Goal: Task Accomplishment & Management: Use online tool/utility

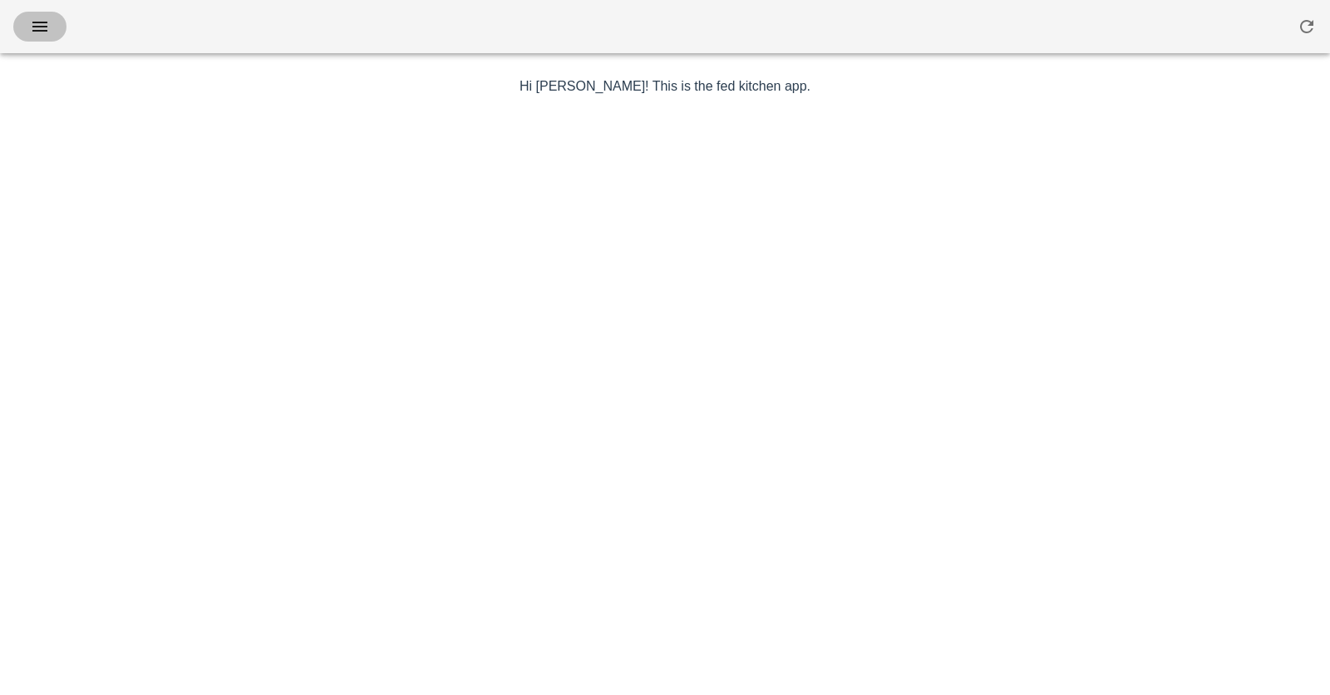
click at [56, 22] on button "button" at bounding box center [39, 27] width 53 height 30
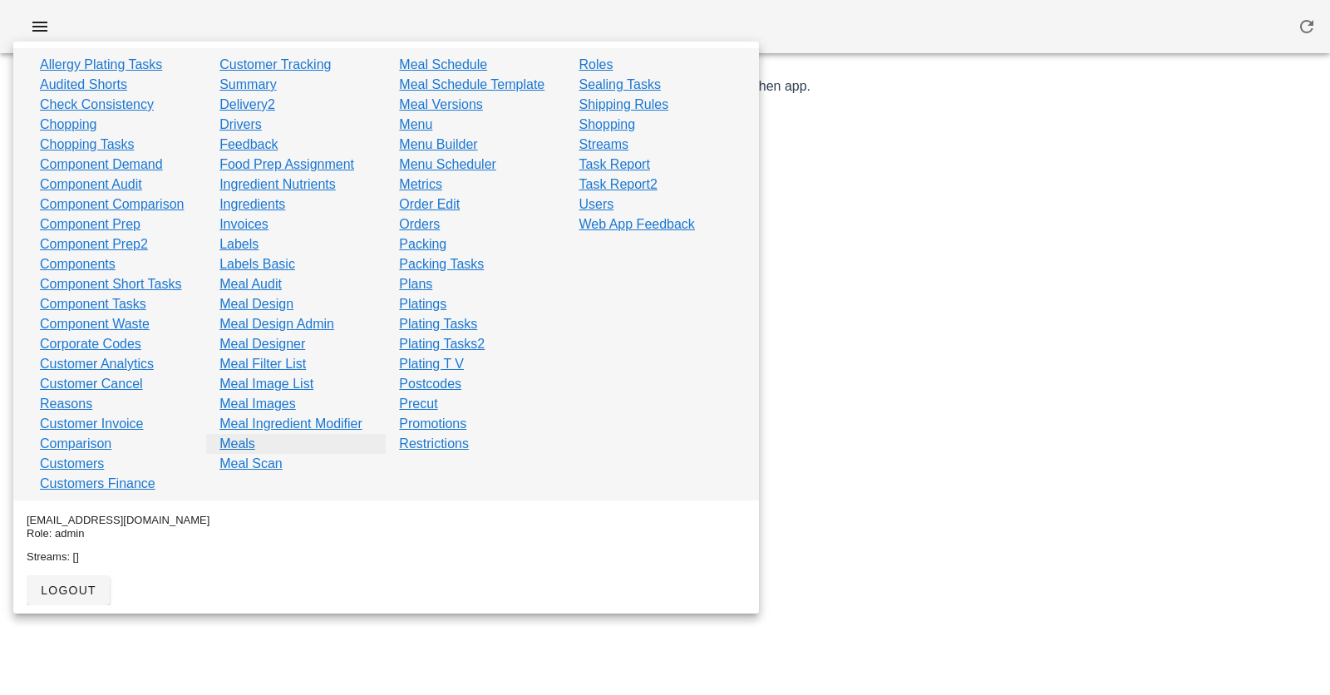
click at [247, 444] on link "Meals" at bounding box center [238, 444] width 36 height 20
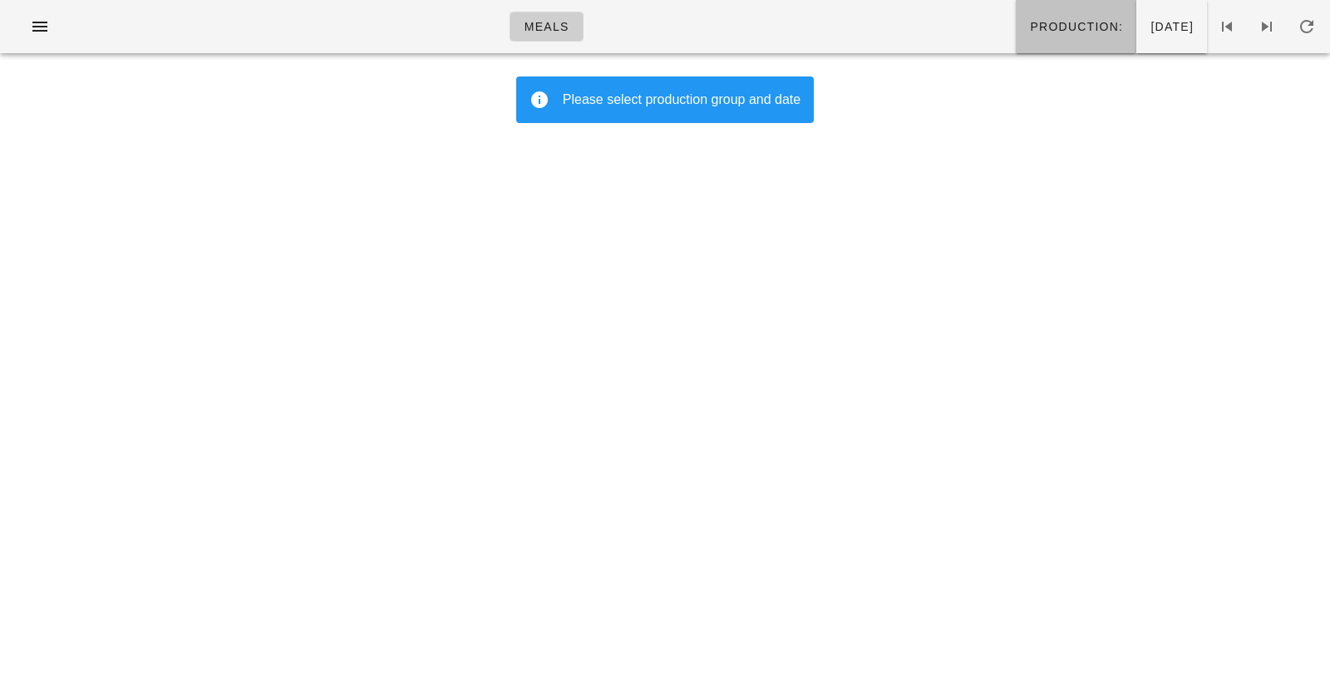
click at [1016, 41] on button "Production:" at bounding box center [1076, 26] width 121 height 53
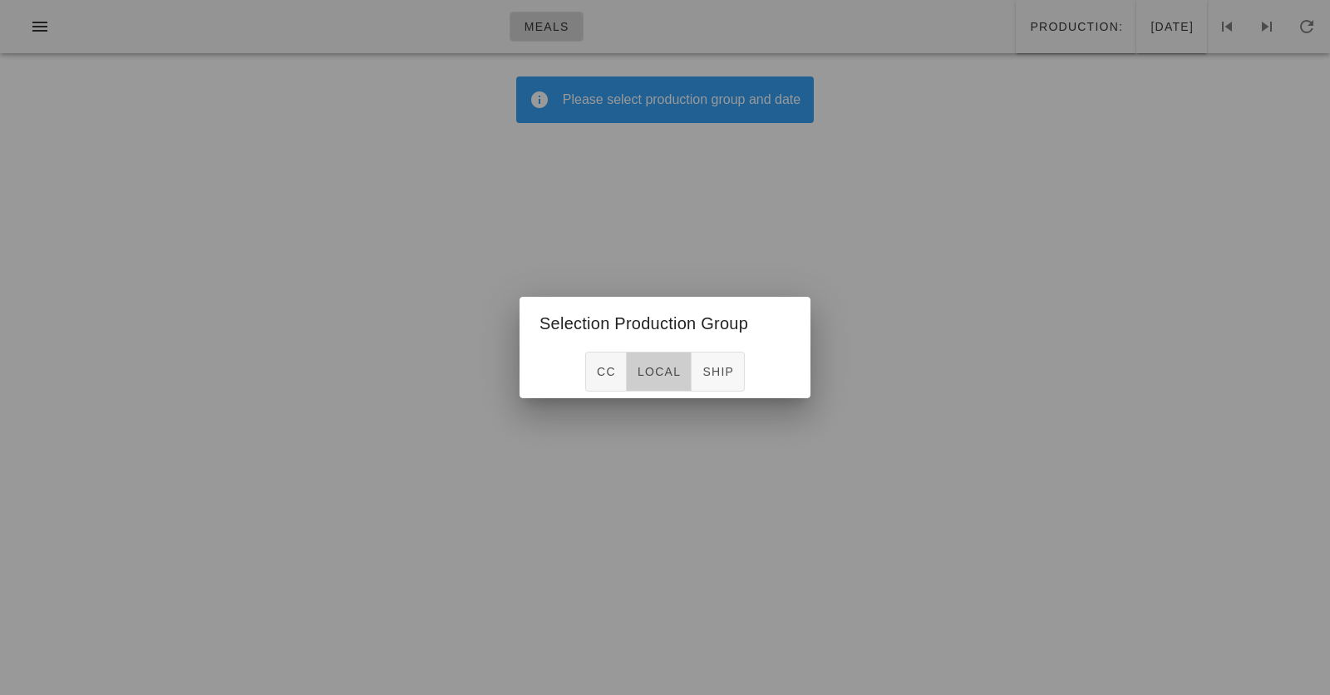
click at [667, 378] on span "local" at bounding box center [659, 371] width 44 height 13
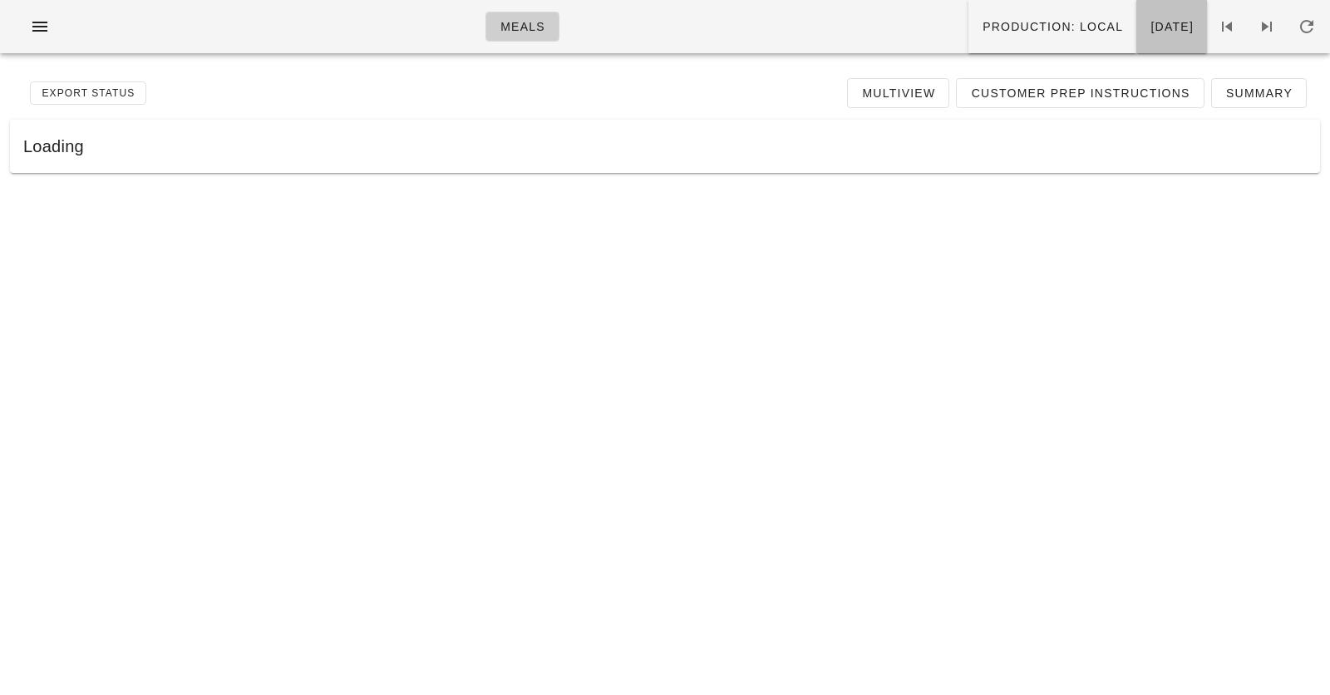
click at [1150, 24] on span "Saturday Oct 11" at bounding box center [1172, 26] width 44 height 13
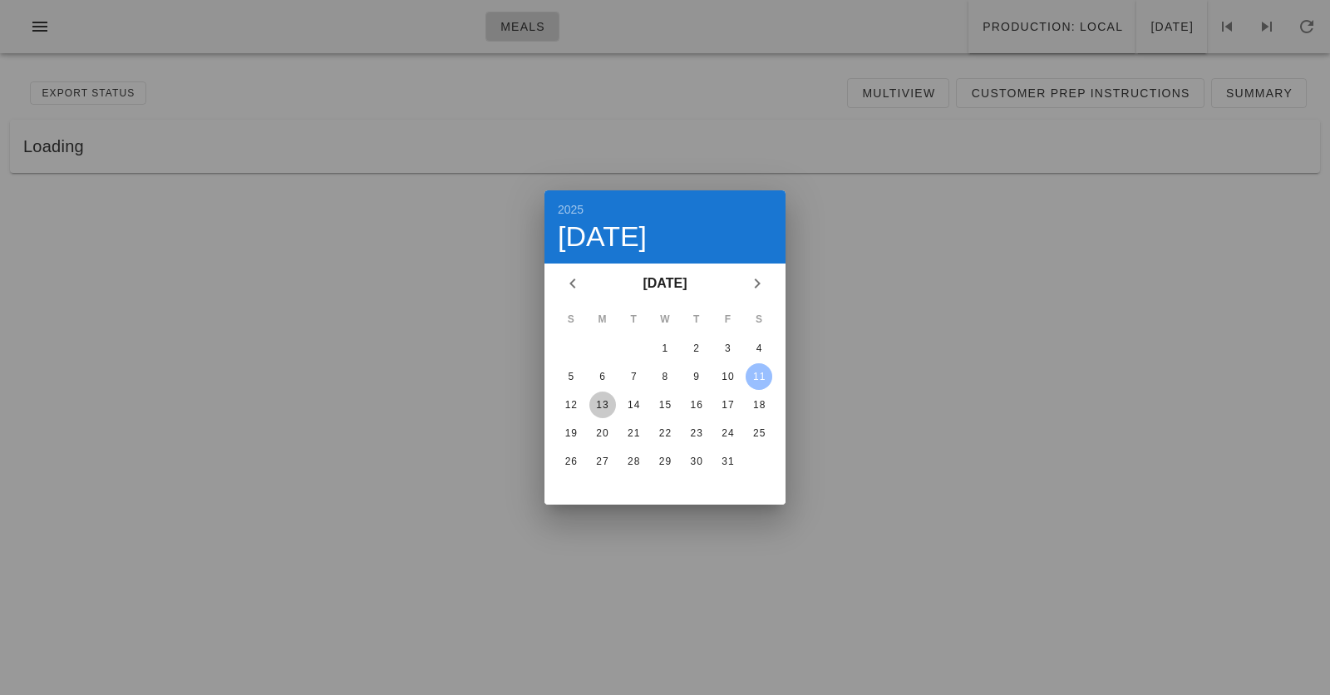
click at [602, 404] on div "13" at bounding box center [602, 405] width 27 height 12
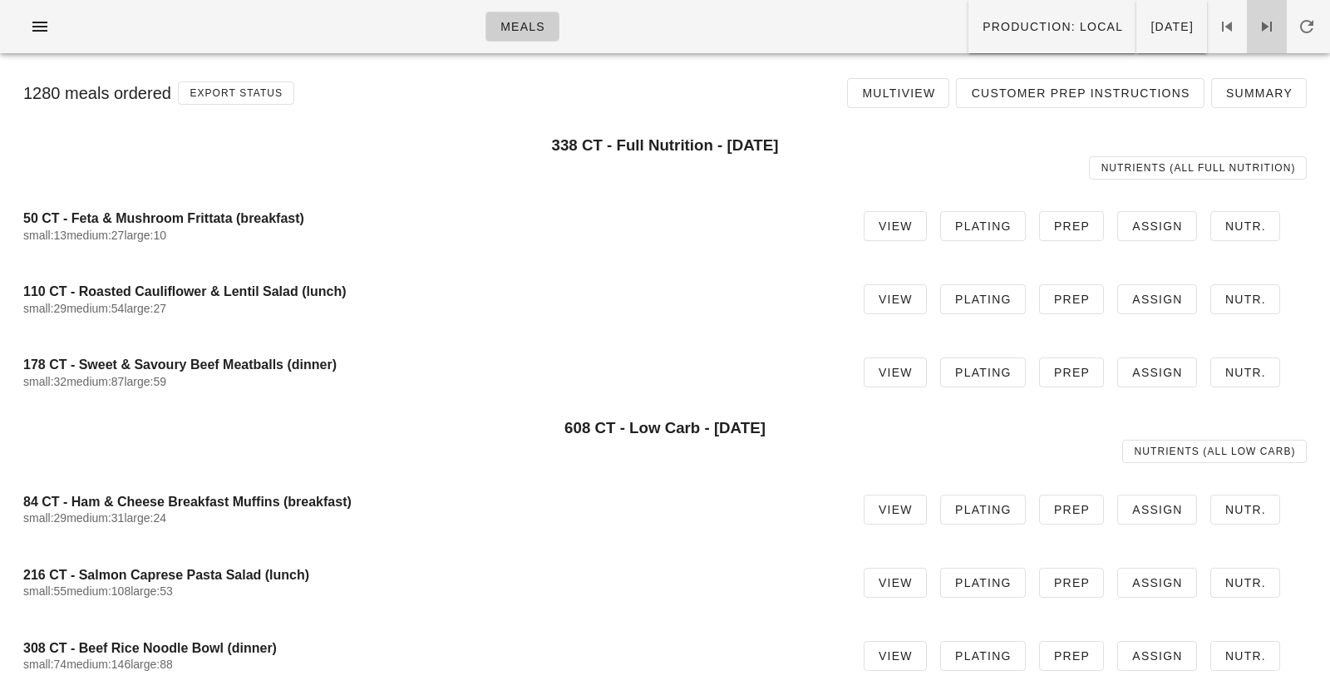
click at [1257, 17] on icon at bounding box center [1267, 27] width 20 height 20
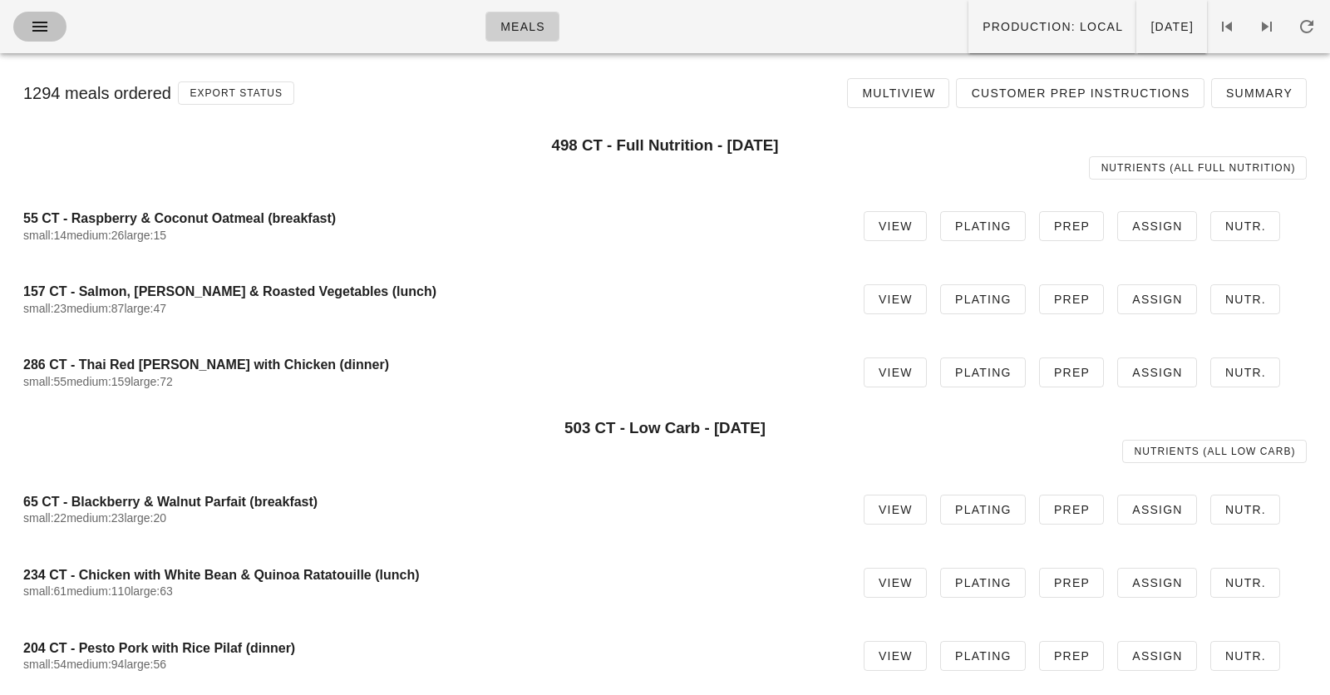
click at [37, 15] on button "button" at bounding box center [39, 27] width 53 height 30
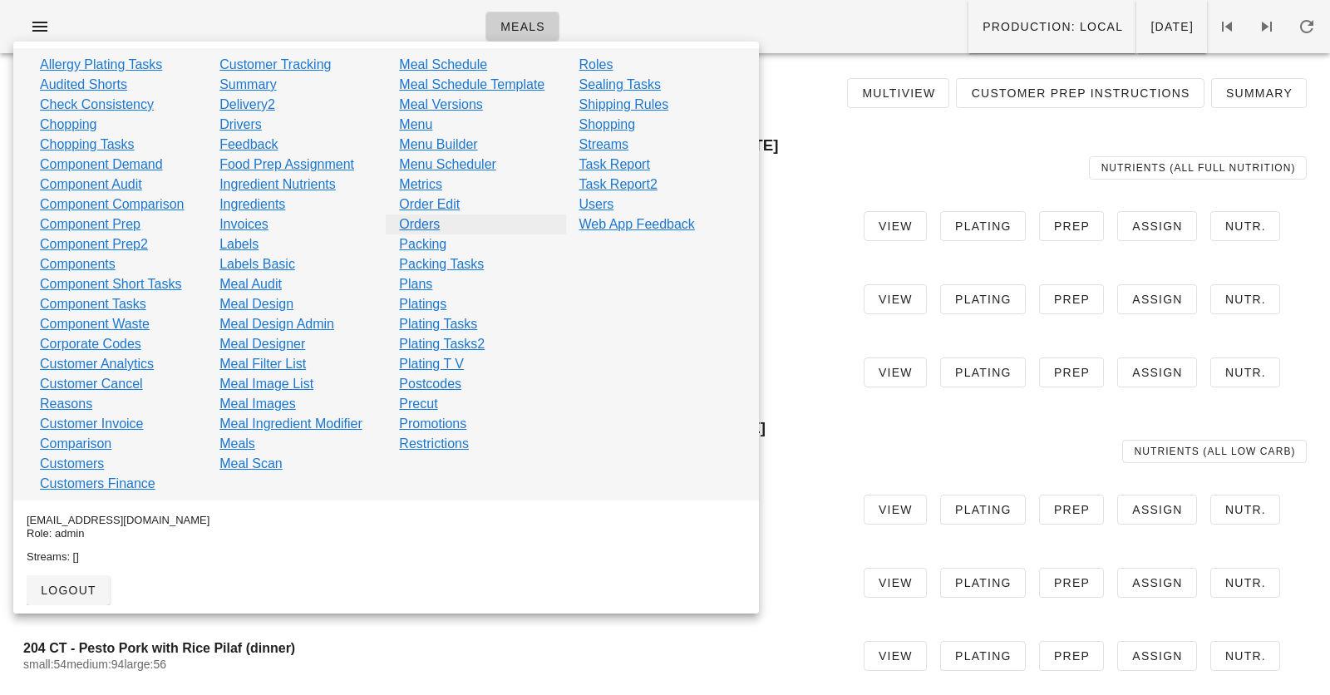
click at [417, 226] on link "Orders" at bounding box center [419, 225] width 41 height 20
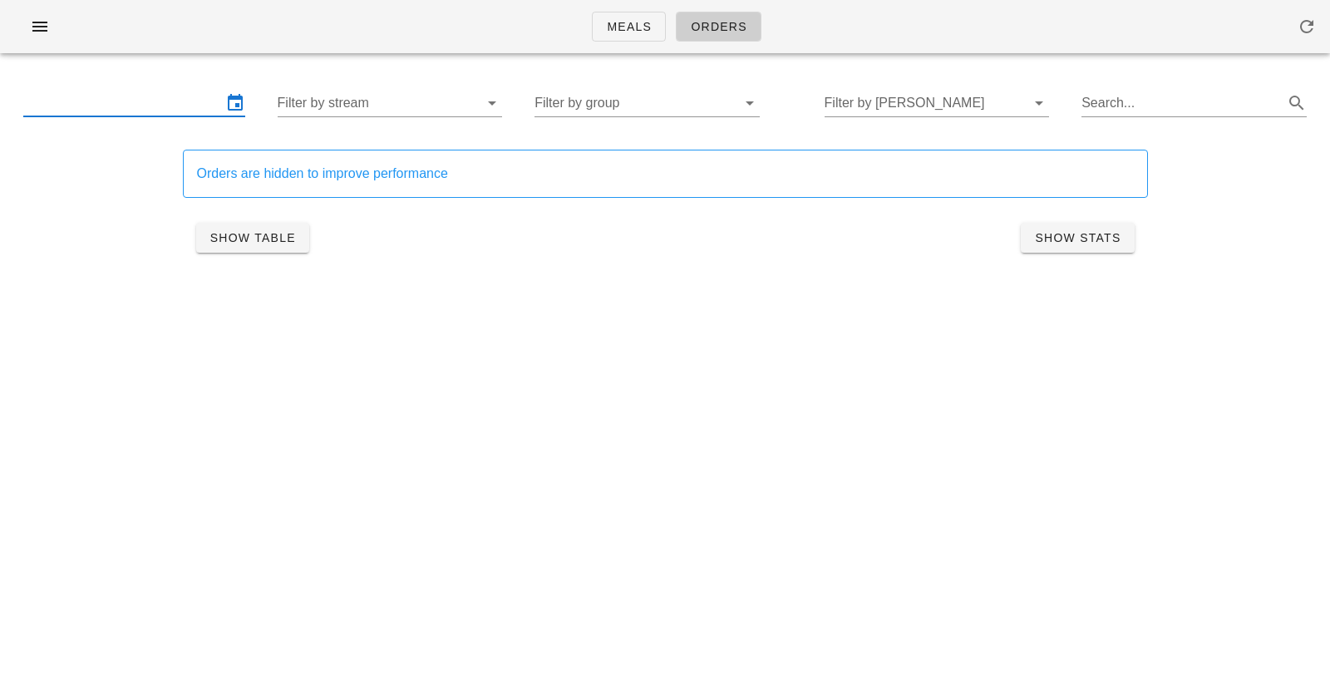
click at [111, 108] on input "text" at bounding box center [122, 103] width 199 height 27
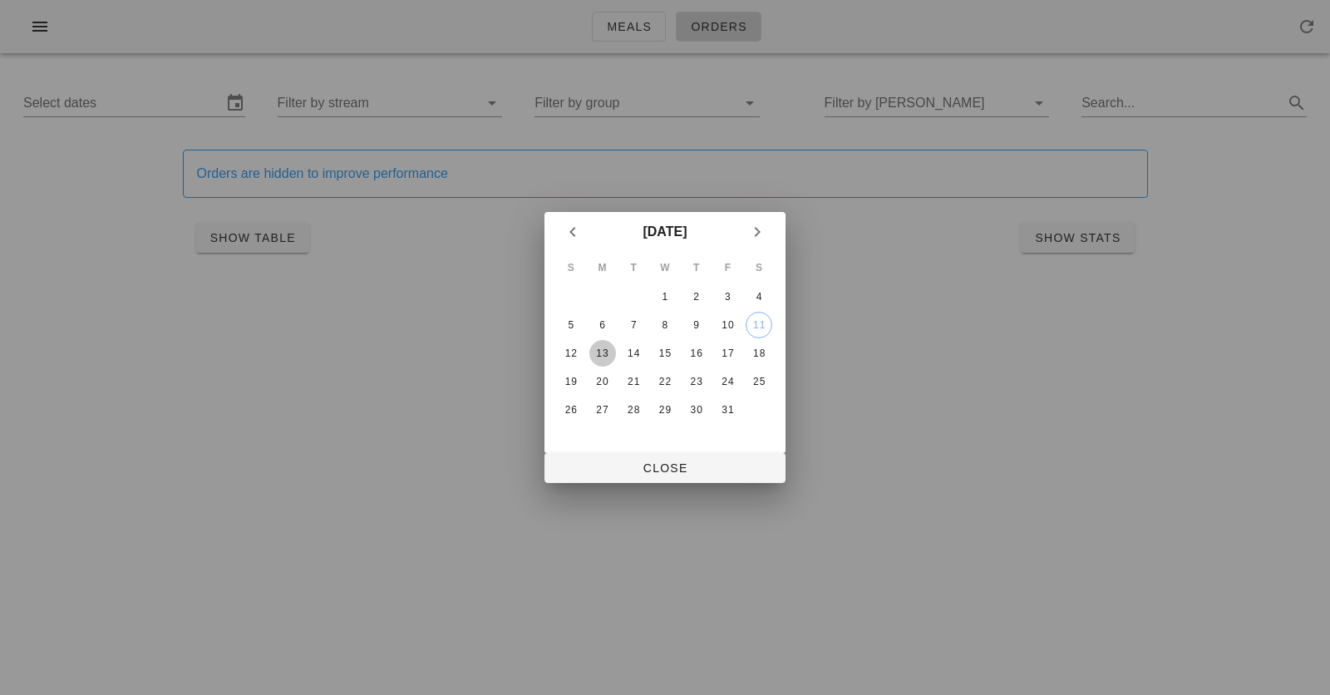
click at [599, 358] on div "13" at bounding box center [602, 354] width 27 height 12
click at [666, 355] on div "15" at bounding box center [665, 354] width 27 height 12
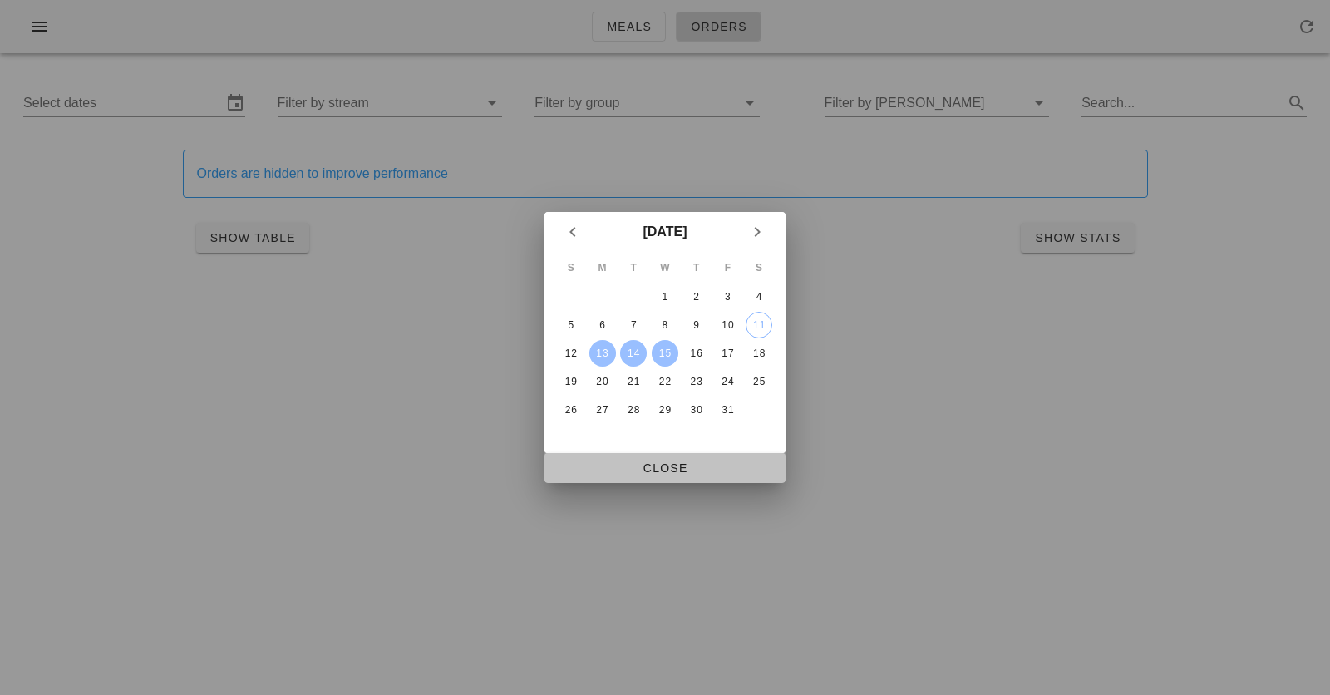
click at [653, 469] on span "Close" at bounding box center [665, 467] width 215 height 13
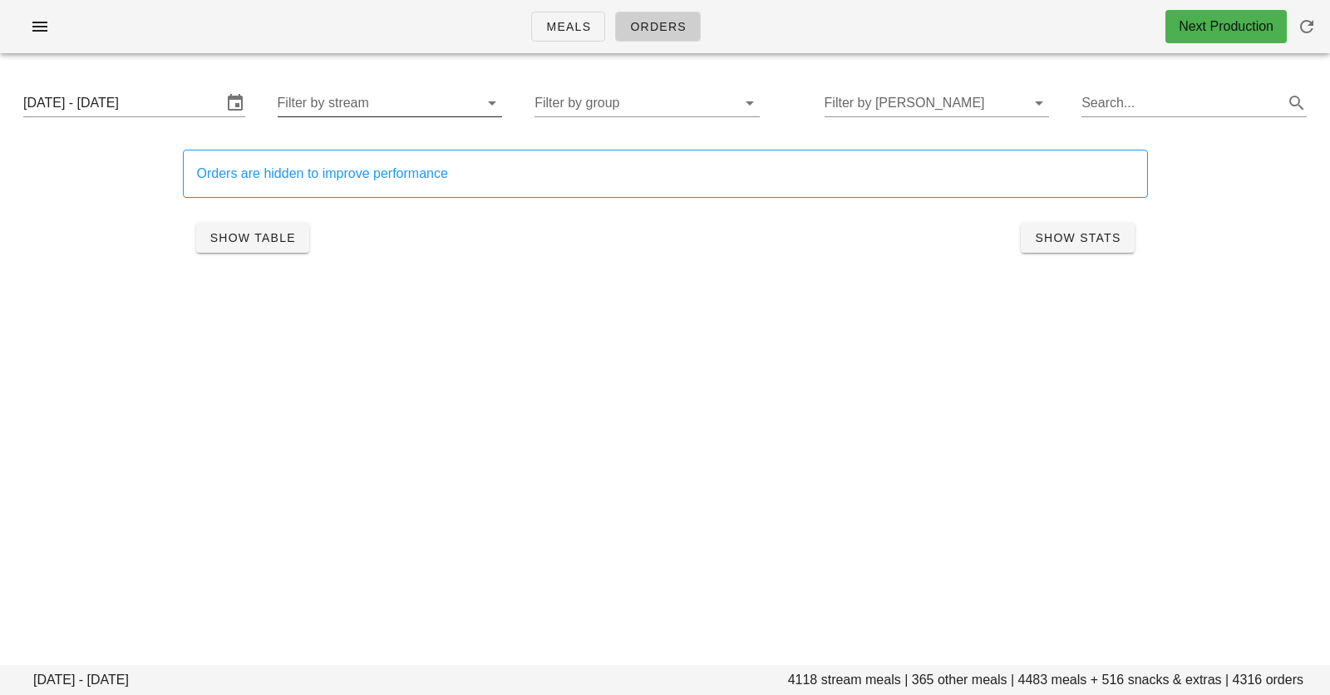
click at [367, 107] on input "Filter by stream" at bounding box center [377, 103] width 199 height 27
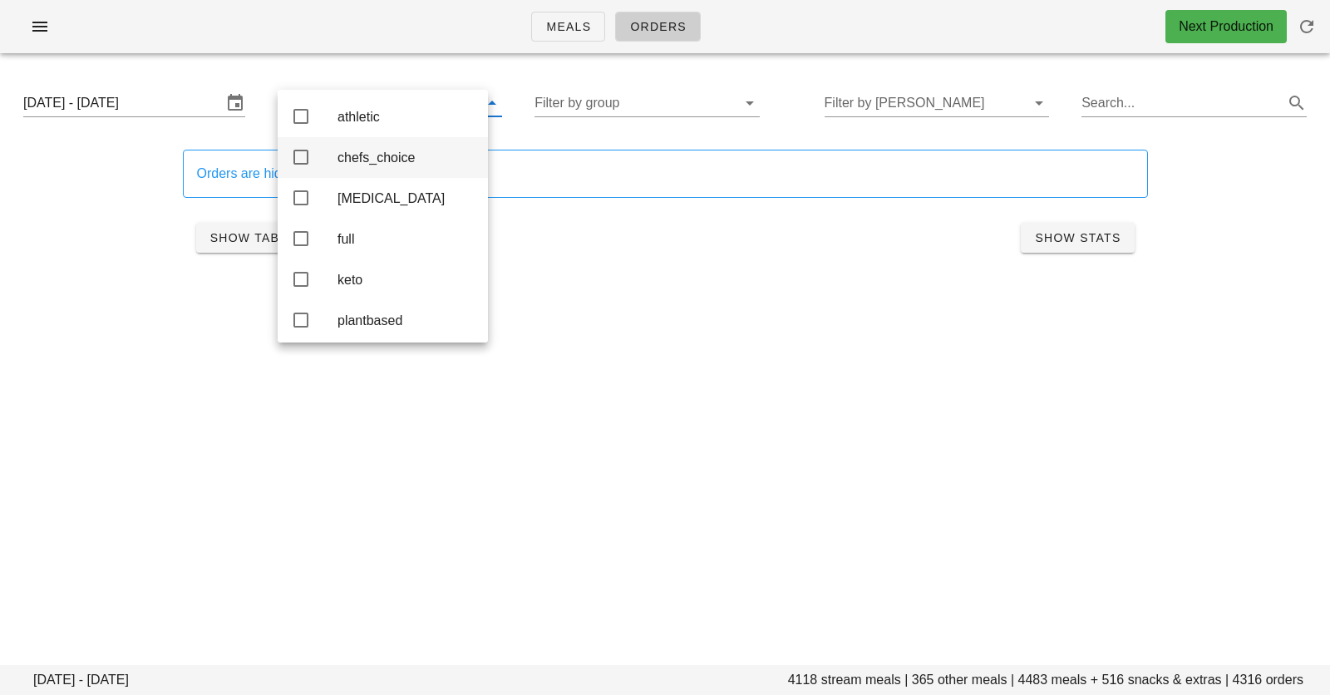
click at [363, 163] on div "chefs_choice" at bounding box center [406, 158] width 137 height 16
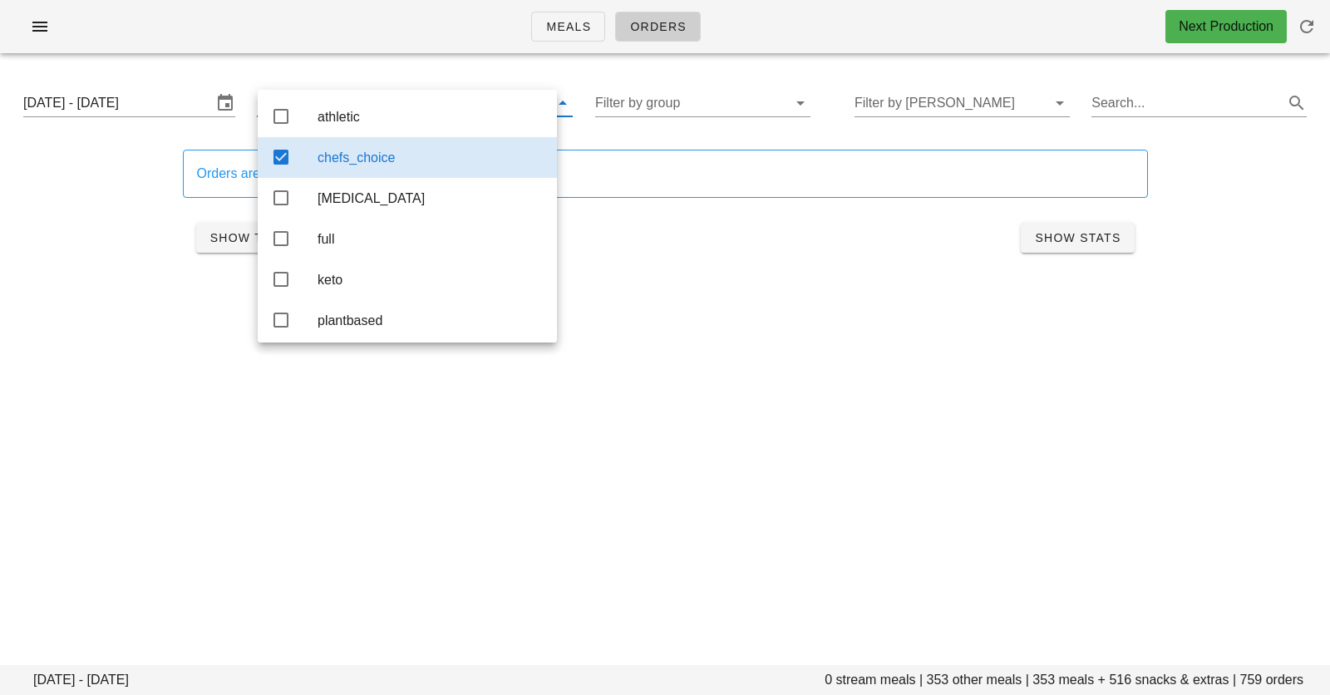
click at [751, 129] on div "Monday October 13 - Wednesday October 15 chefs_choice Filter by group Filter by…" at bounding box center [665, 102] width 1310 height 53
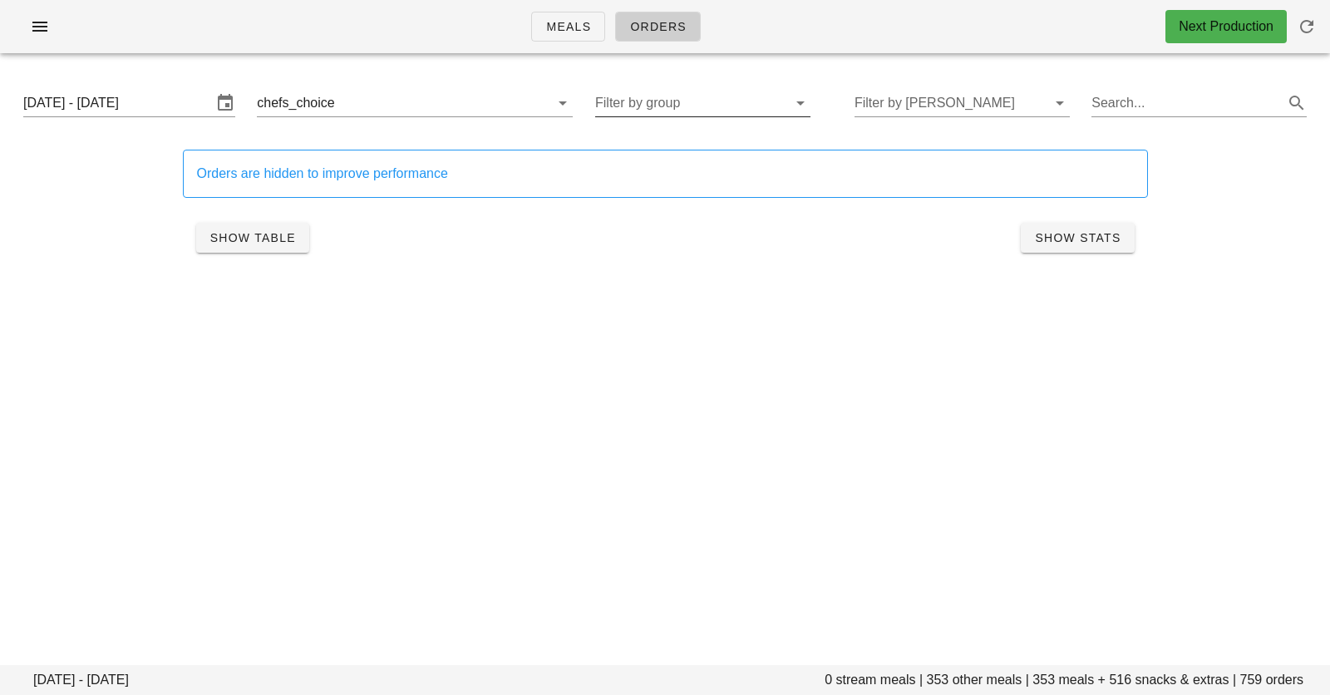
click at [749, 100] on input "Filter by group" at bounding box center [689, 103] width 189 height 27
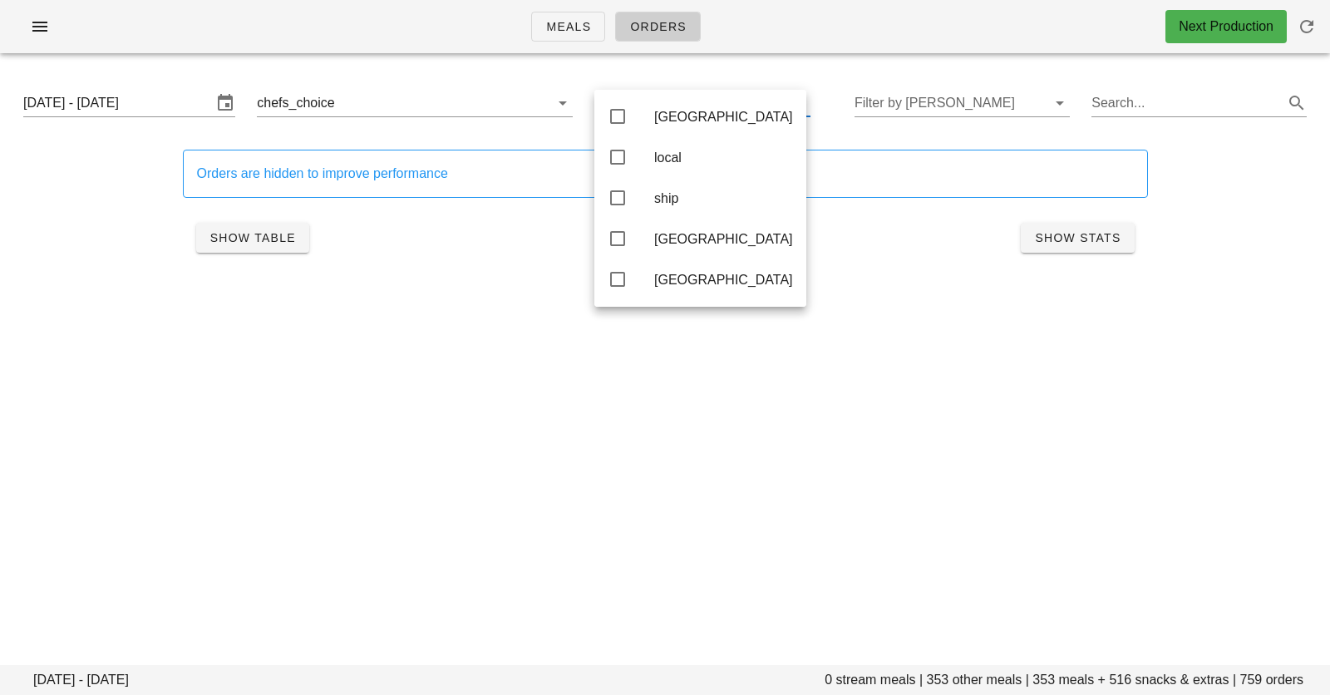
click at [575, 407] on div "Meals Orders Next Production Monday October 13 - Wednesday October 15 0 stream …" at bounding box center [665, 347] width 1330 height 695
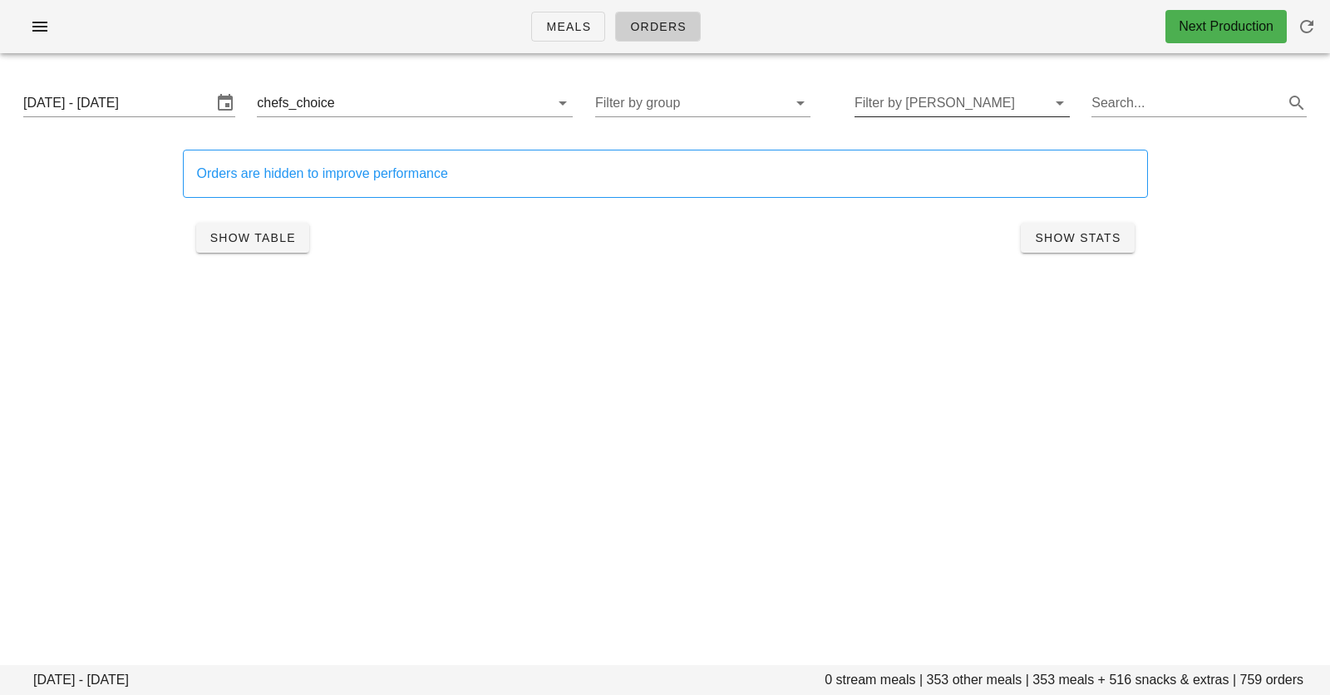
click at [1011, 90] on input "Filter by tod" at bounding box center [949, 103] width 189 height 27
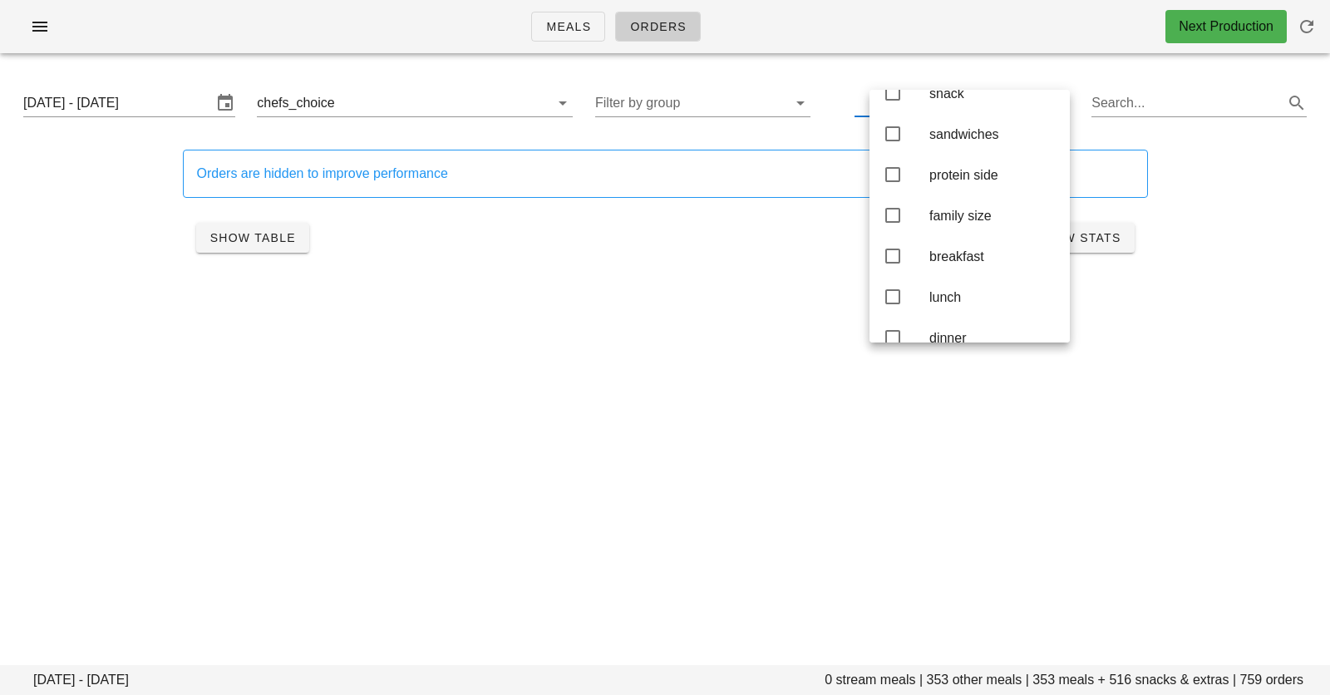
scroll to position [313, 0]
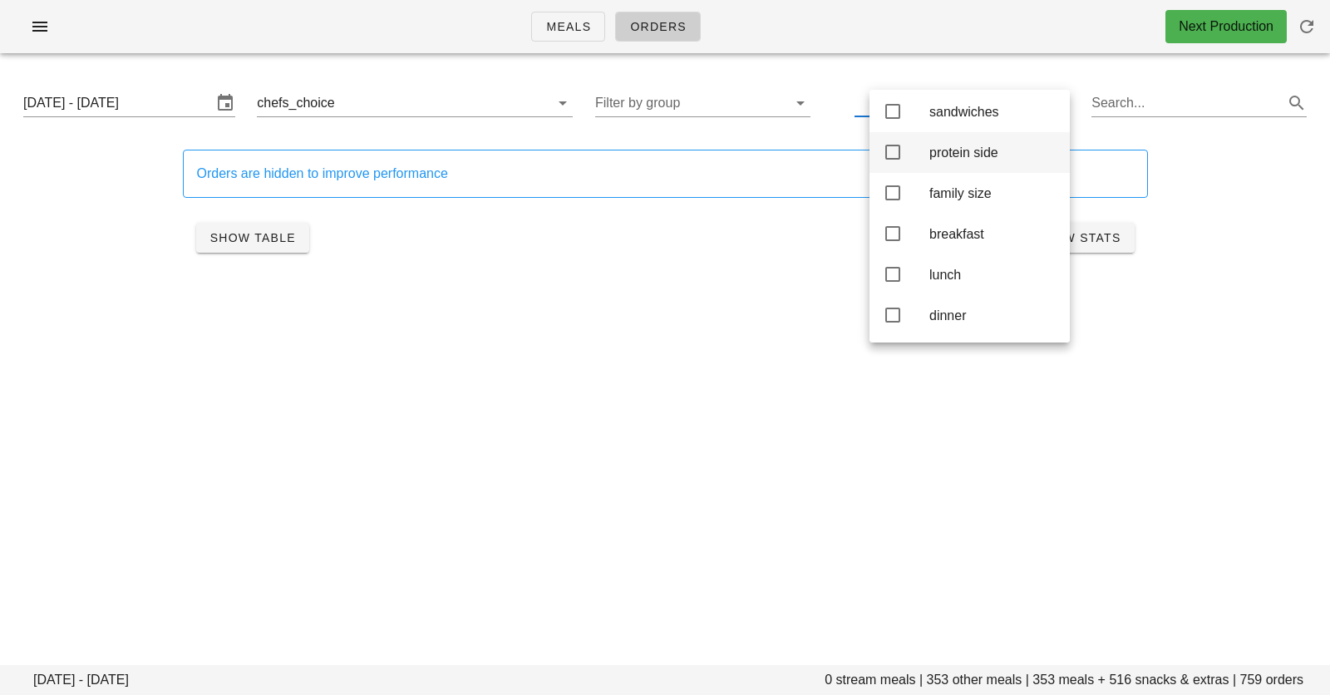
click at [952, 150] on div "protein side" at bounding box center [993, 153] width 127 height 16
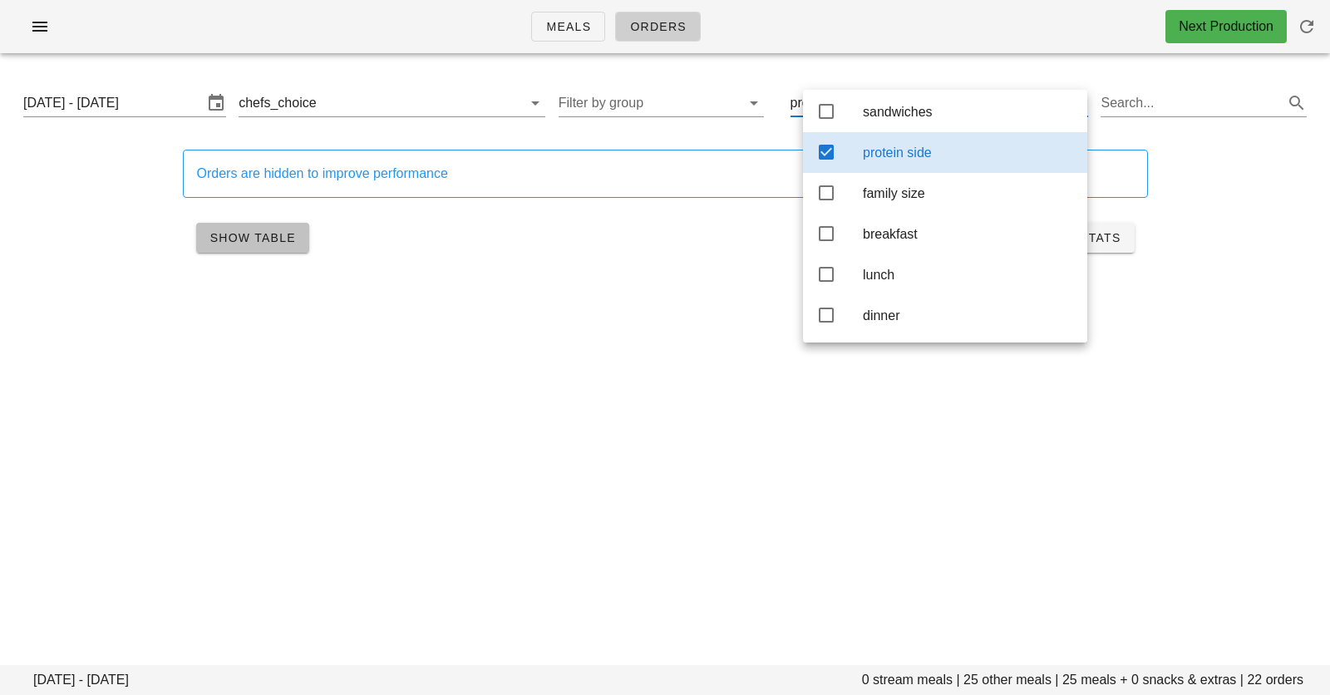
click at [246, 247] on button "Show Table" at bounding box center [252, 238] width 113 height 30
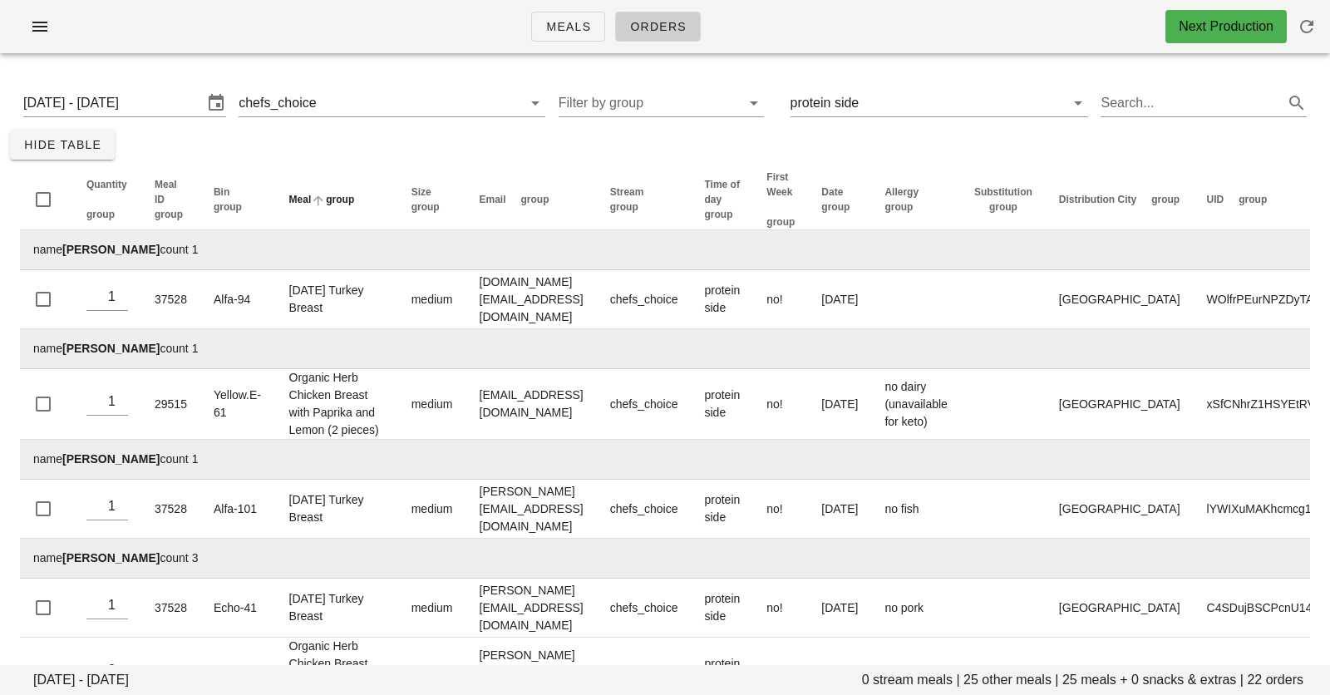
click at [285, 199] on th "Meal group" at bounding box center [337, 200] width 122 height 61
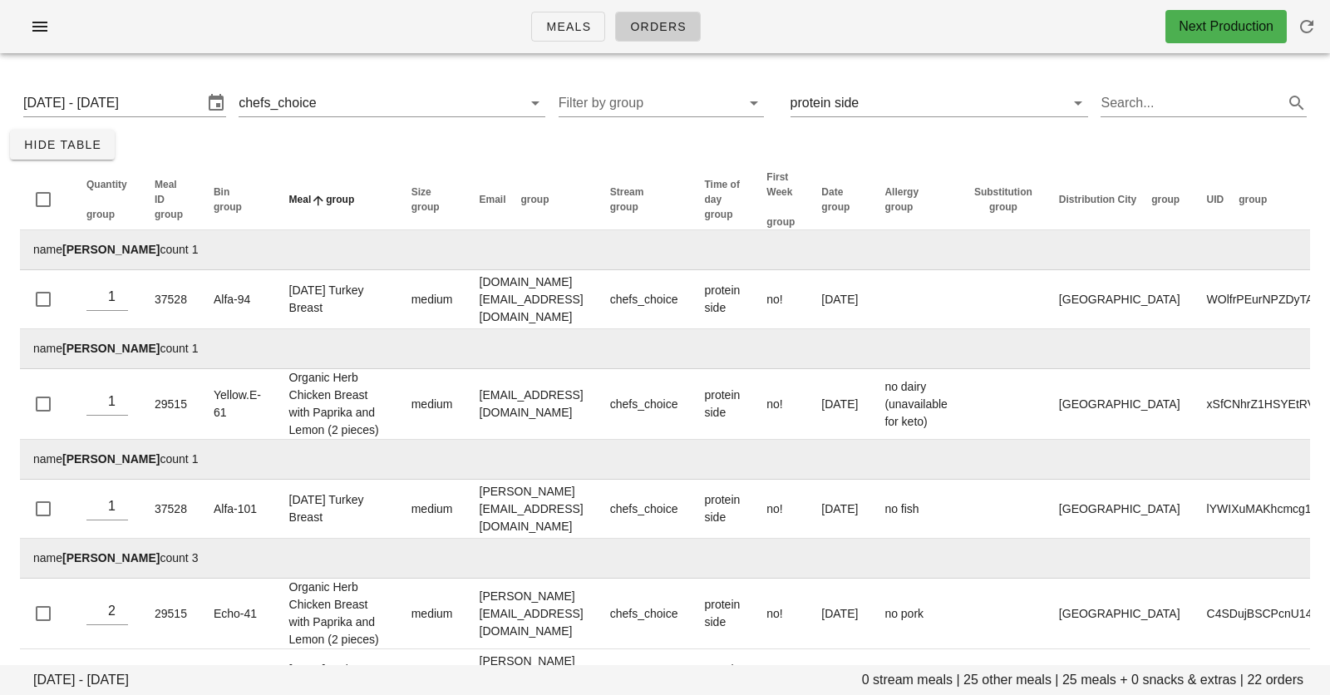
click at [348, 206] on th "Meal group" at bounding box center [337, 200] width 122 height 61
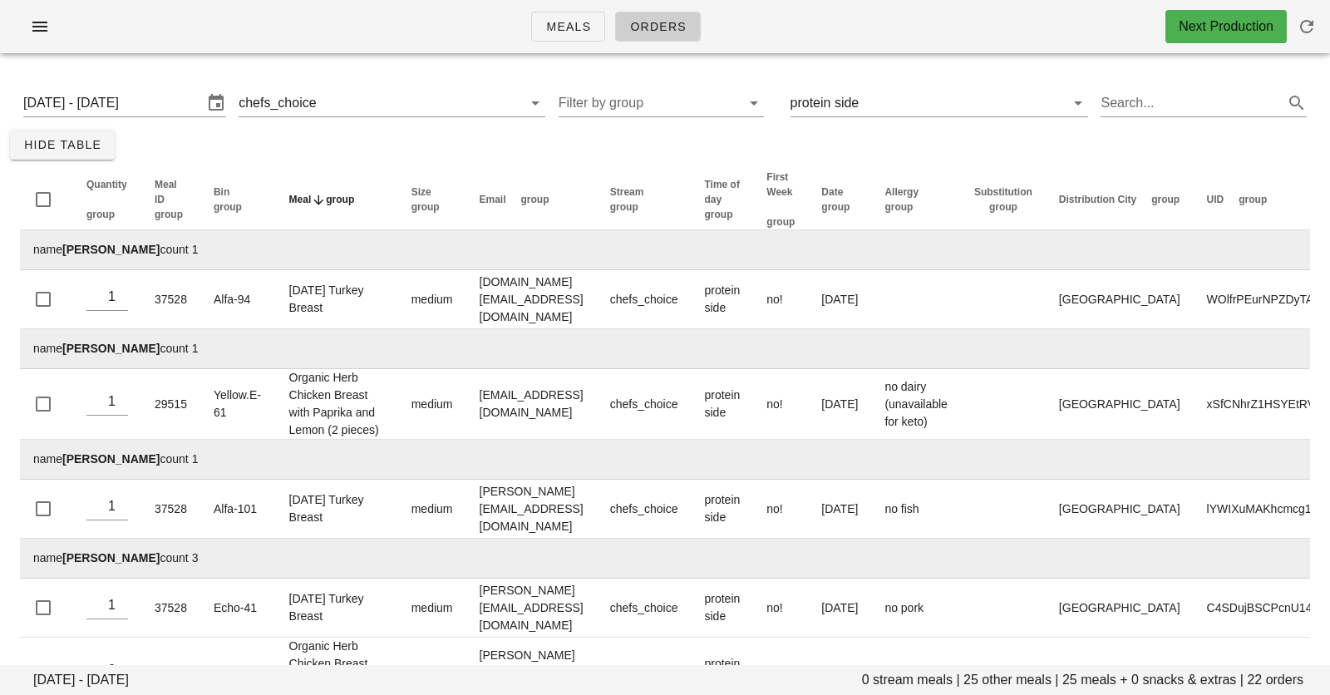
click at [333, 199] on span "group" at bounding box center [340, 200] width 28 height 12
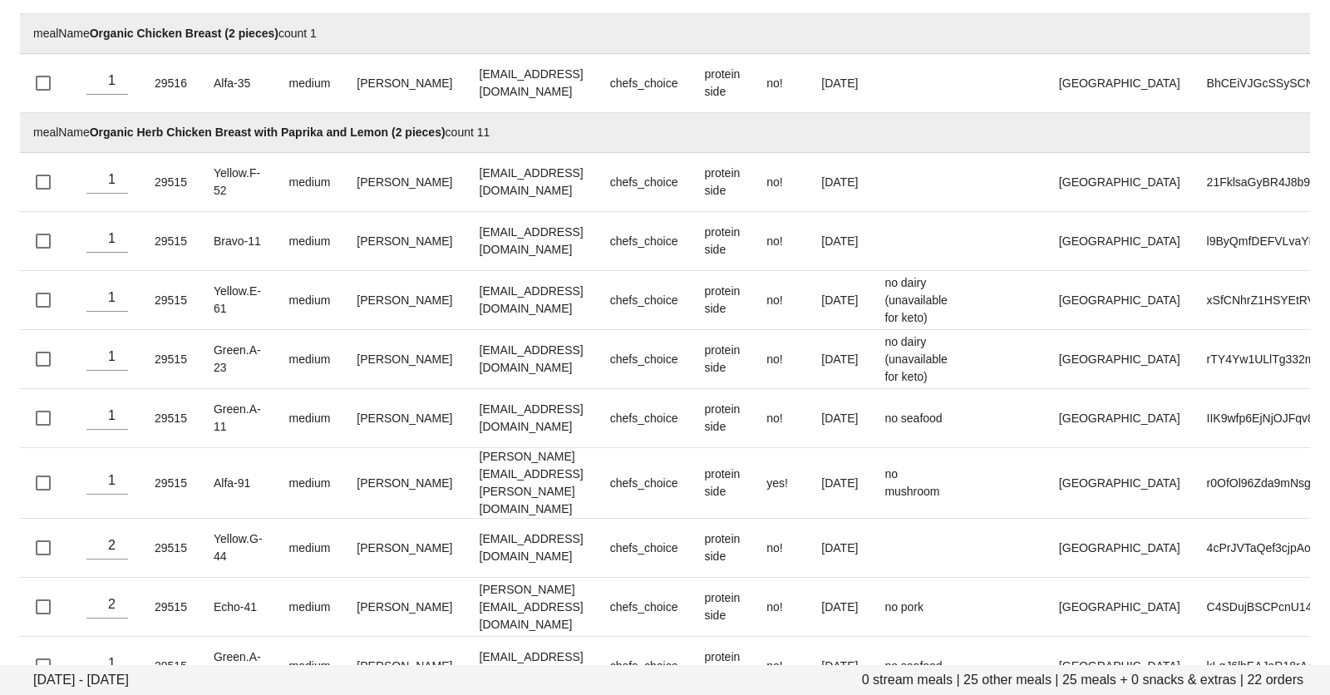
scroll to position [1069, 0]
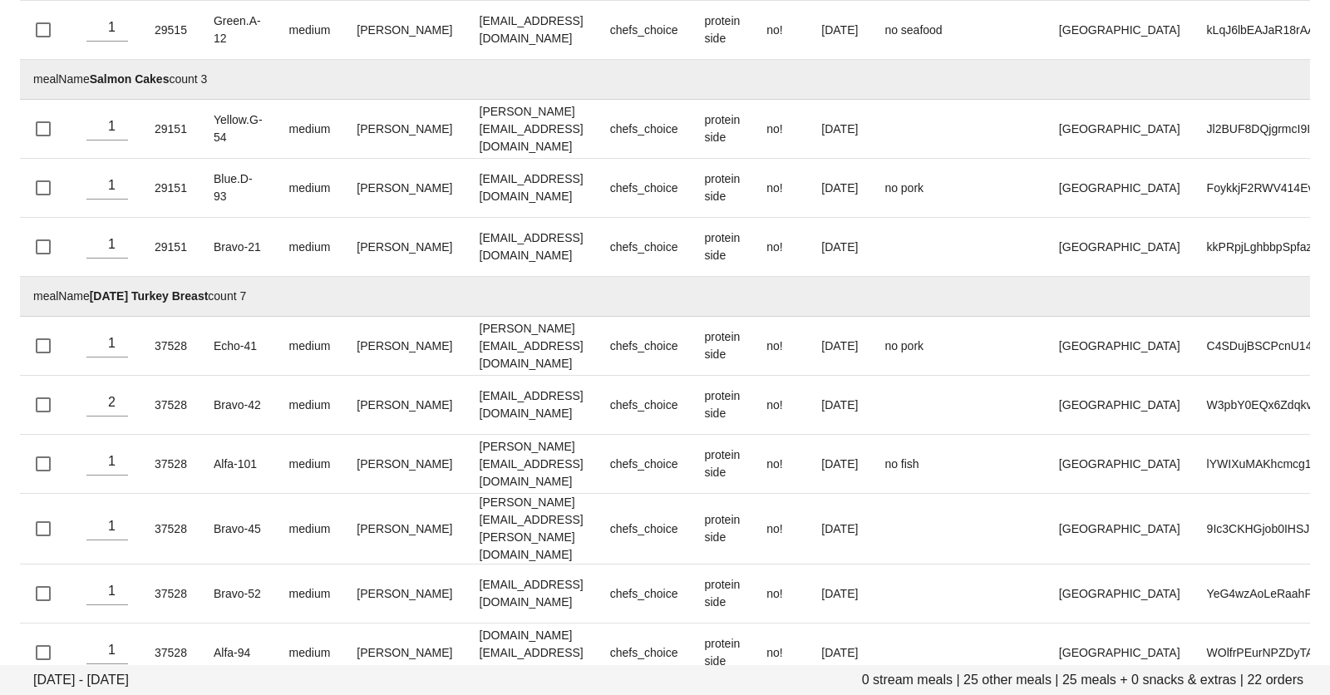
click at [259, 279] on td "mealName Thanksgiving Turkey Breast count 7" at bounding box center [718, 297] width 1397 height 40
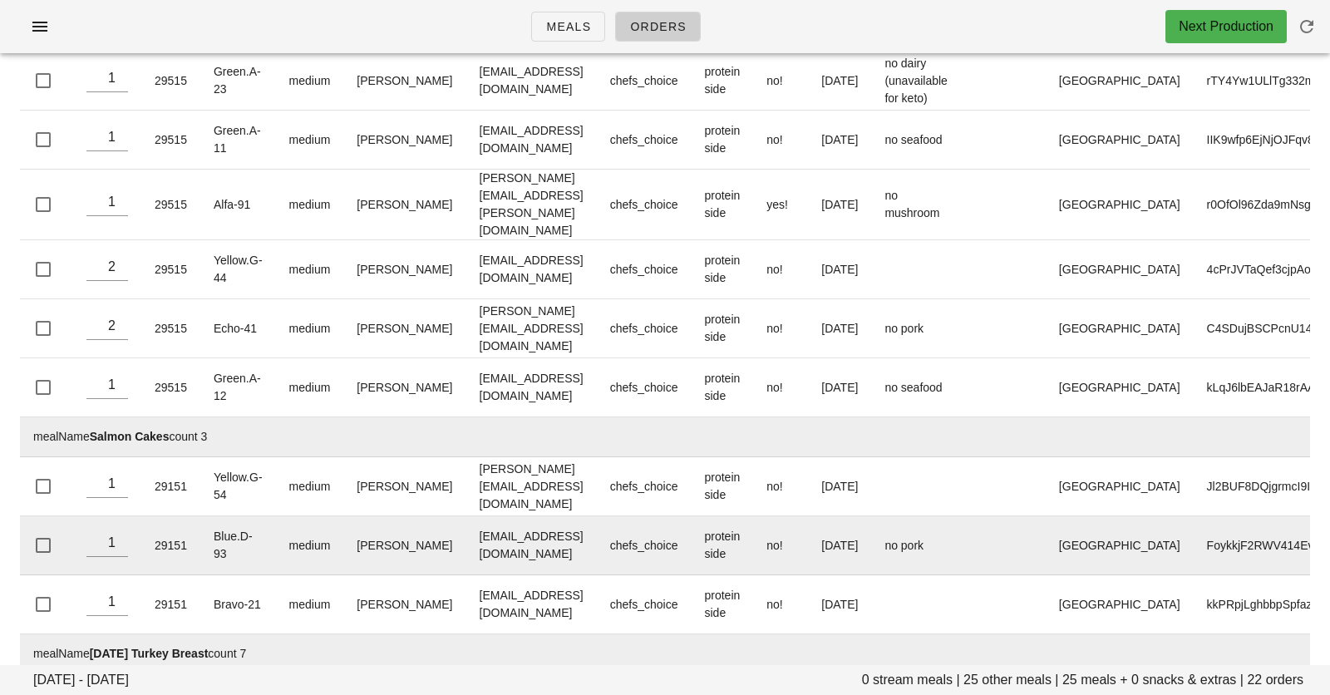
scroll to position [0, 0]
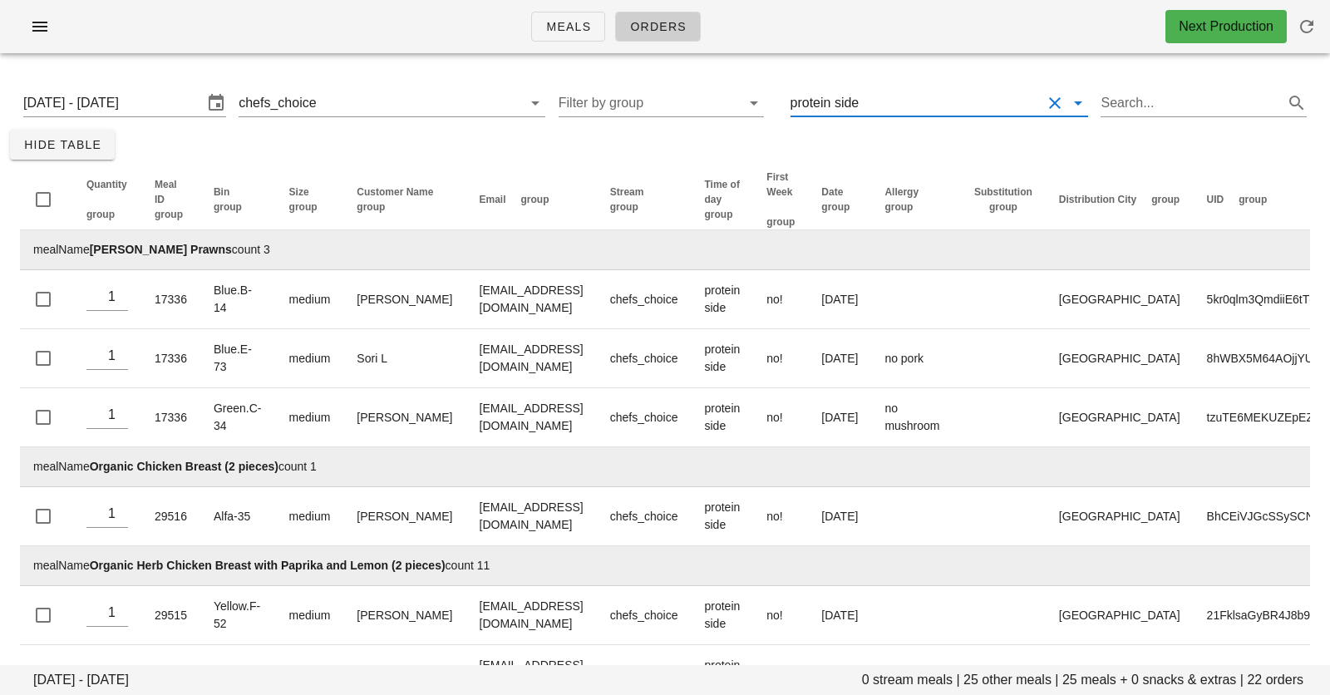
click at [942, 98] on input "text" at bounding box center [952, 103] width 180 height 27
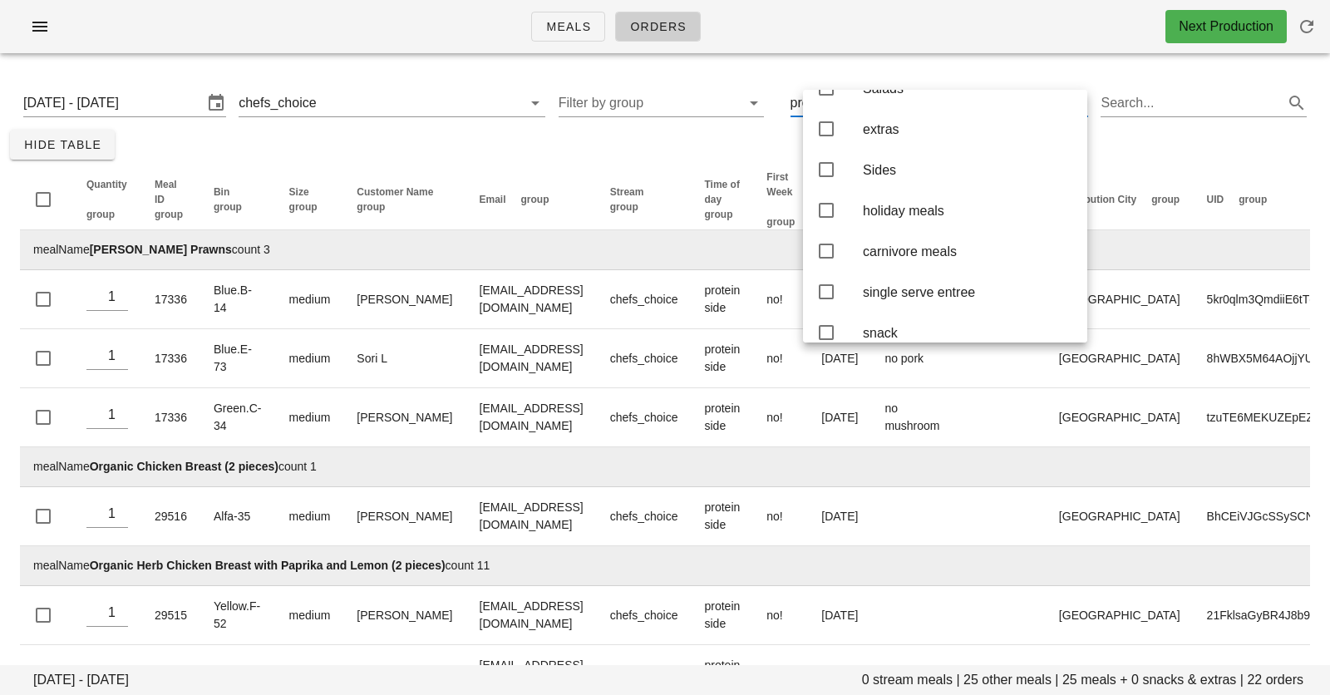
scroll to position [18, 0]
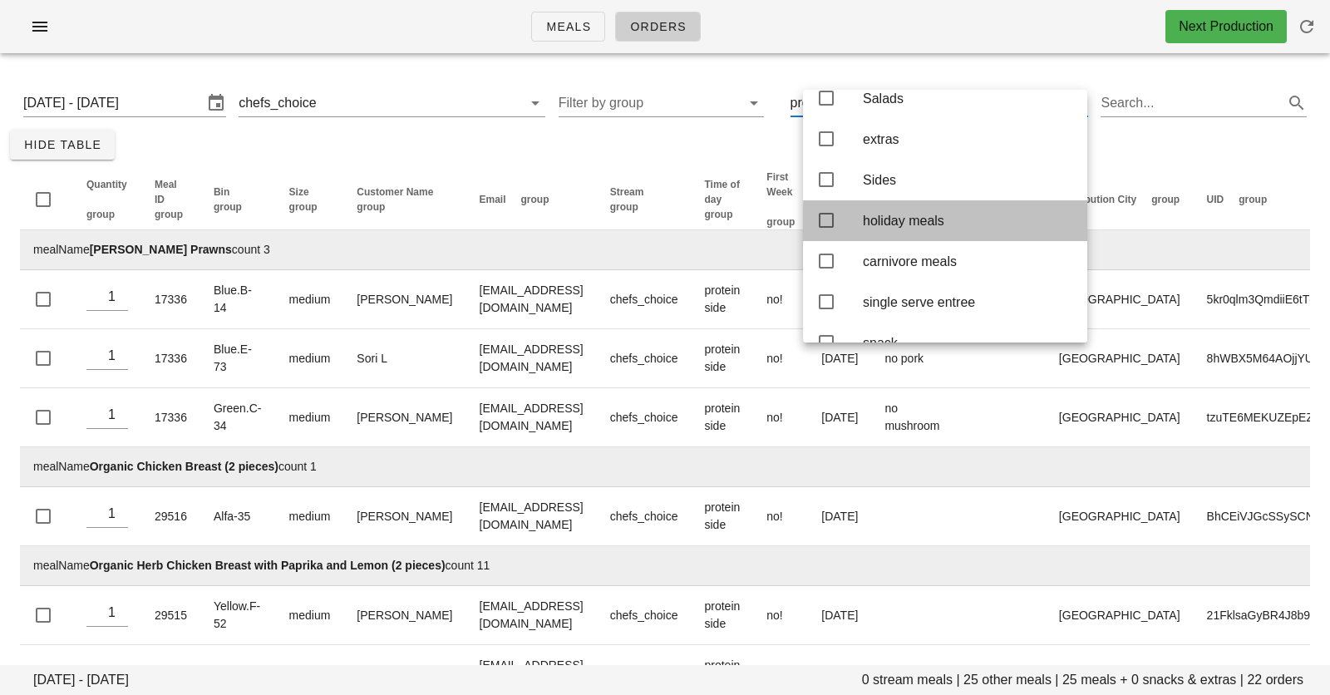
click at [941, 224] on div "holiday meals" at bounding box center [968, 221] width 211 height 16
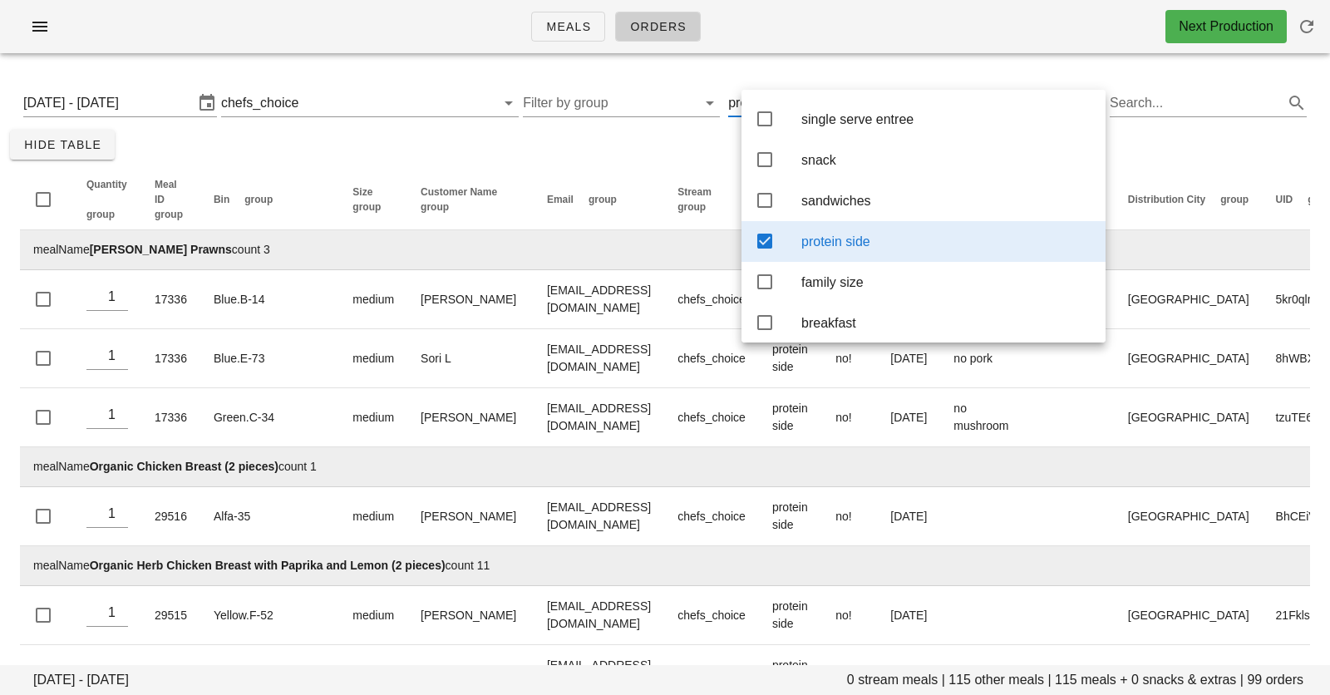
scroll to position [209, 0]
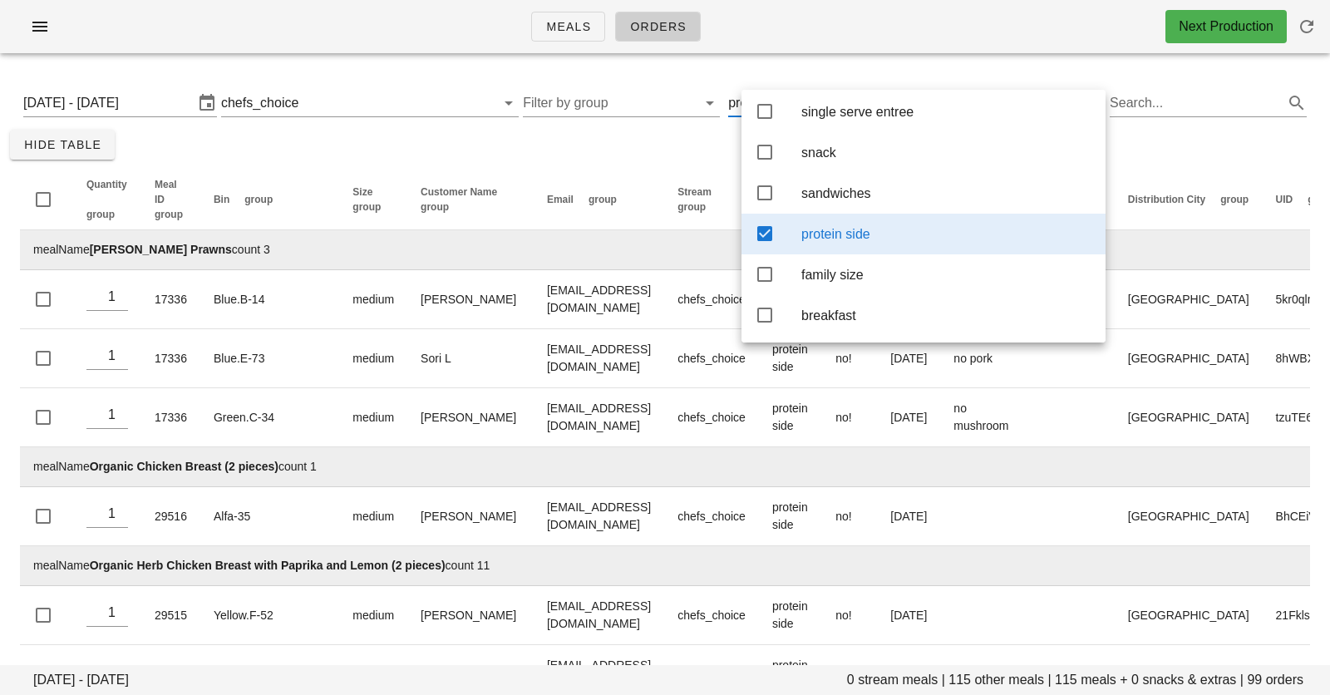
click at [812, 240] on div "protein side" at bounding box center [947, 234] width 291 height 36
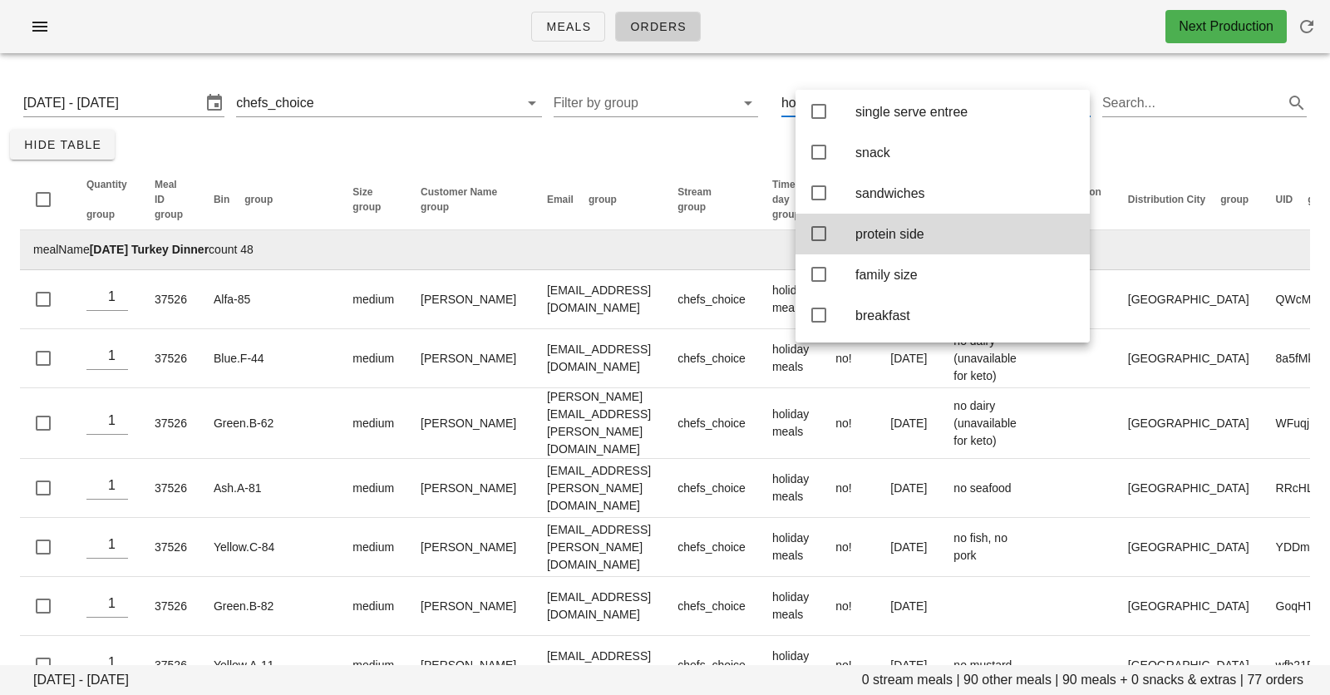
click at [484, 120] on div "Monday October 13 - Wednesday October 15 chefs_choice Filter by group holiday m…" at bounding box center [665, 102] width 1310 height 53
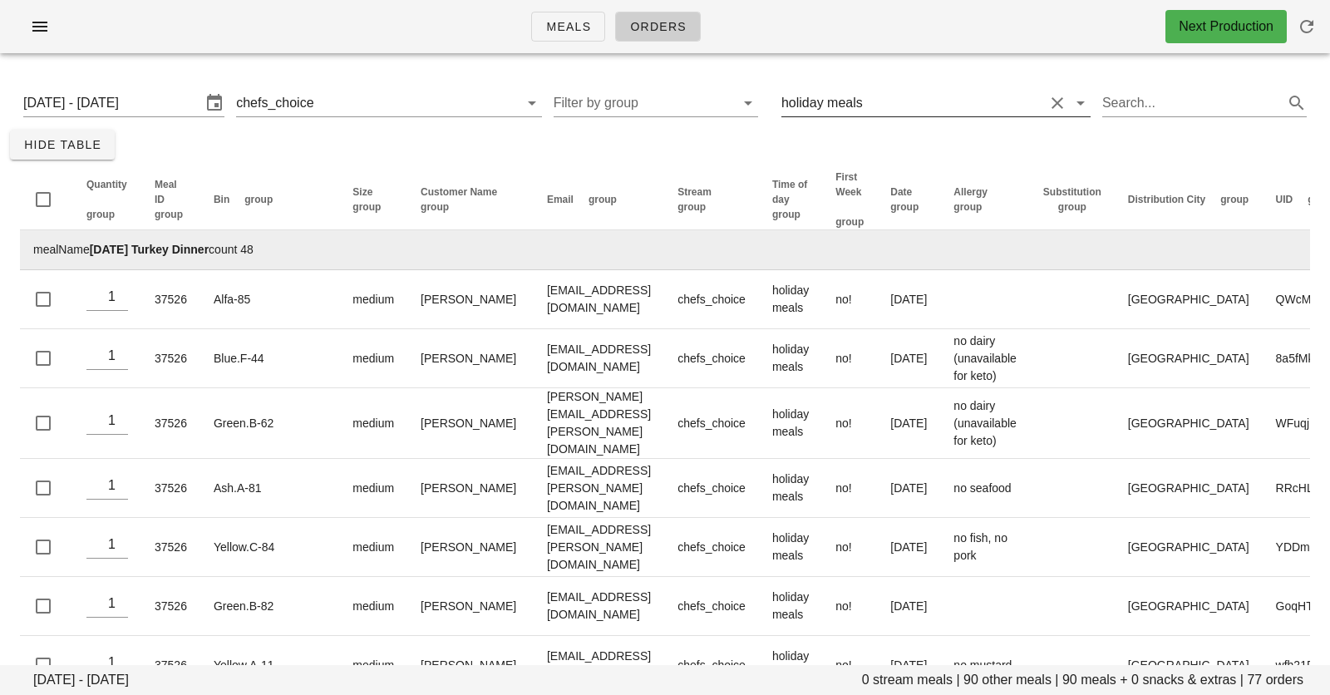
click at [943, 102] on input "text" at bounding box center [955, 103] width 178 height 27
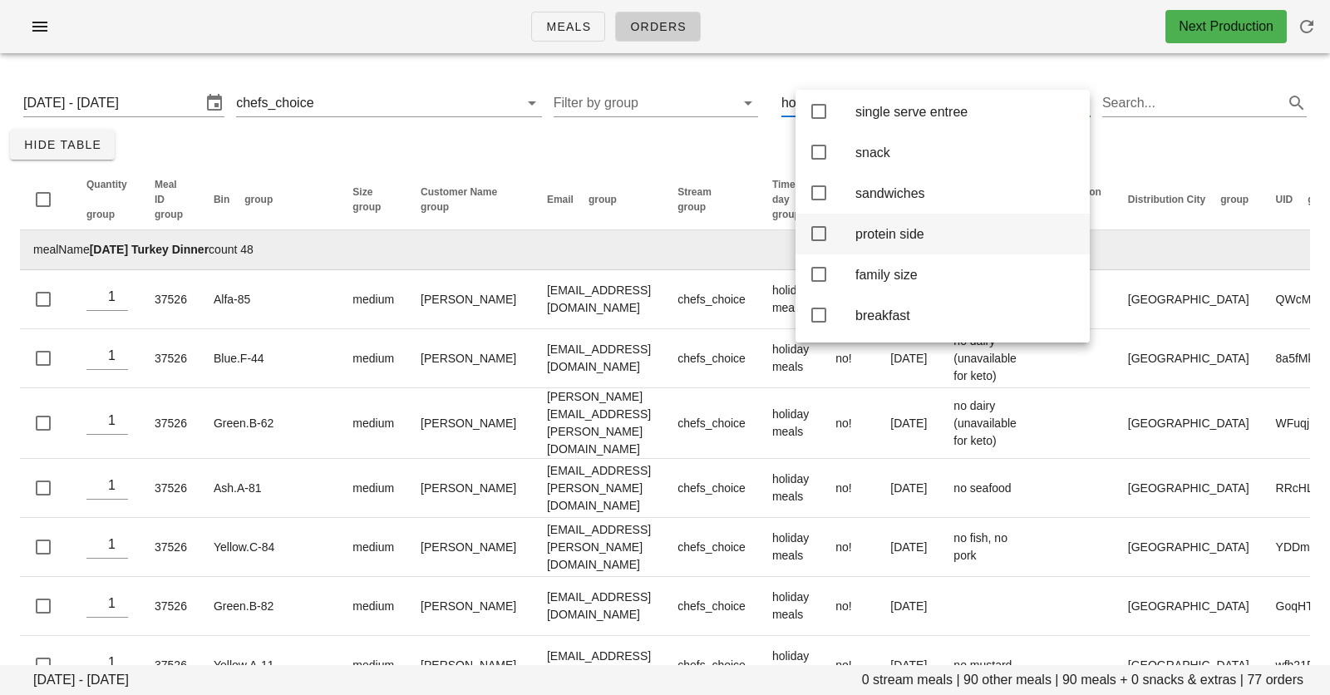
click at [890, 242] on div "protein side" at bounding box center [966, 234] width 221 height 16
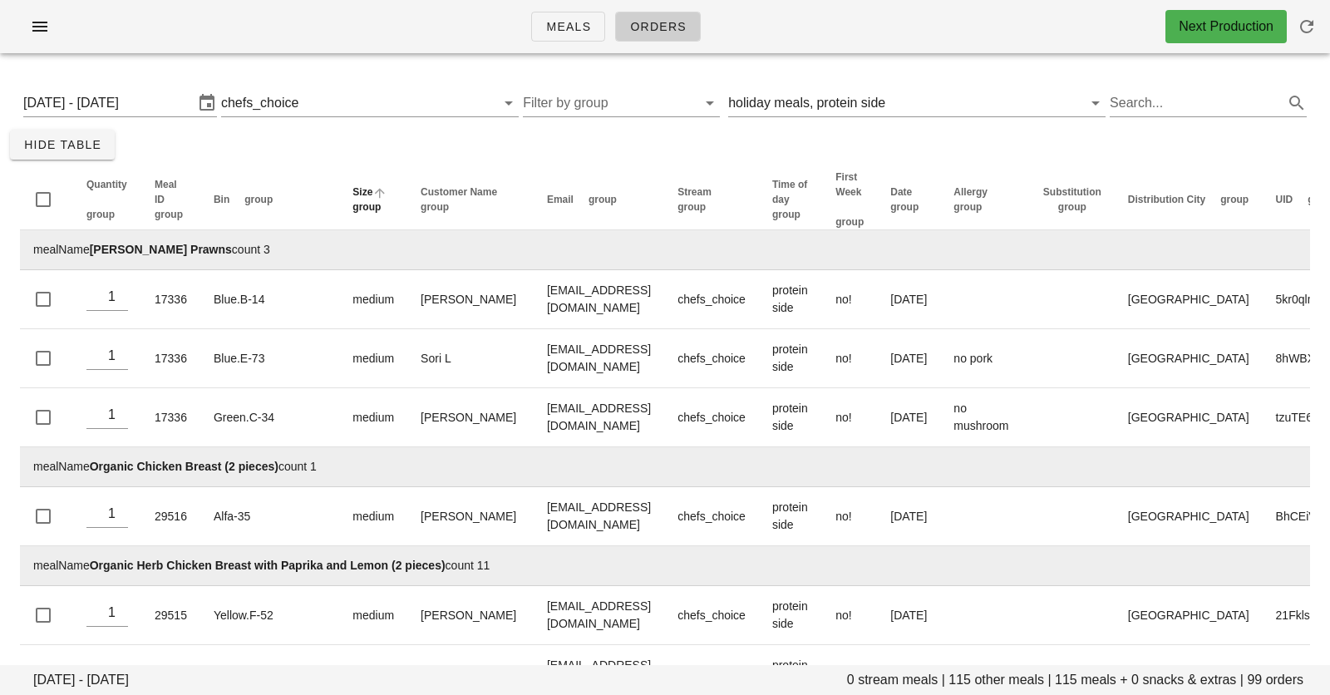
click at [353, 203] on span "group" at bounding box center [367, 207] width 28 height 12
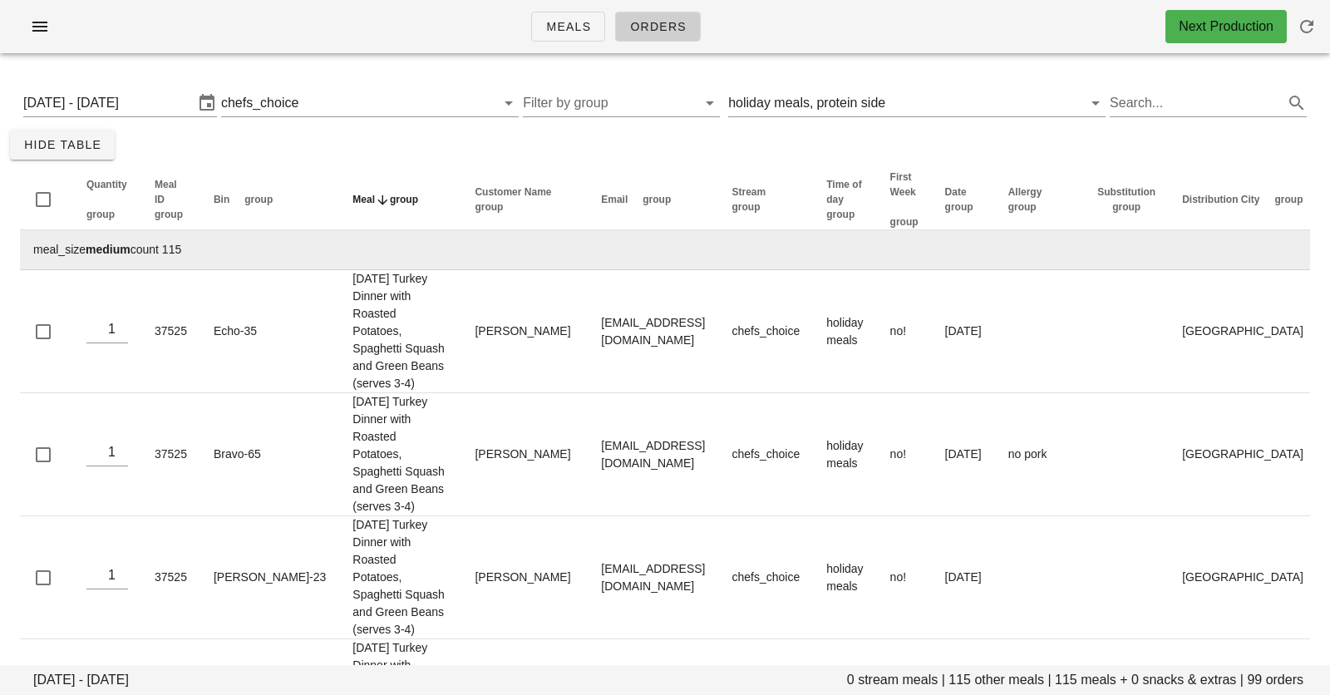
click at [390, 204] on span "group" at bounding box center [404, 200] width 28 height 12
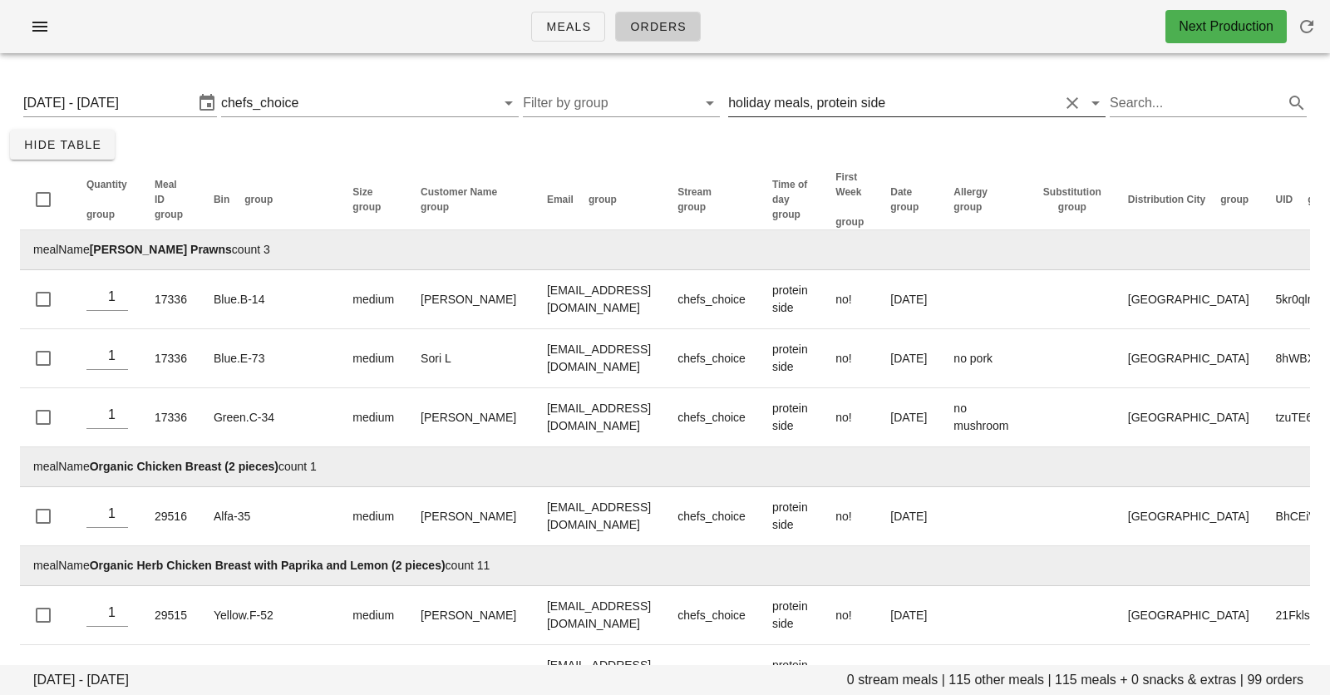
click at [846, 103] on div "protein side" at bounding box center [850, 103] width 69 height 15
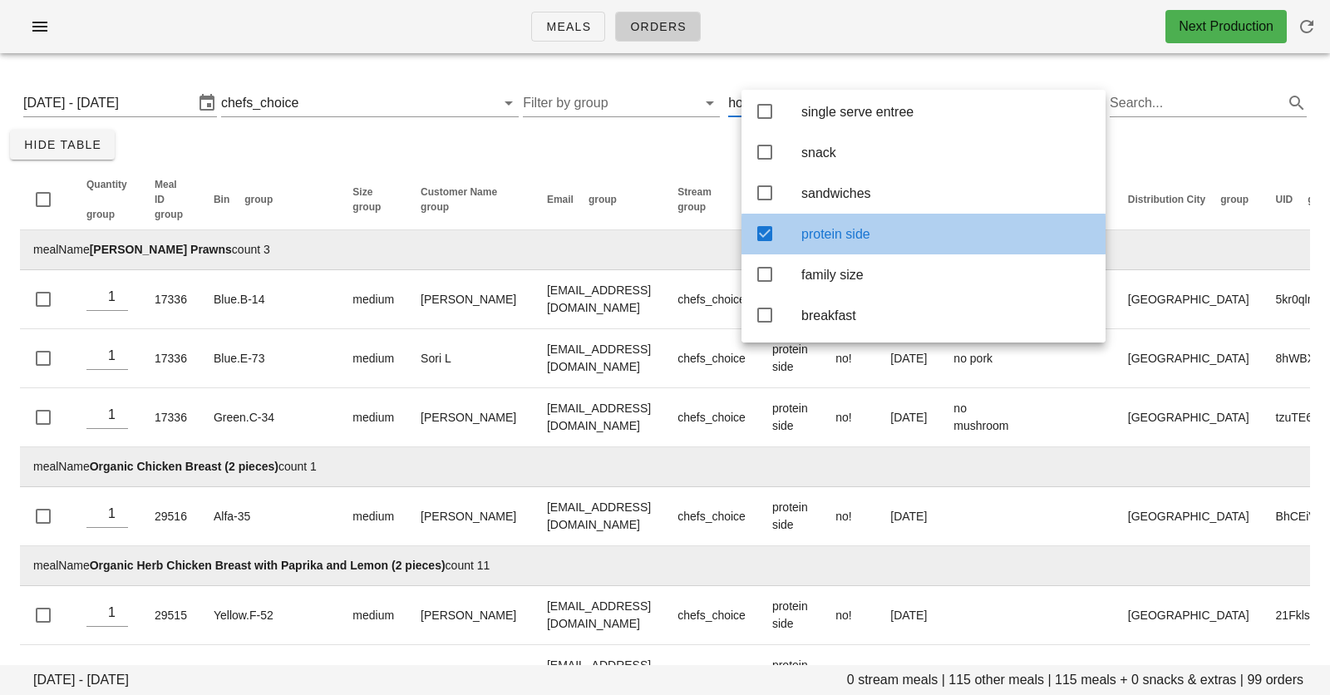
click at [812, 242] on div "protein side" at bounding box center [947, 234] width 291 height 16
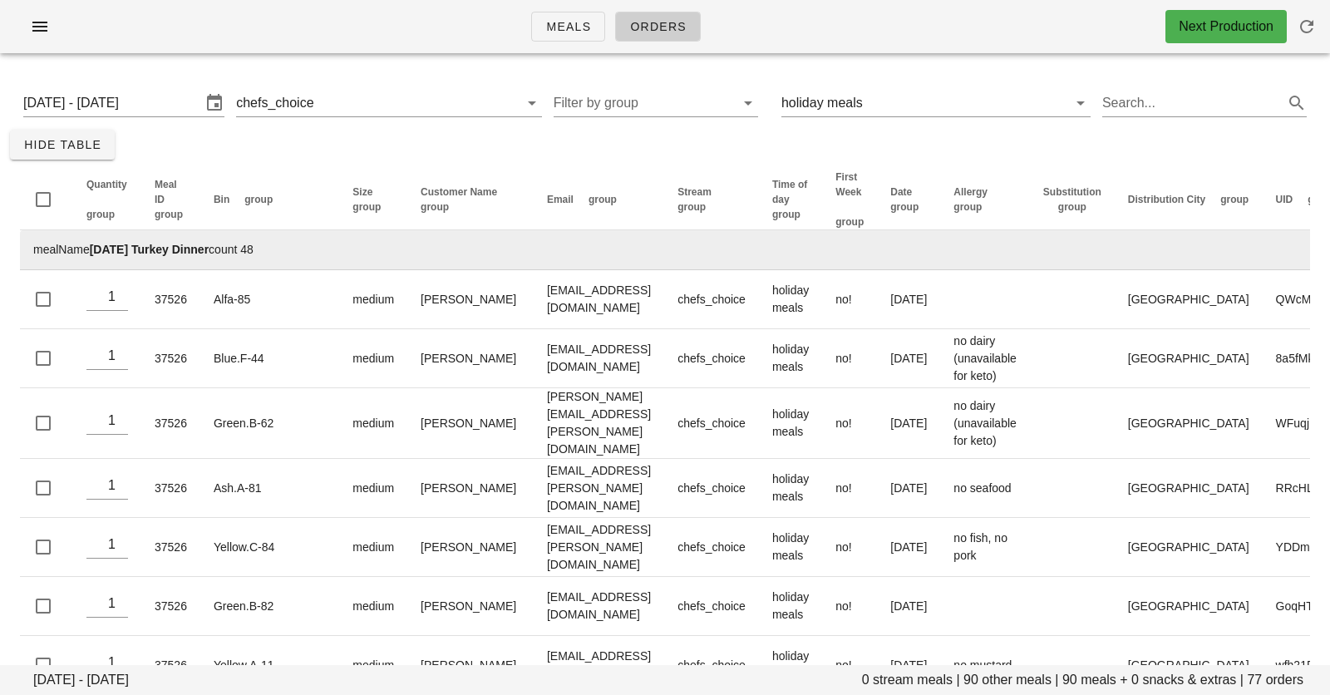
click at [273, 252] on td "mealName Thanksgiving Turkey Dinner count 48" at bounding box center [759, 250] width 1479 height 40
click at [150, 96] on input "Monday October 13 - Wednesday October 15" at bounding box center [112, 103] width 178 height 27
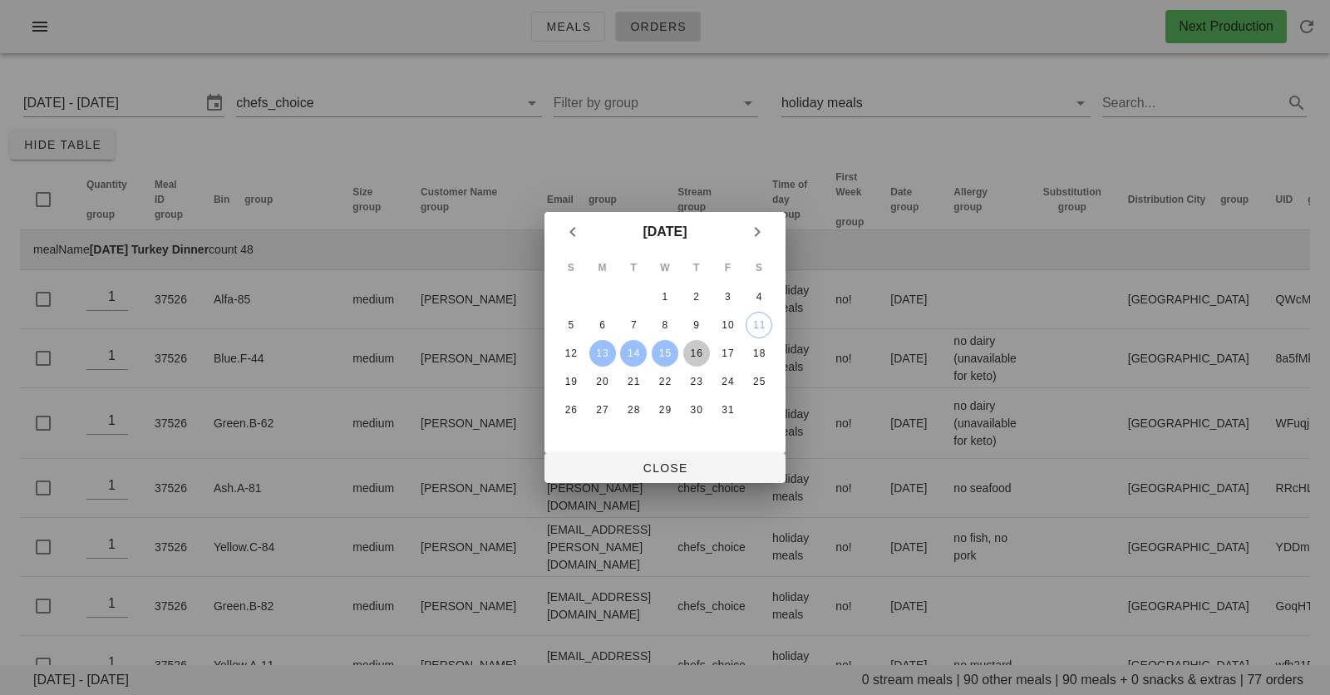
click at [701, 354] on div "16" at bounding box center [696, 354] width 27 height 12
click at [762, 354] on div "18" at bounding box center [759, 354] width 27 height 12
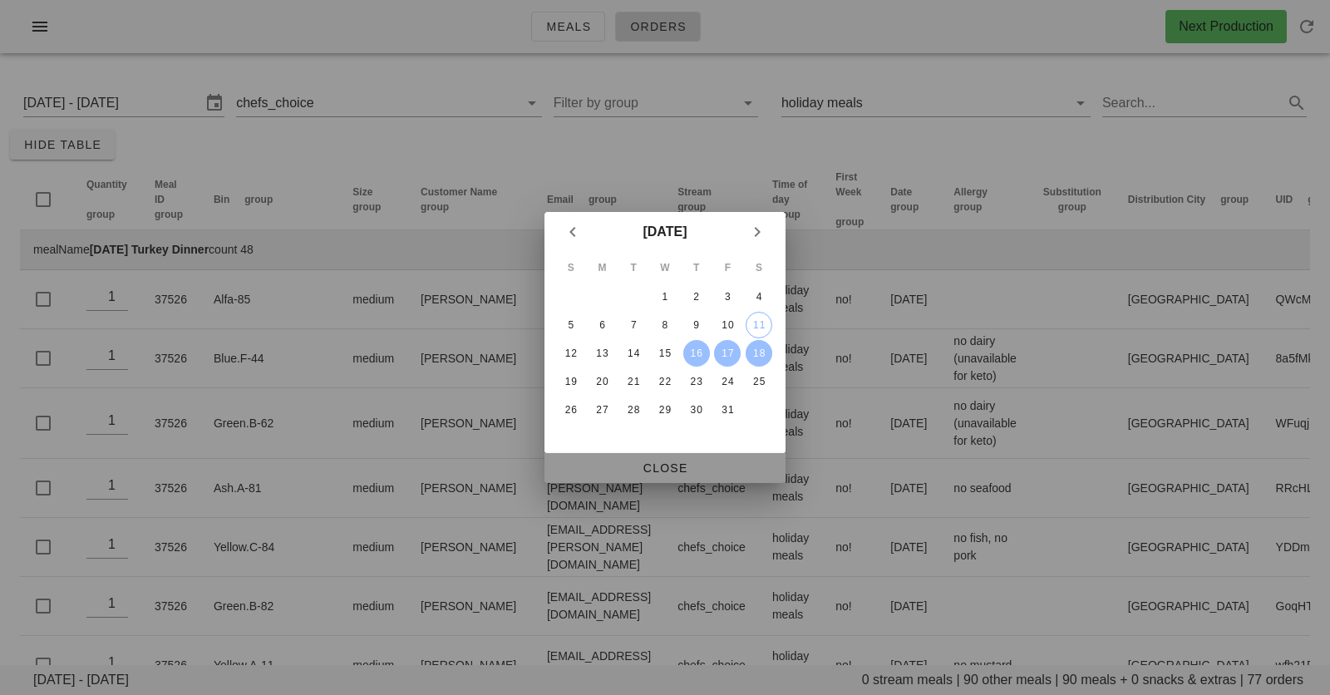
click at [656, 475] on span "Close" at bounding box center [665, 467] width 215 height 13
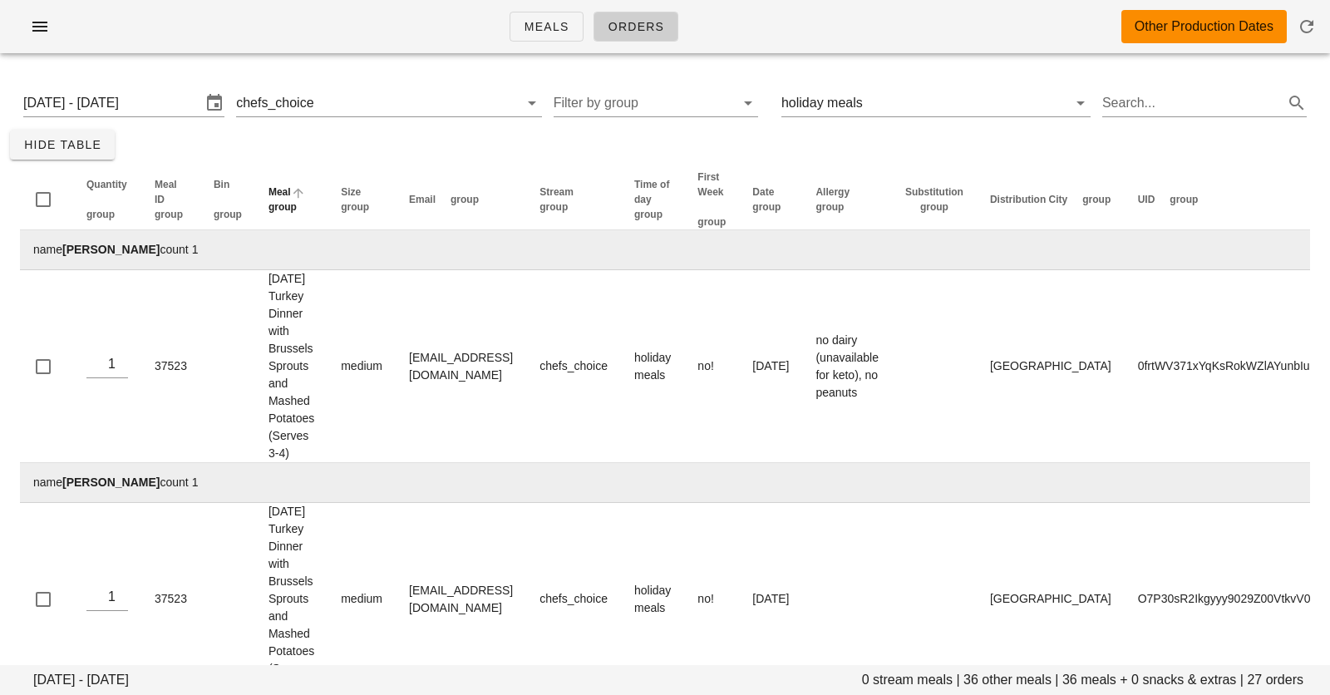
click at [297, 201] on span "group" at bounding box center [283, 207] width 28 height 12
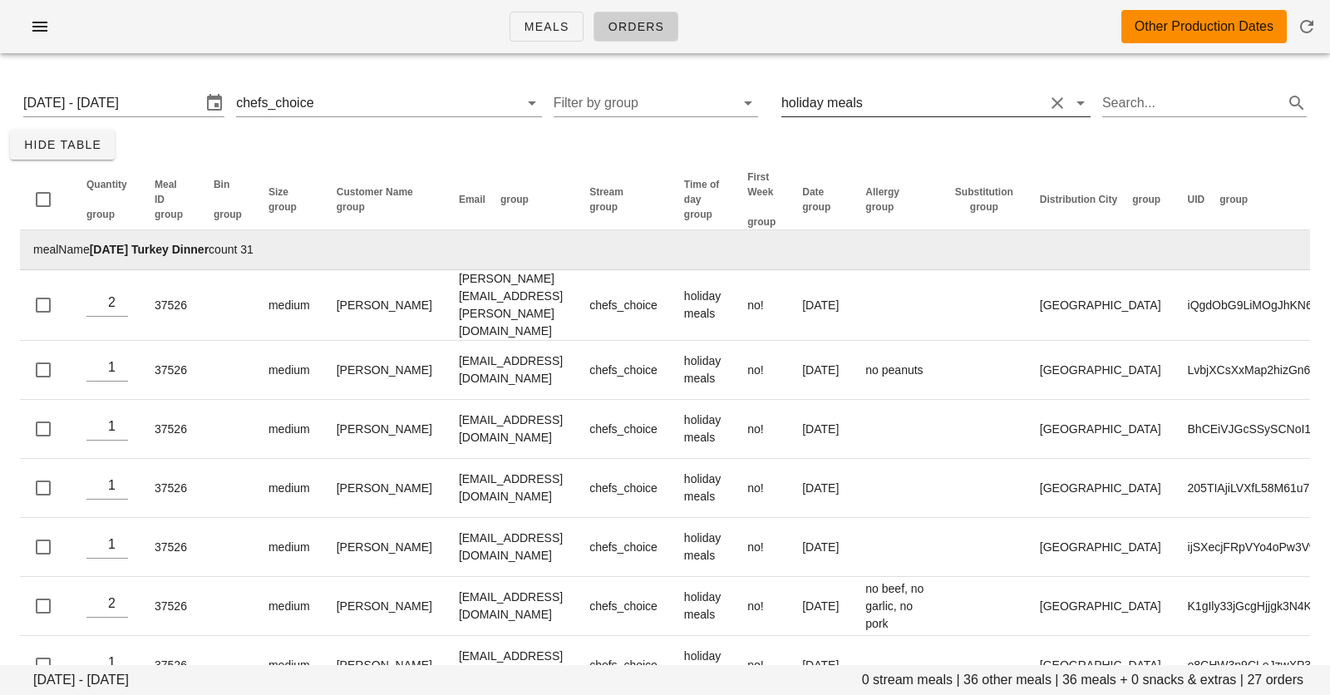
click at [995, 93] on input "text" at bounding box center [955, 103] width 178 height 27
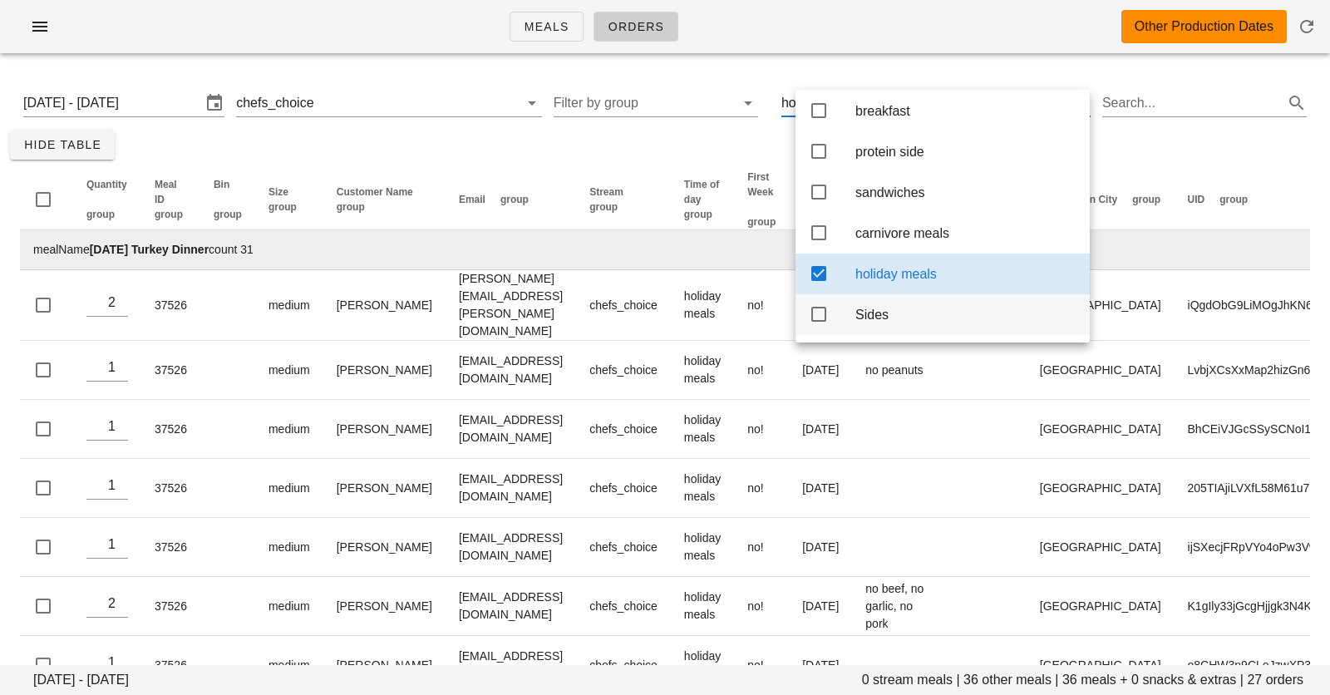
scroll to position [165, 0]
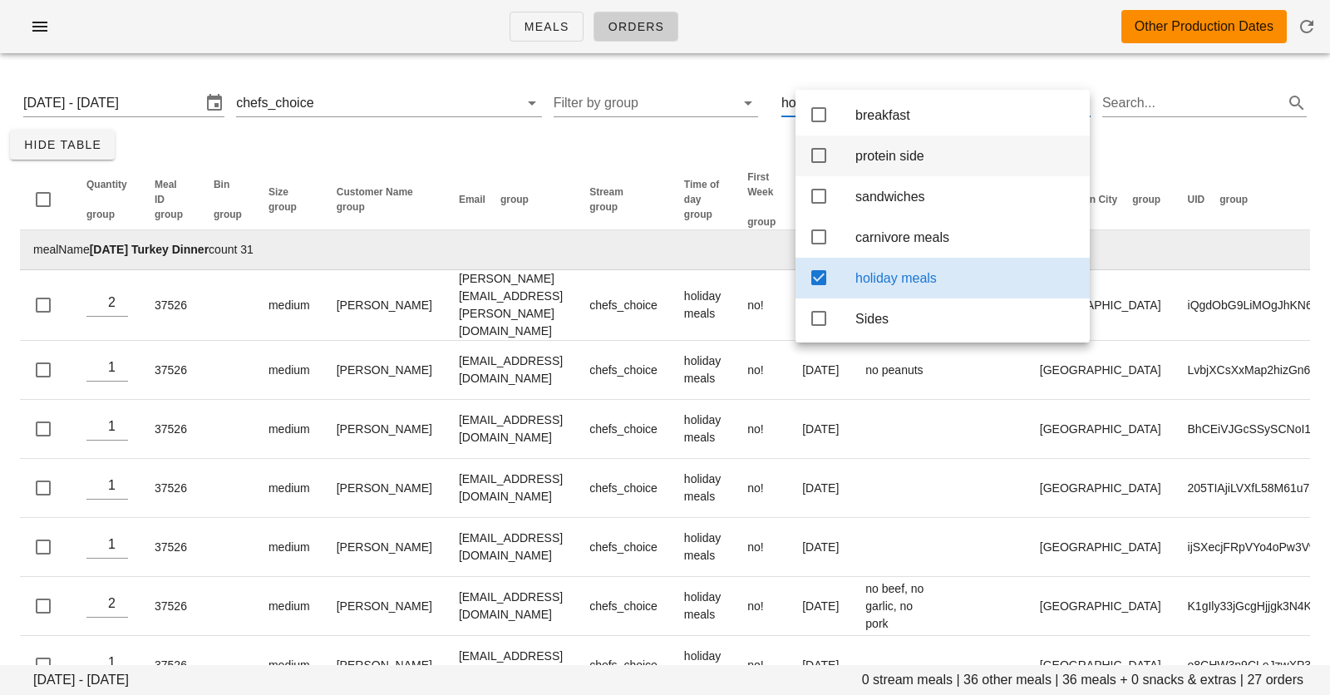
click at [881, 164] on div "protein side" at bounding box center [966, 156] width 221 height 16
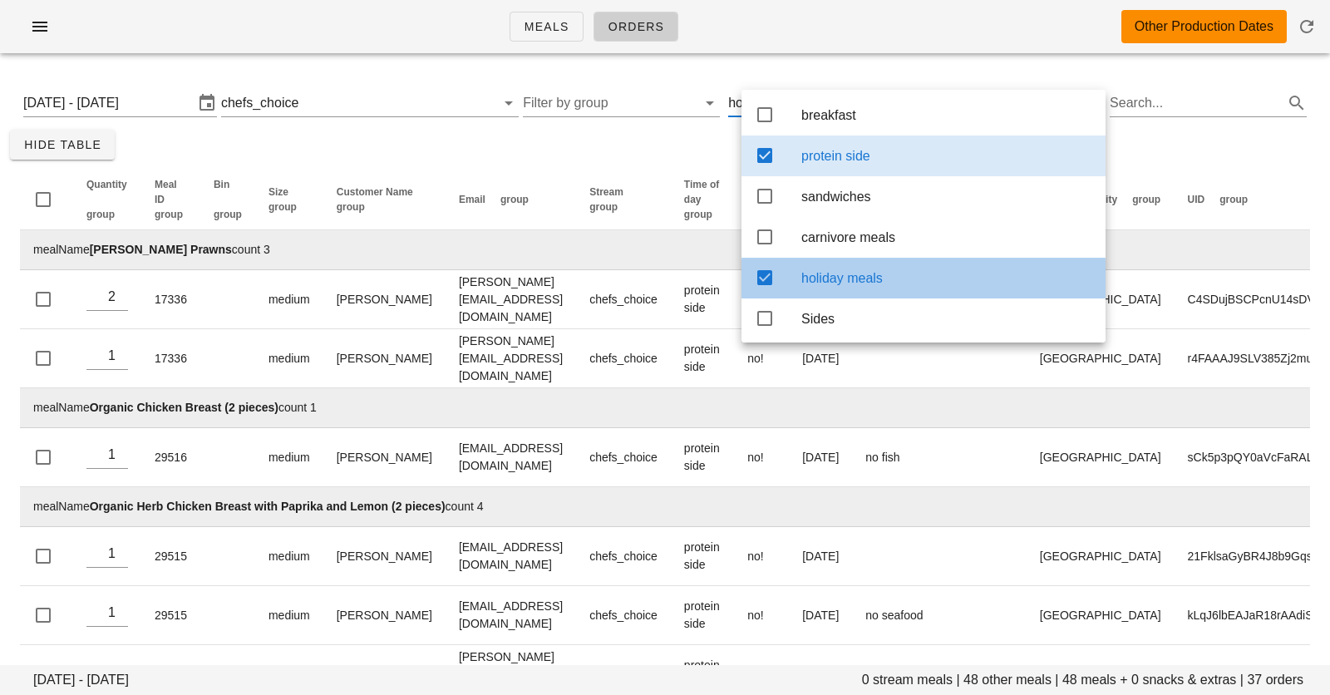
click at [888, 286] on div "holiday meals" at bounding box center [947, 278] width 291 height 16
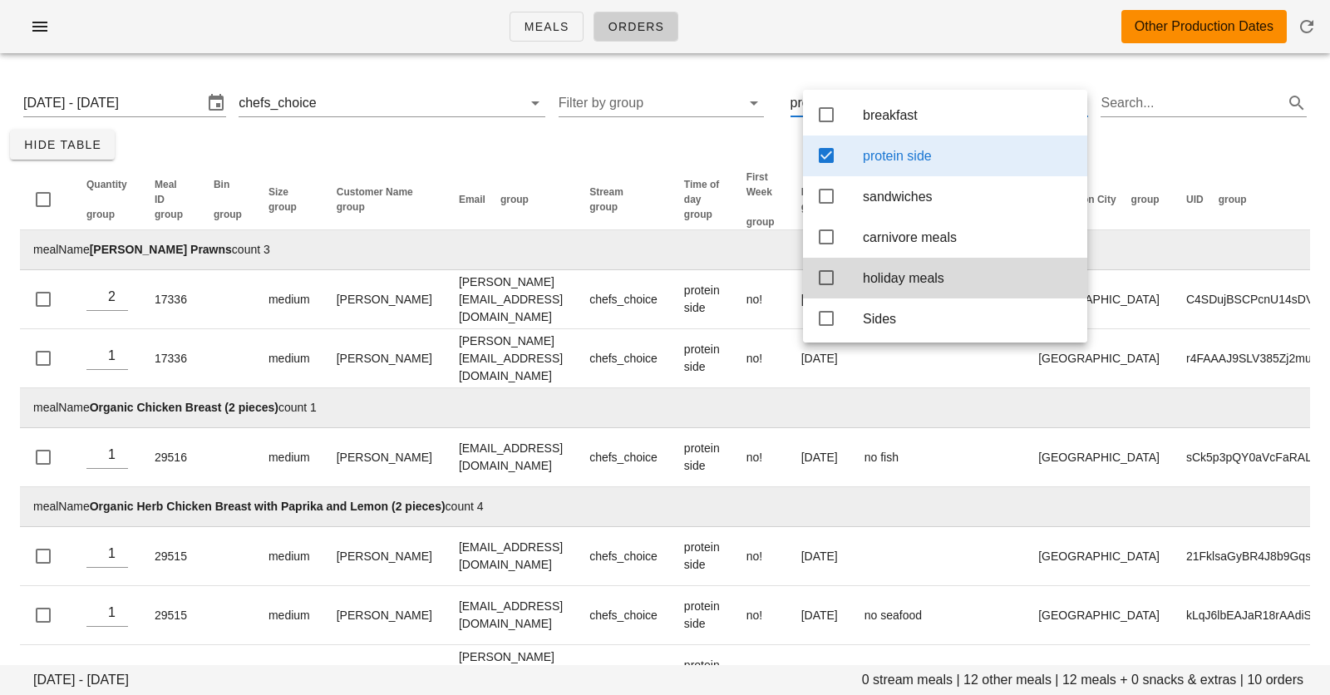
click at [788, 20] on div "Meals Orders Other Production Dates" at bounding box center [665, 26] width 1330 height 53
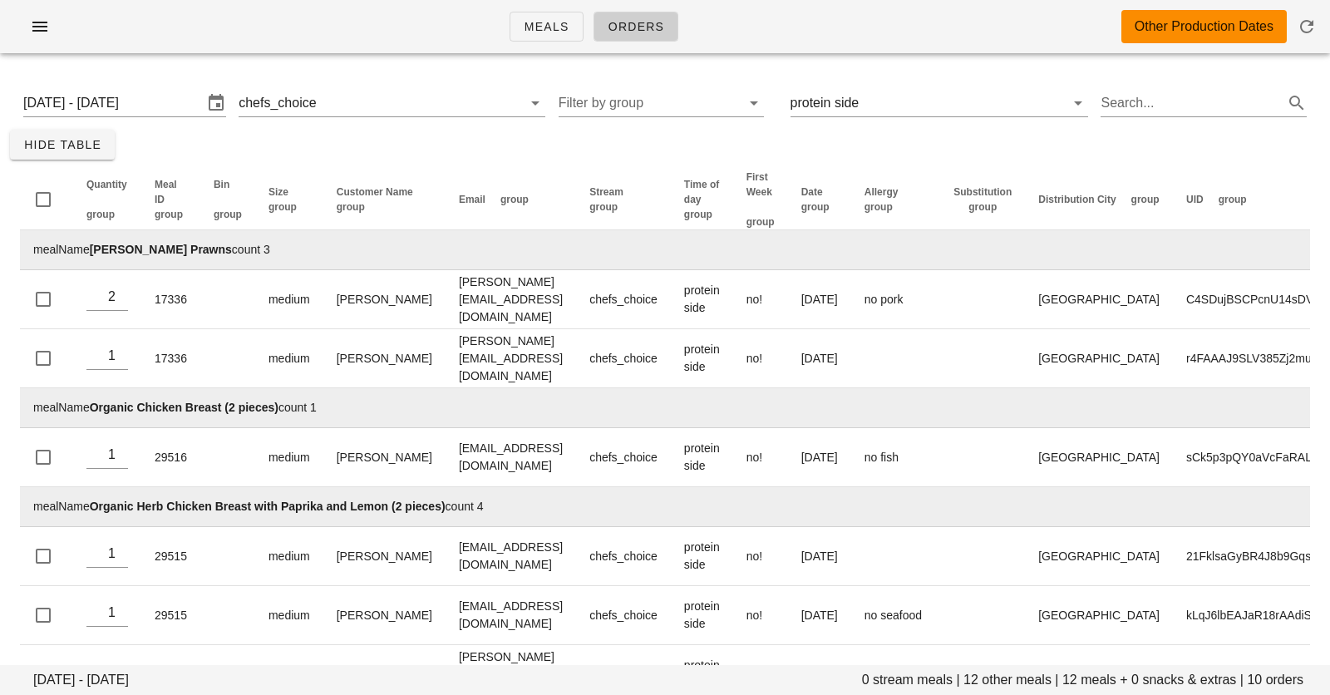
click at [769, 80] on div "Thursday October 16 - Saturday October 18 chefs_choice Filter by group protein …" at bounding box center [665, 102] width 1310 height 53
click at [780, 131] on div "Thursday October 16 - Saturday October 18 0 stream meals | 12 other meals | 12 …" at bounding box center [665, 559] width 1330 height 984
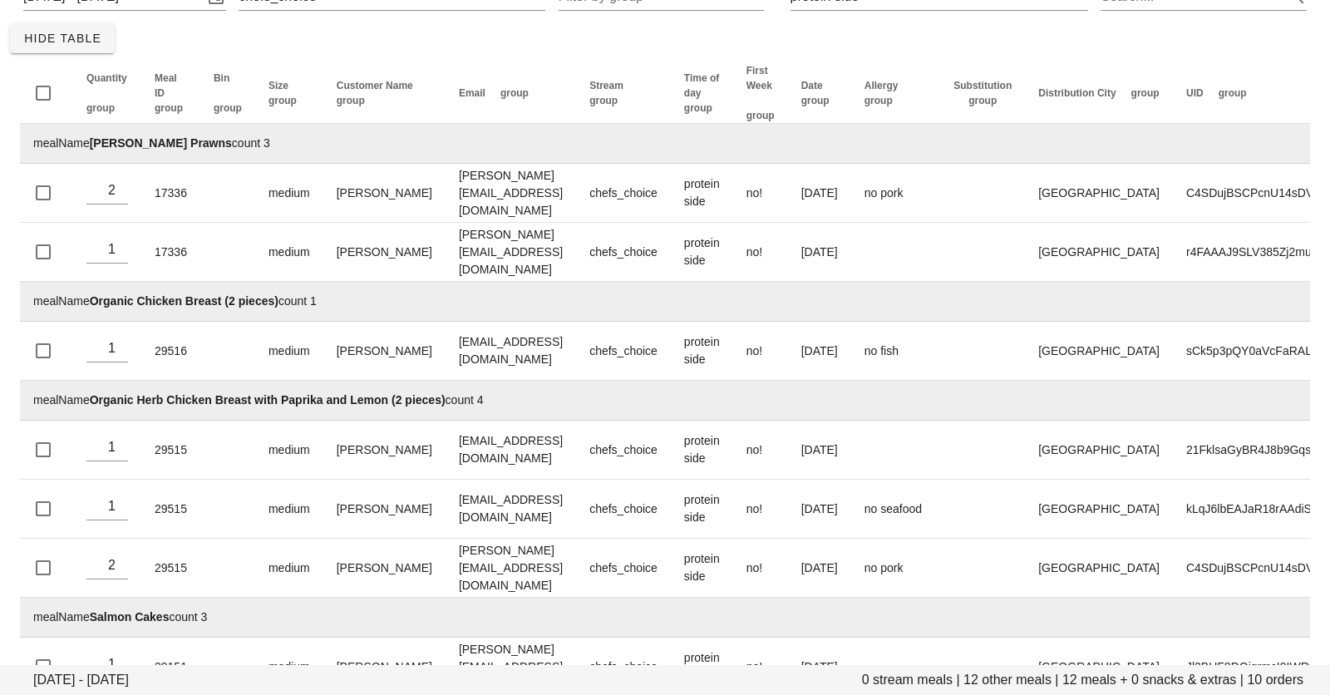
scroll to position [104, 0]
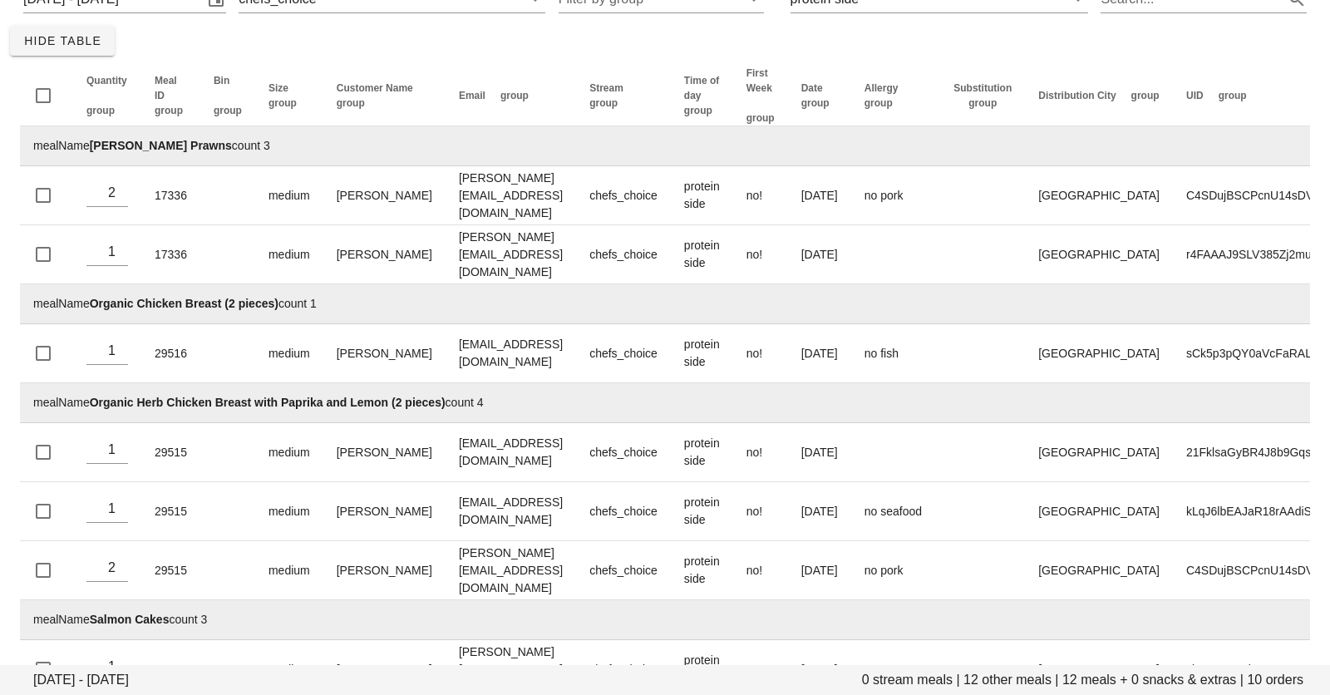
click at [778, 46] on div "Thursday October 16 - Saturday October 18 0 stream meals | 12 other meals | 12 …" at bounding box center [665, 455] width 1330 height 984
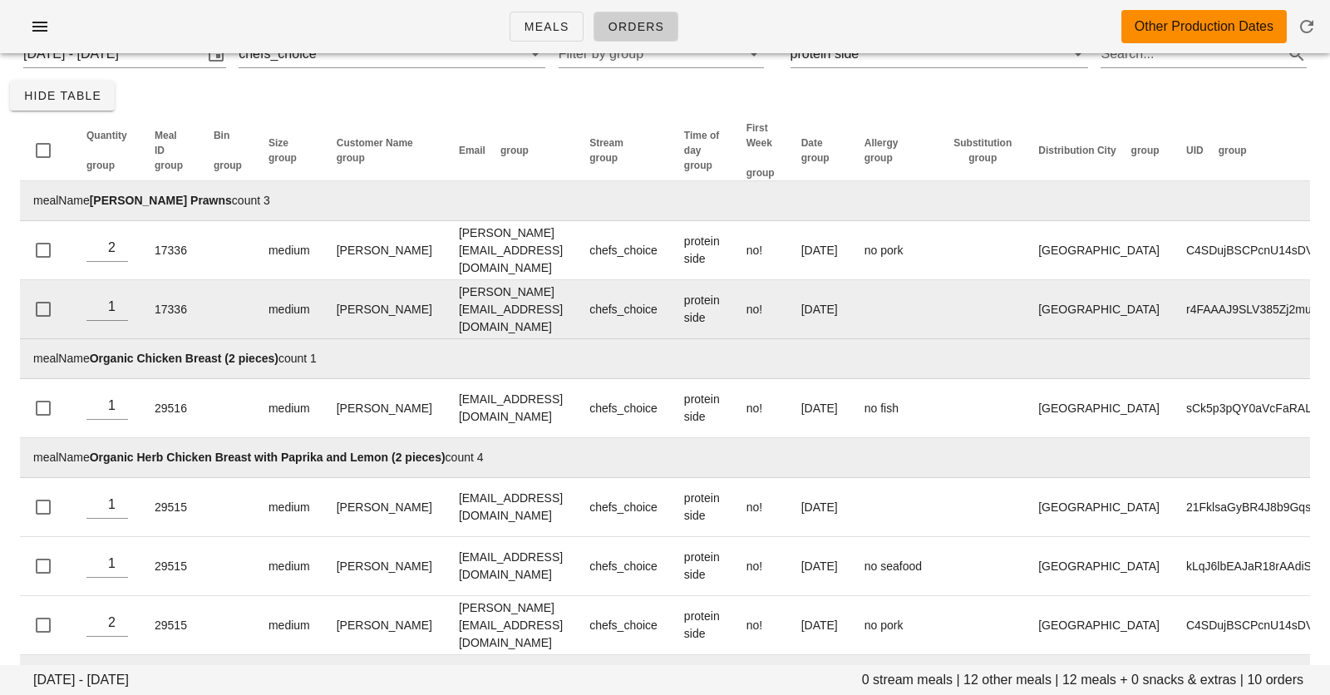
scroll to position [47, 0]
click at [768, 79] on div "Thursday October 16 - Saturday October 18 chefs_choice Filter by group protein …" at bounding box center [665, 56] width 1310 height 53
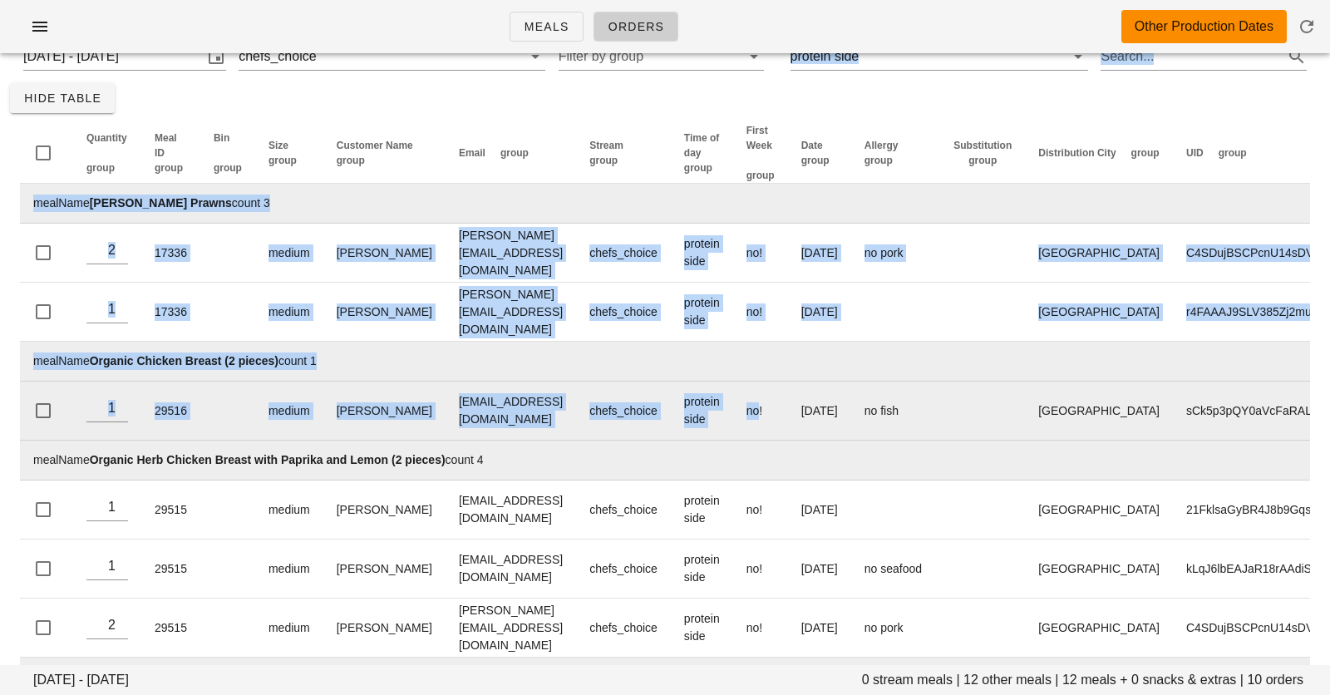
drag, startPoint x: 768, startPoint y: 79, endPoint x: 767, endPoint y: 392, distance: 313.5
click at [767, 392] on div "Thursday October 16 - Saturday October 18 0 stream meals | 12 other meals | 12 …" at bounding box center [665, 512] width 1330 height 984
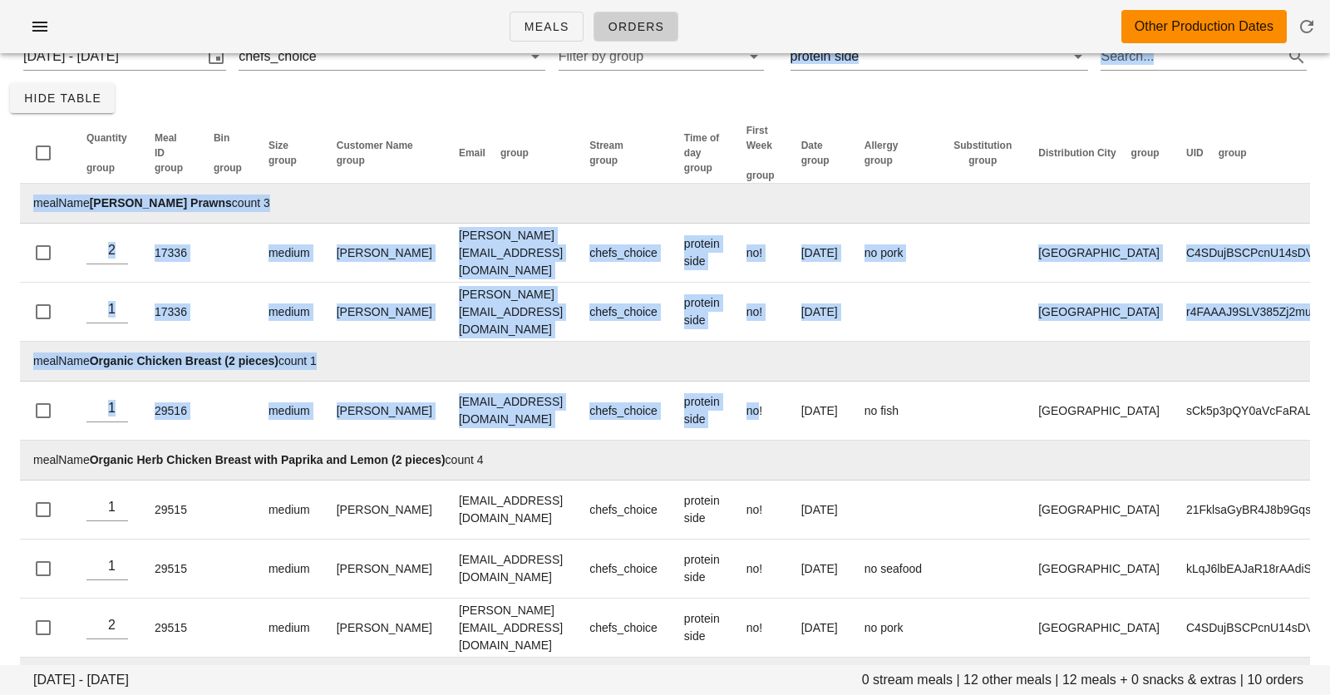
click at [769, 96] on div "Thursday October 16 - Saturday October 18 0 stream meals | 12 other meals | 12 …" at bounding box center [665, 512] width 1330 height 984
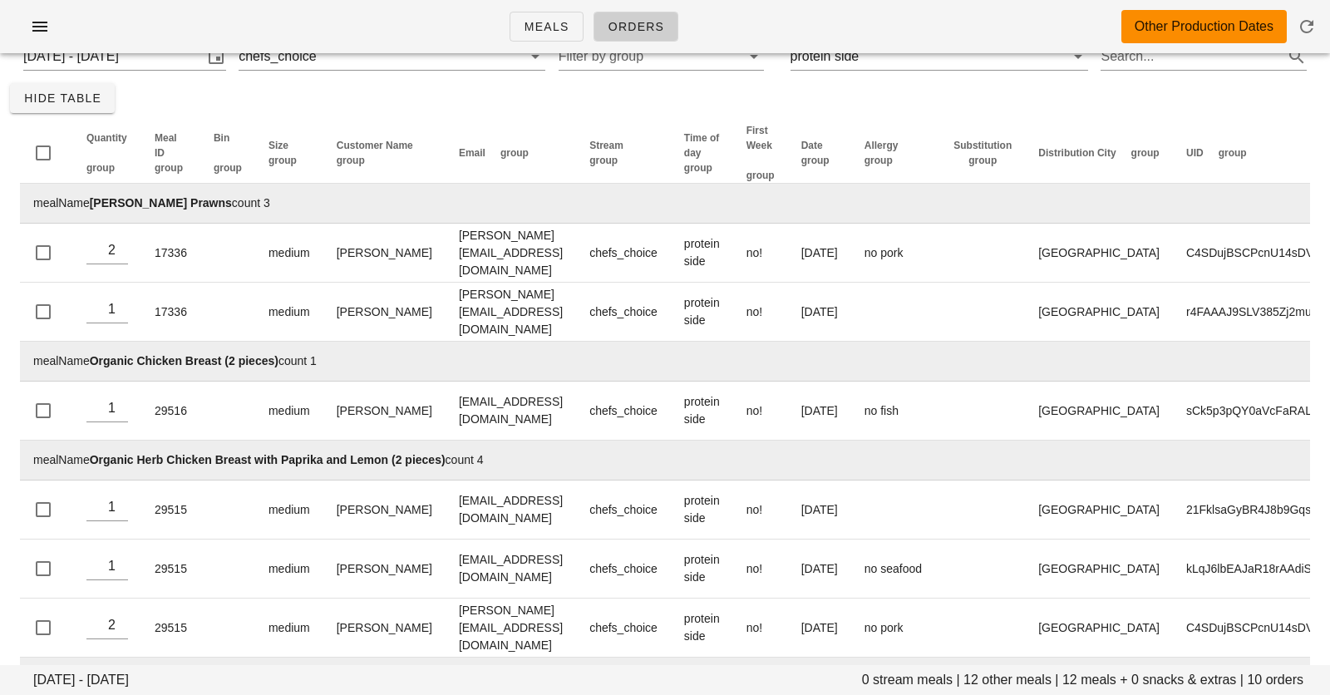
click at [769, 96] on div "Thursday October 16 - Saturday October 18 0 stream meals | 12 other meals | 12 …" at bounding box center [665, 512] width 1330 height 984
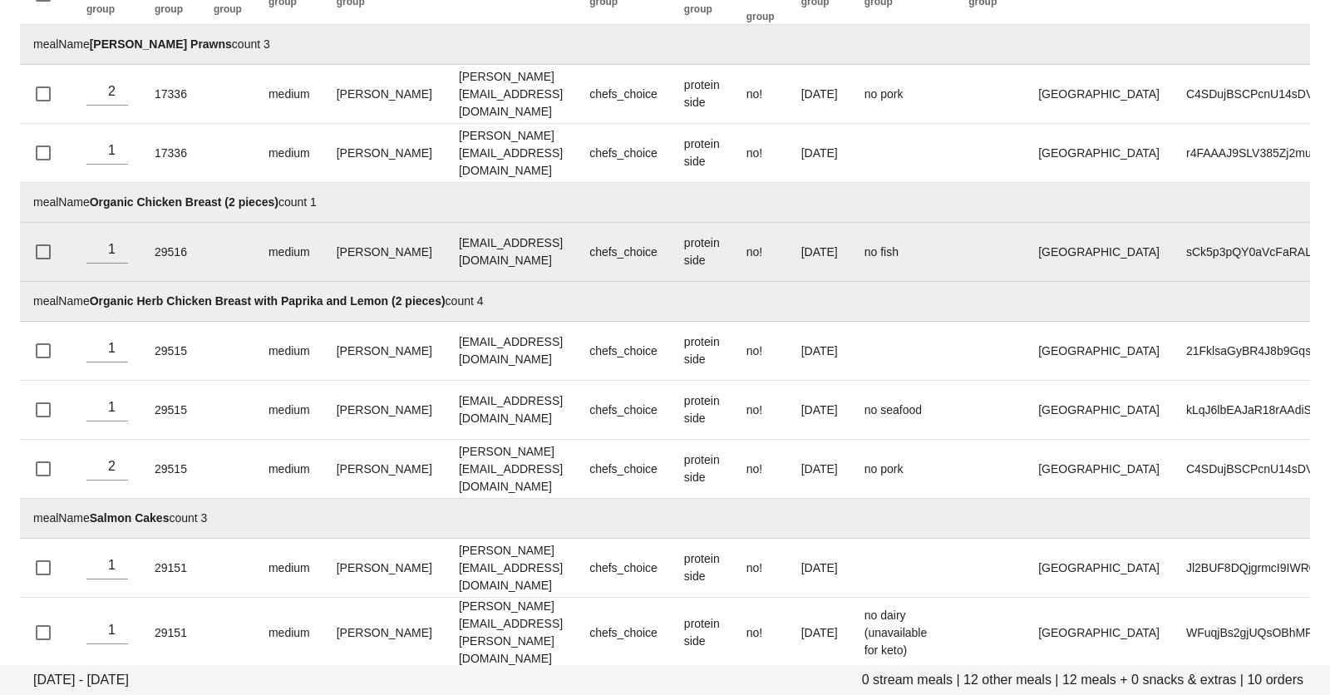
scroll to position [207, 0]
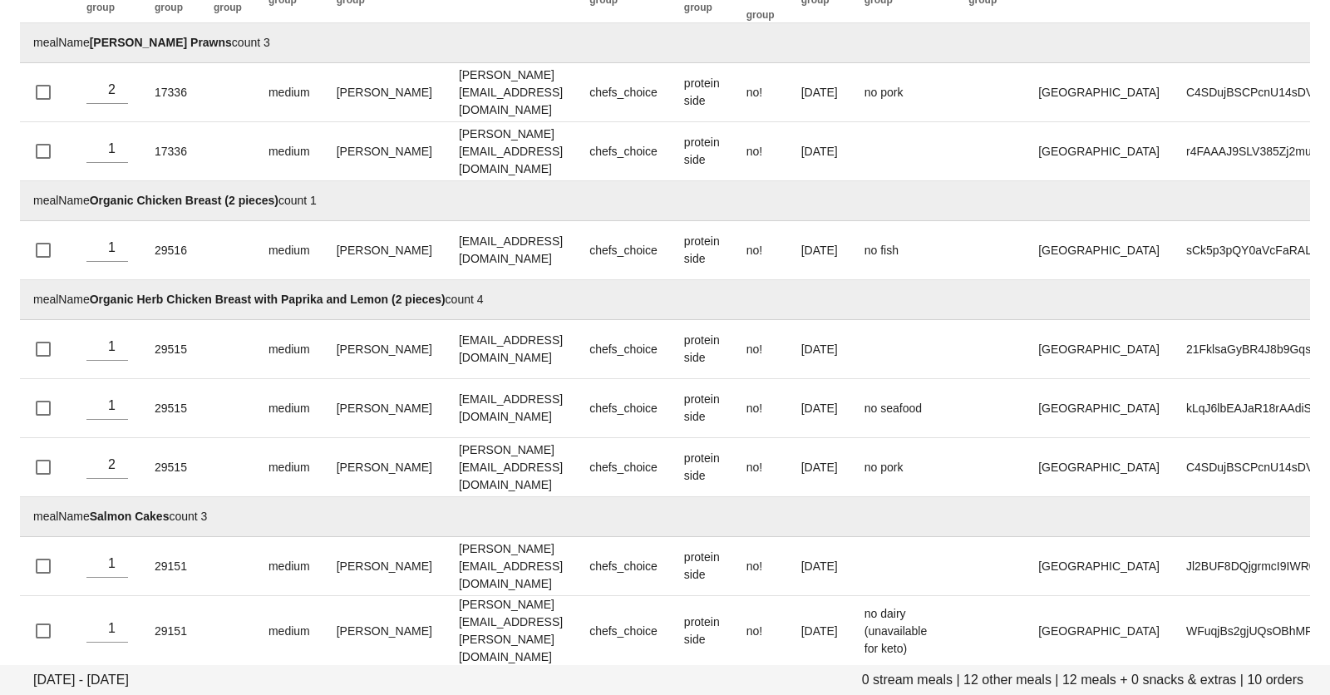
click at [502, 515] on td "mealName Salmon Cakes count 3" at bounding box center [708, 517] width 1376 height 40
drag, startPoint x: 502, startPoint y: 515, endPoint x: 500, endPoint y: 296, distance: 219.5
click at [500, 296] on tbody "mealName Lemon Herb Prawns count 3 2 17336 medium Benyamin Aghshahi Benjamin.ag…" at bounding box center [708, 423] width 1376 height 801
click at [500, 296] on td "mealName Organic Herb Chicken Breast with Paprika and Lemon (2 pieces) count 4" at bounding box center [708, 300] width 1376 height 40
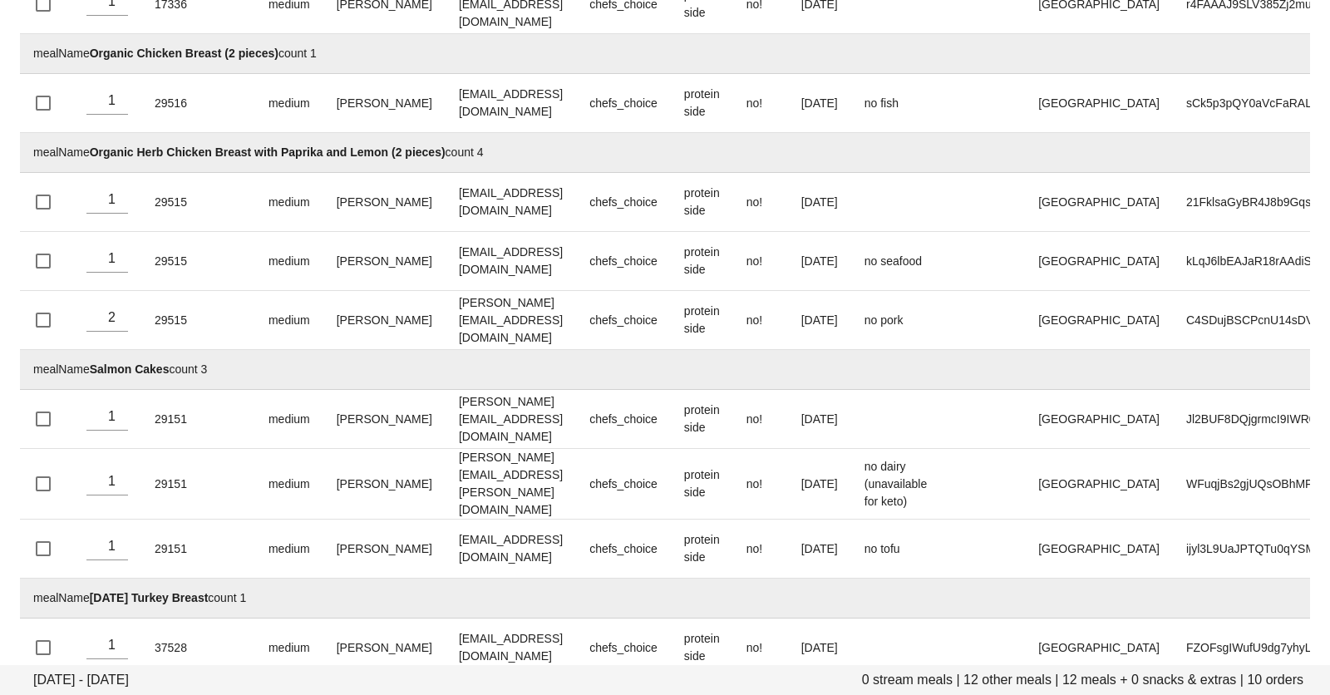
scroll to position [366, 0]
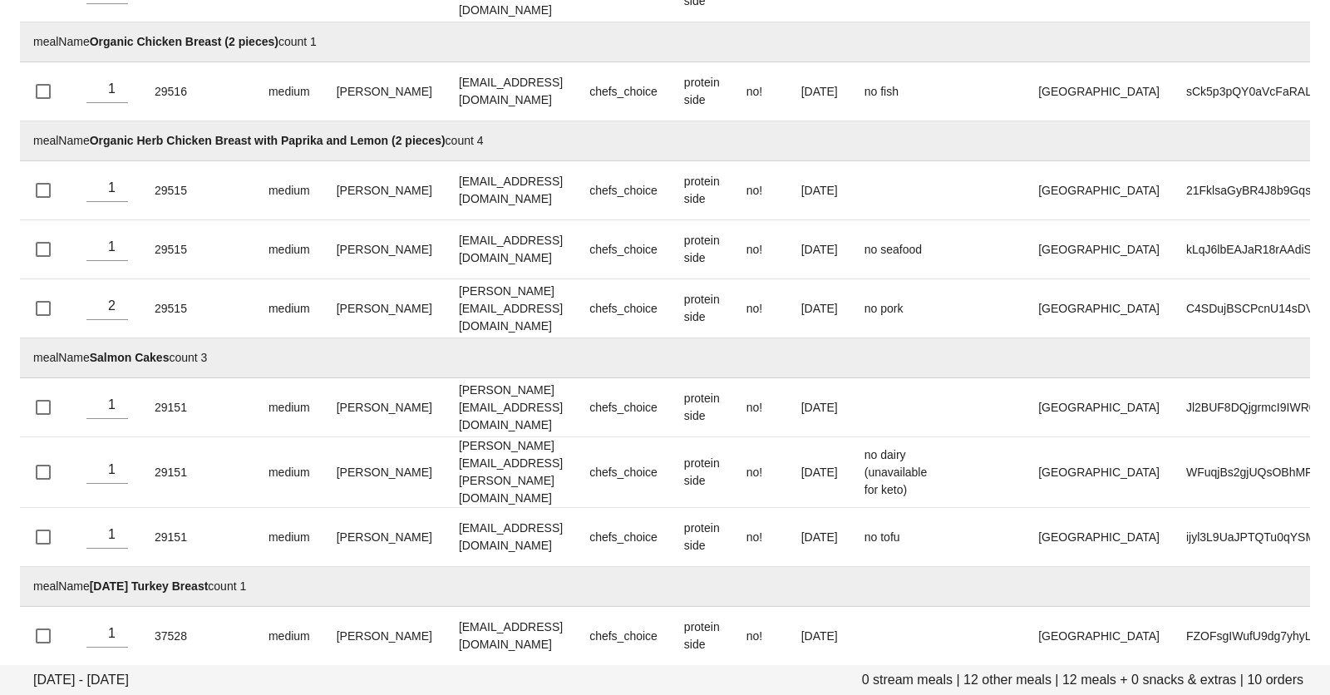
click at [249, 574] on td "mealName Thanksgiving Turkey Breast count 1" at bounding box center [708, 587] width 1376 height 40
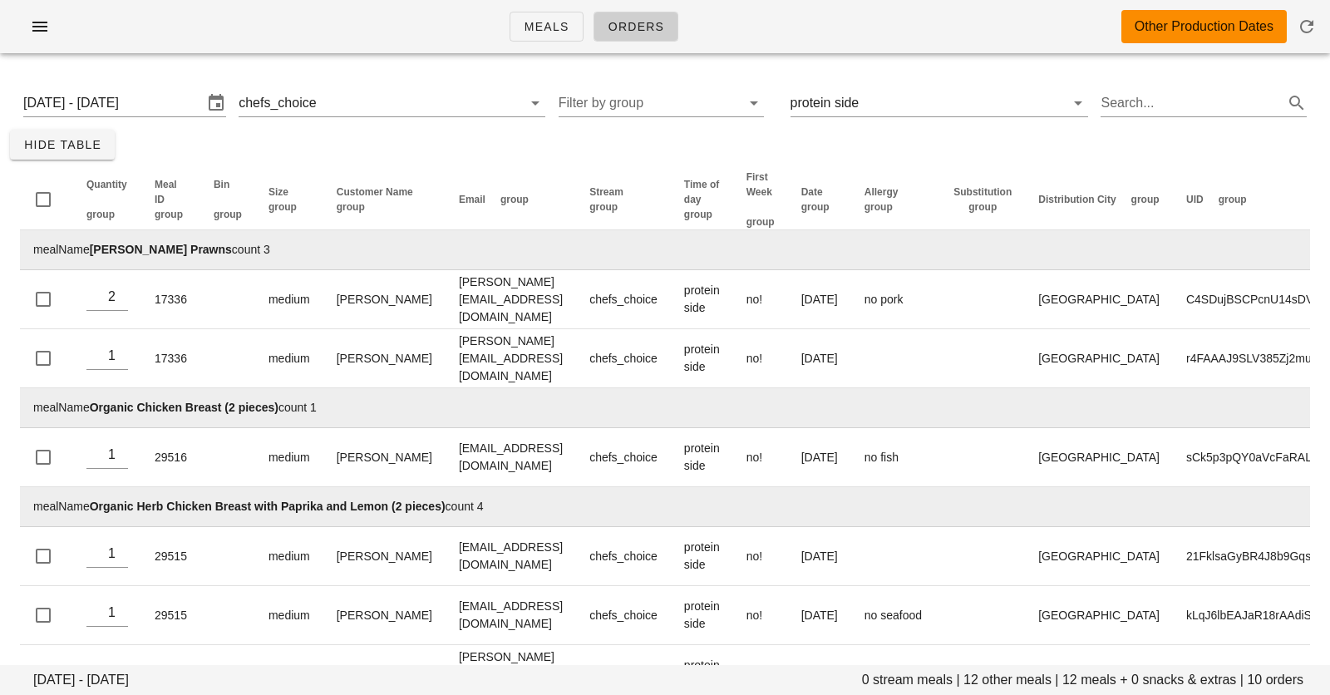
click at [910, 63] on div "Meals Orders Other Production Dates" at bounding box center [665, 33] width 1330 height 67
click at [631, 152] on div "Thursday October 16 - Saturday October 18 0 stream meals | 12 other meals | 12 …" at bounding box center [665, 559] width 1330 height 984
click at [133, 106] on input "Thursday October 16 - Saturday October 18" at bounding box center [113, 103] width 180 height 27
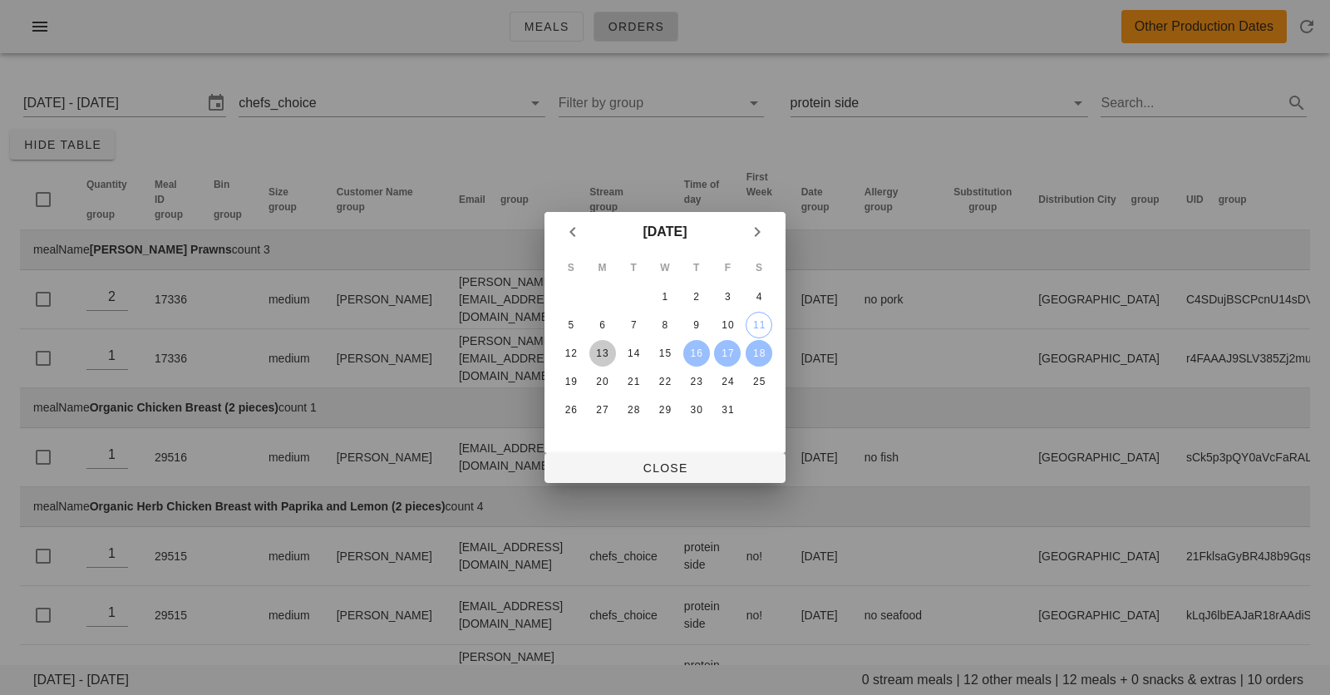
click at [610, 352] on div "13" at bounding box center [602, 354] width 27 height 12
click at [761, 355] on div "18" at bounding box center [759, 354] width 27 height 12
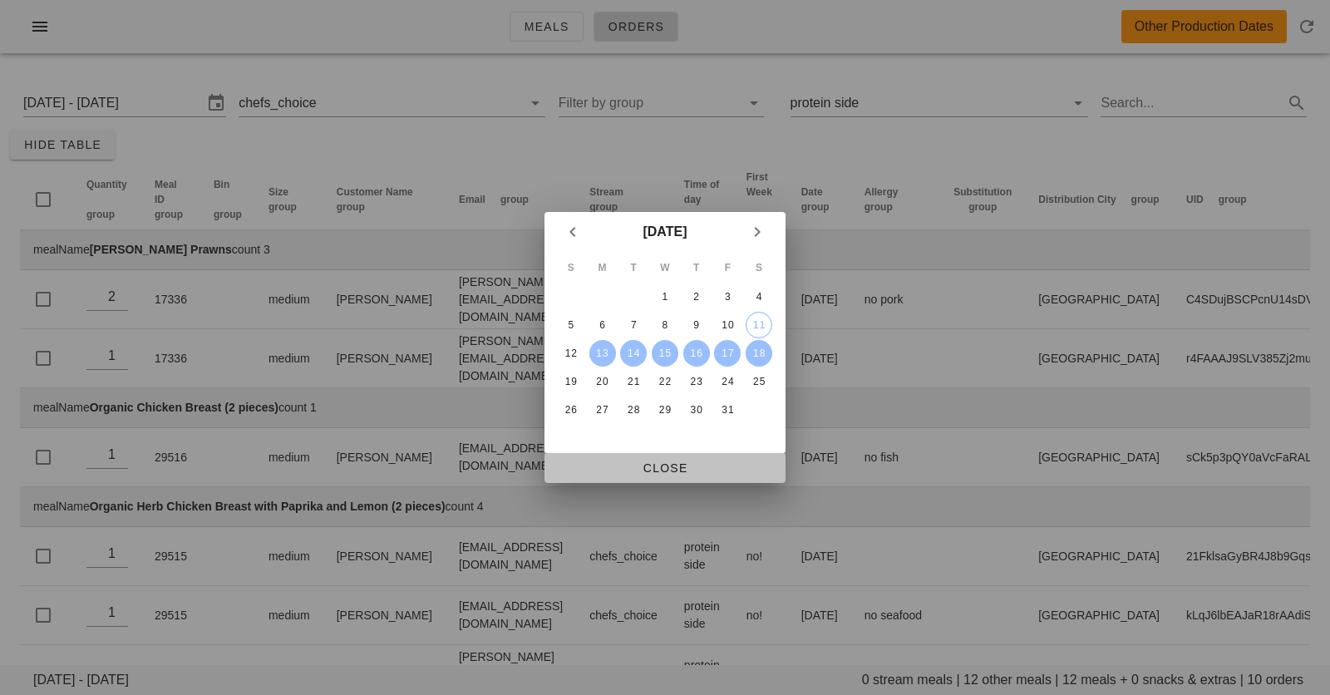
click at [639, 458] on button "Close" at bounding box center [665, 468] width 241 height 30
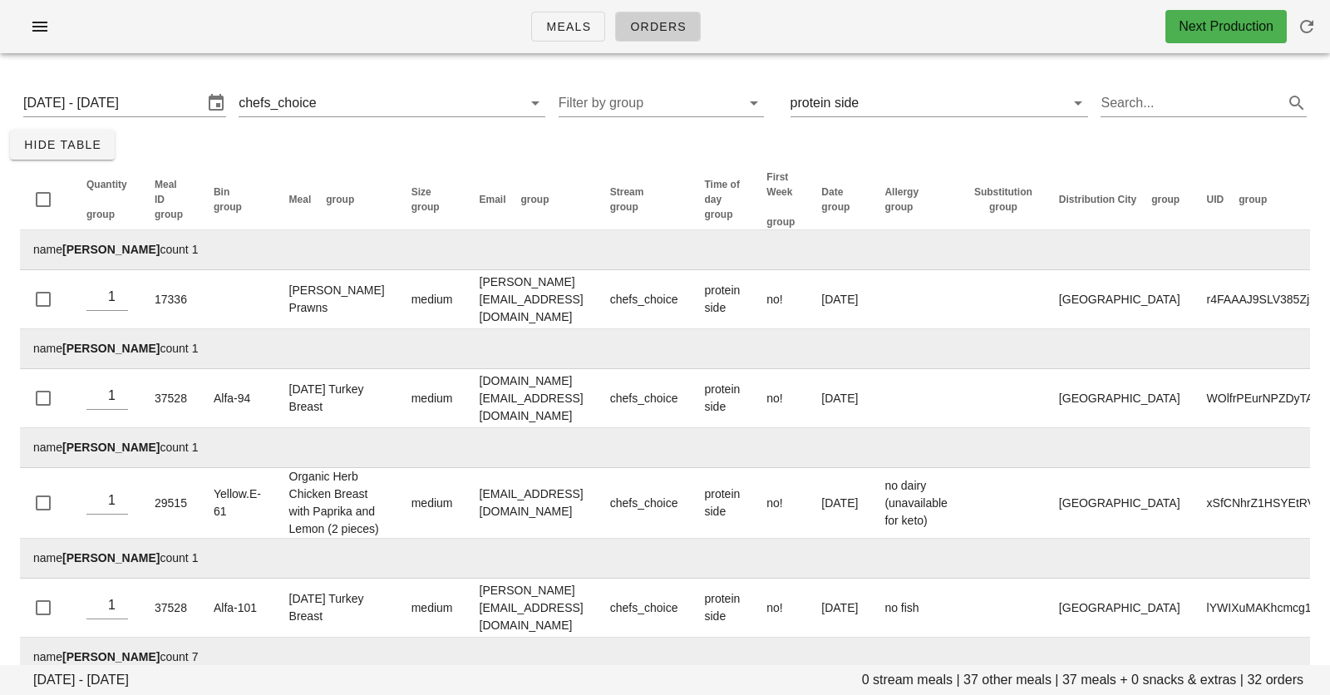
click at [783, 42] on div "Meals Orders Next Production" at bounding box center [665, 26] width 1330 height 53
click at [340, 43] on div "Meals Orders Next Production" at bounding box center [665, 26] width 1330 height 53
click at [555, 37] on link "Meals" at bounding box center [568, 27] width 74 height 30
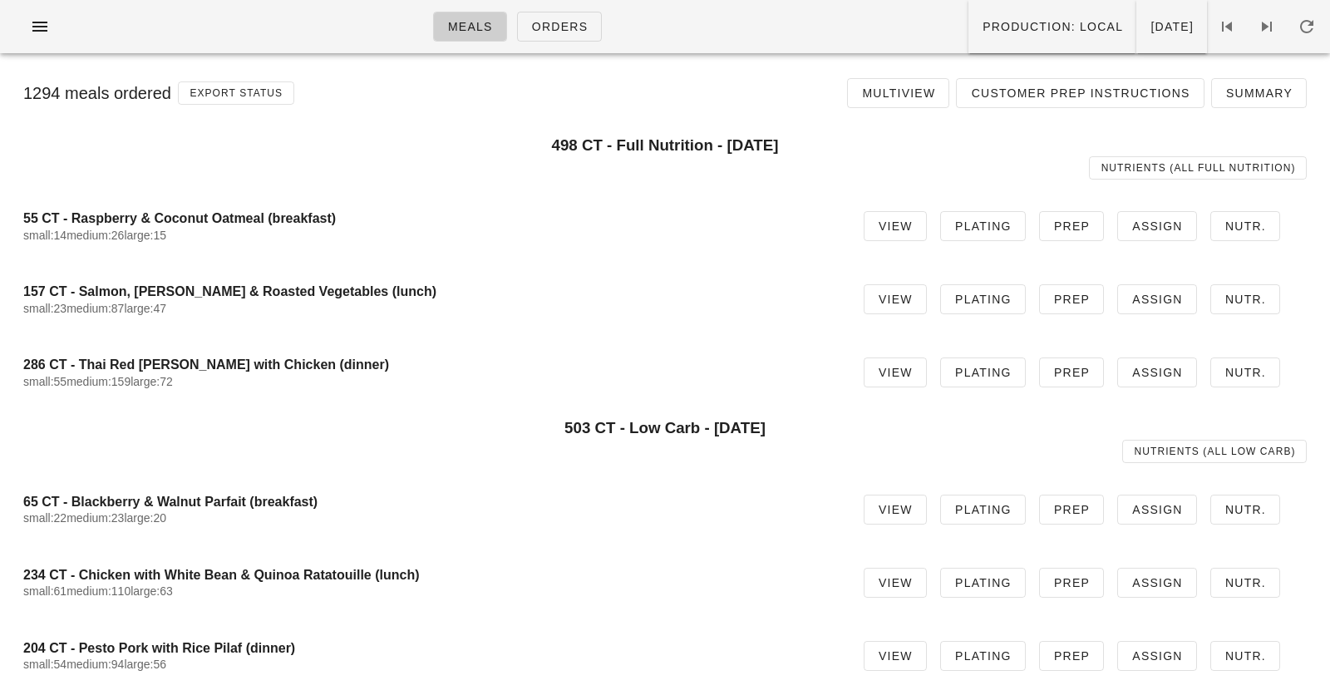
click at [798, 29] on div "Meals Orders Production: local Tuesday Oct 14" at bounding box center [665, 26] width 1330 height 53
click at [774, 24] on div "Meals Orders Production: local Tuesday Oct 14" at bounding box center [665, 26] width 1330 height 53
click at [1233, 100] on span "Summary" at bounding box center [1259, 92] width 67 height 13
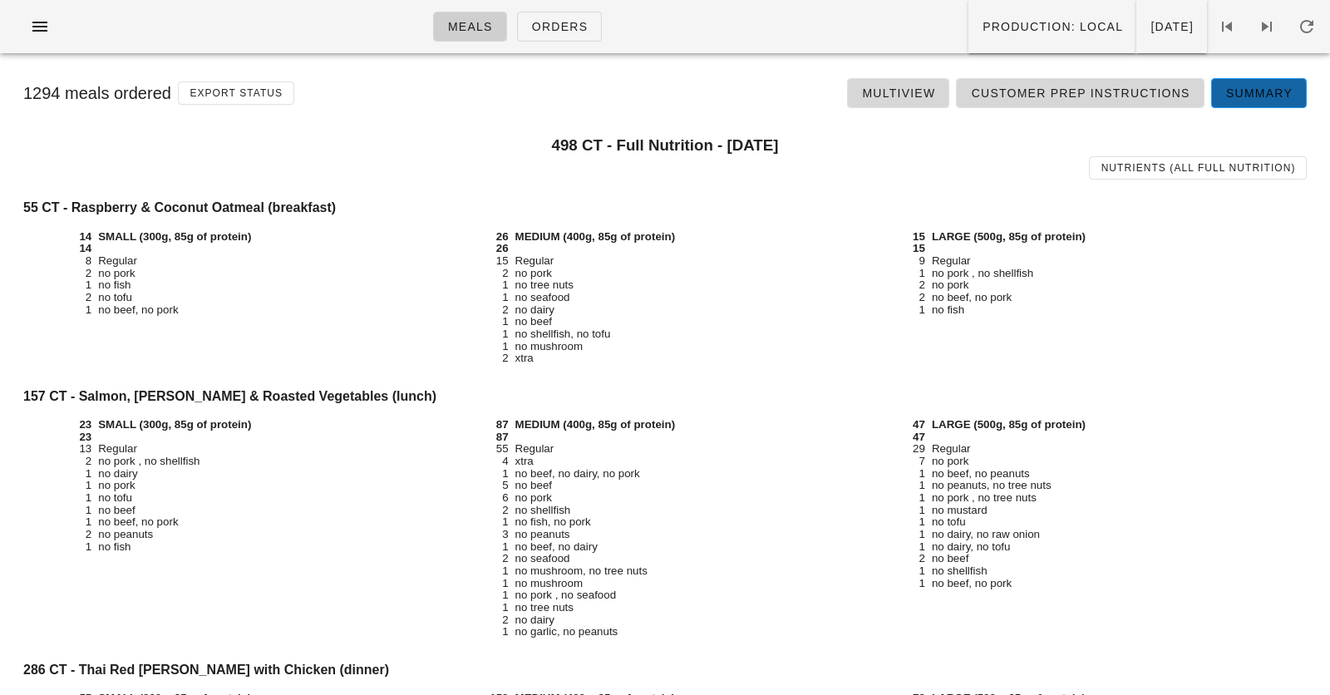
click at [1242, 99] on span "Summary" at bounding box center [1259, 92] width 67 height 13
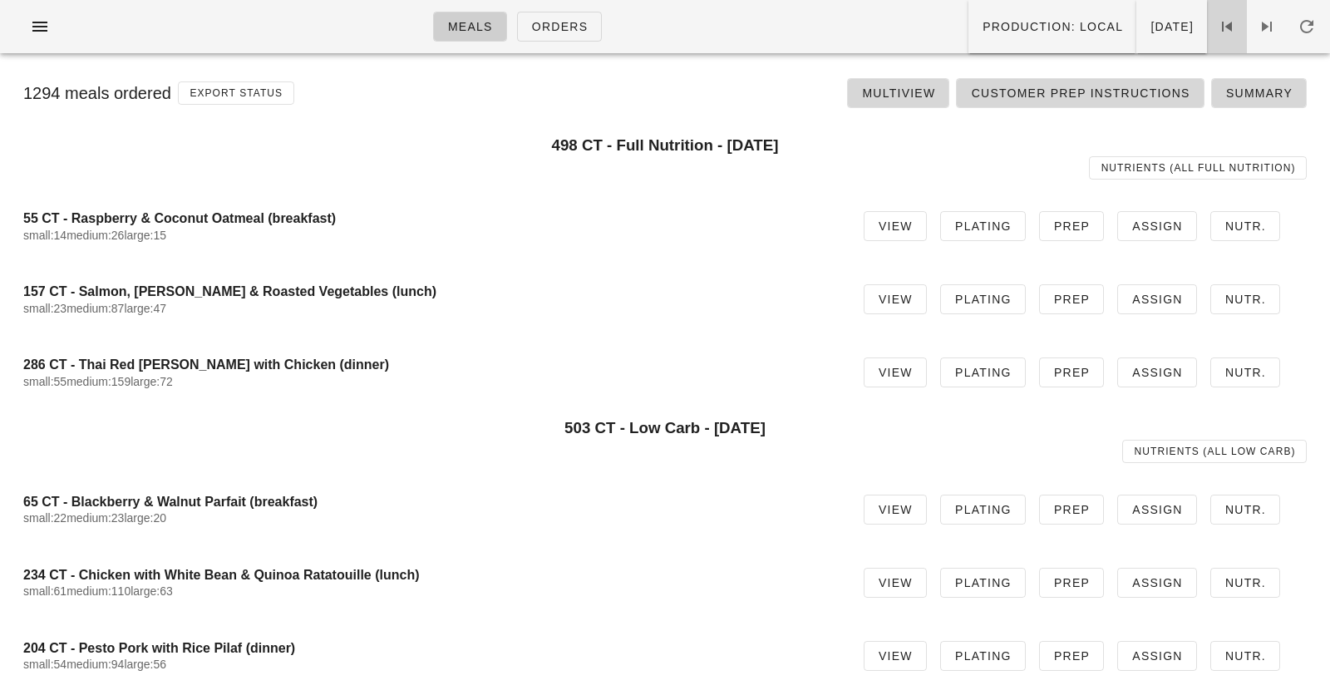
click at [1235, 37] on link at bounding box center [1227, 26] width 40 height 53
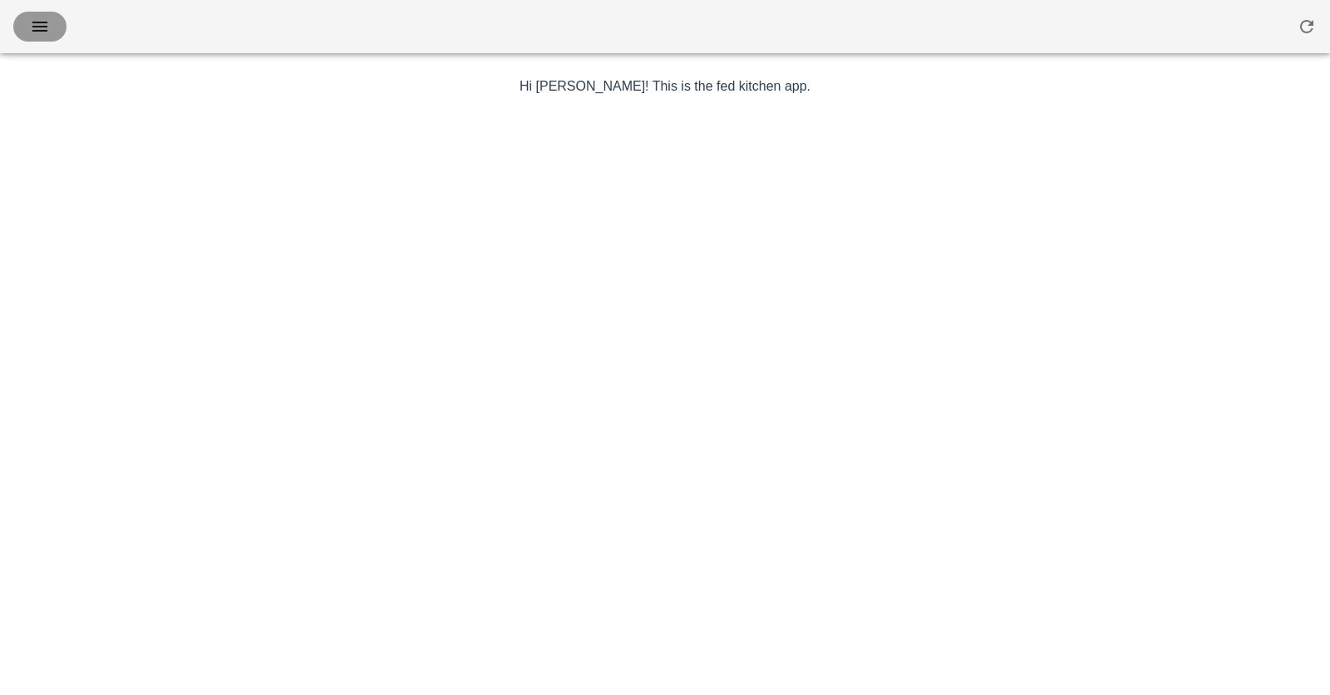
click at [27, 30] on span "button" at bounding box center [40, 27] width 27 height 20
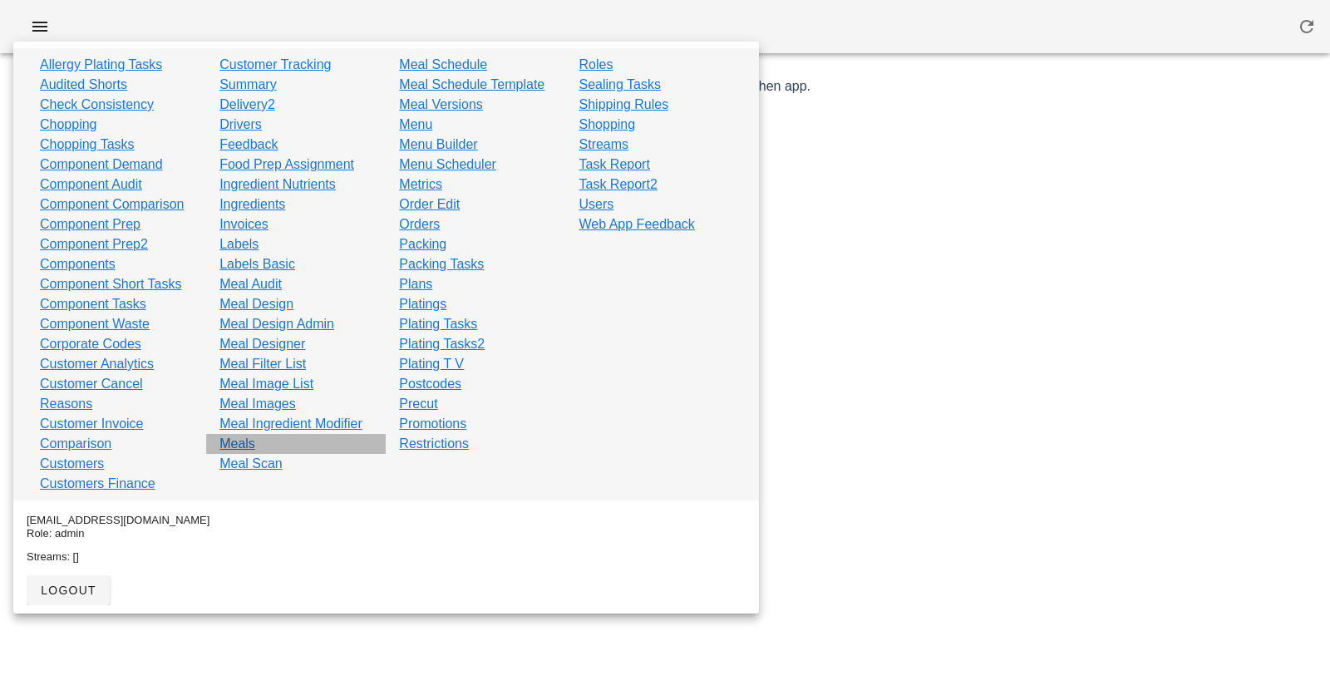
click at [250, 444] on link "Meals" at bounding box center [238, 444] width 36 height 20
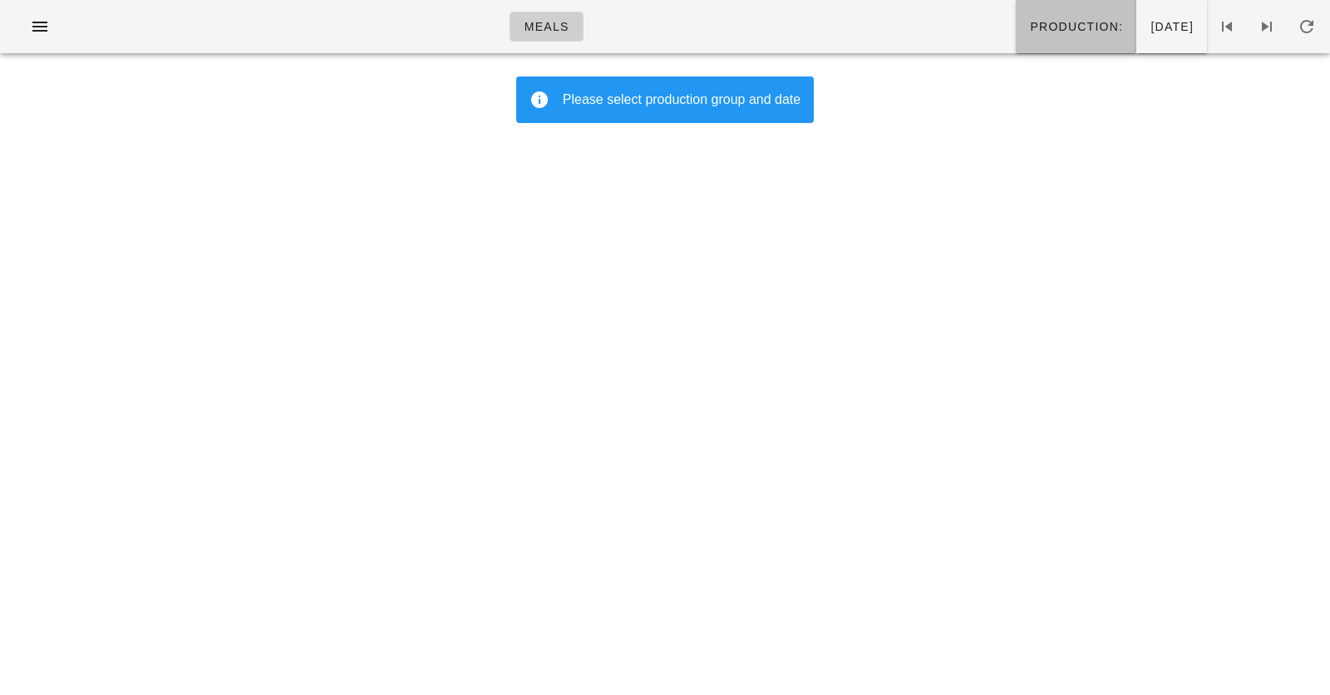
click at [1029, 30] on span "Production:" at bounding box center [1076, 26] width 94 height 13
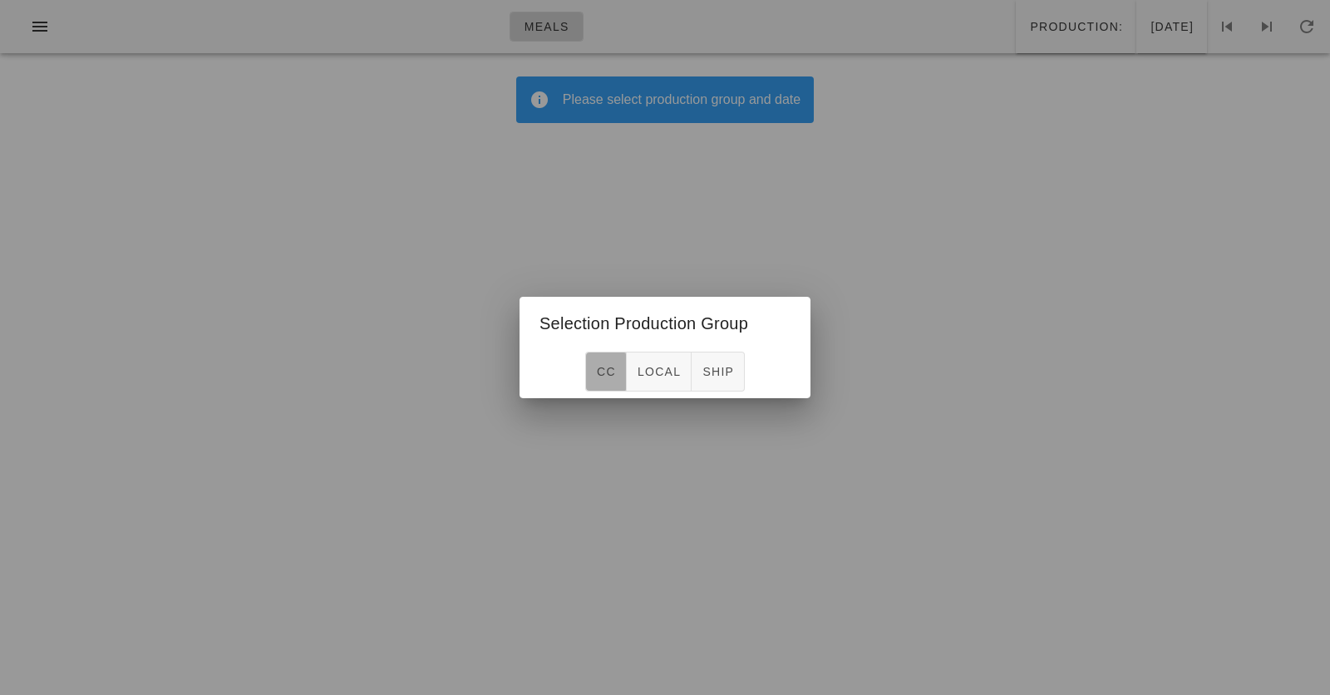
click at [605, 384] on button "CC" at bounding box center [606, 372] width 42 height 40
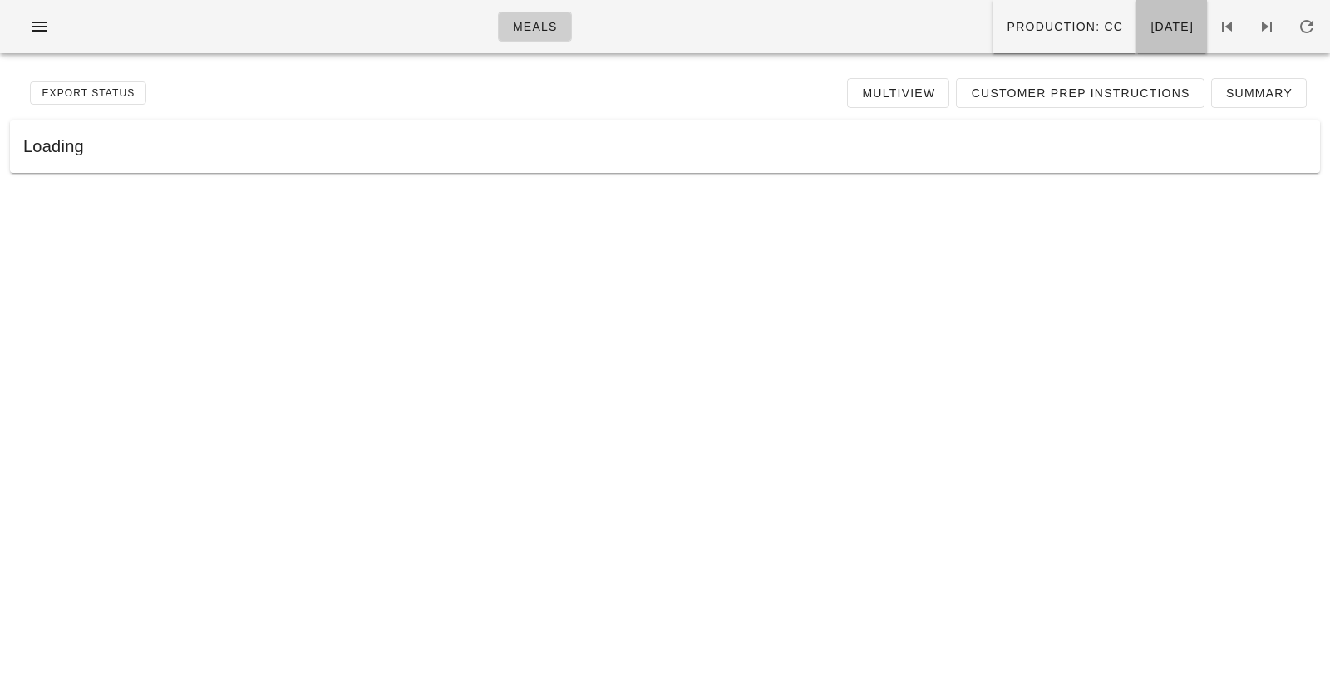
click at [1152, 33] on span "Saturday Oct 11" at bounding box center [1172, 26] width 44 height 13
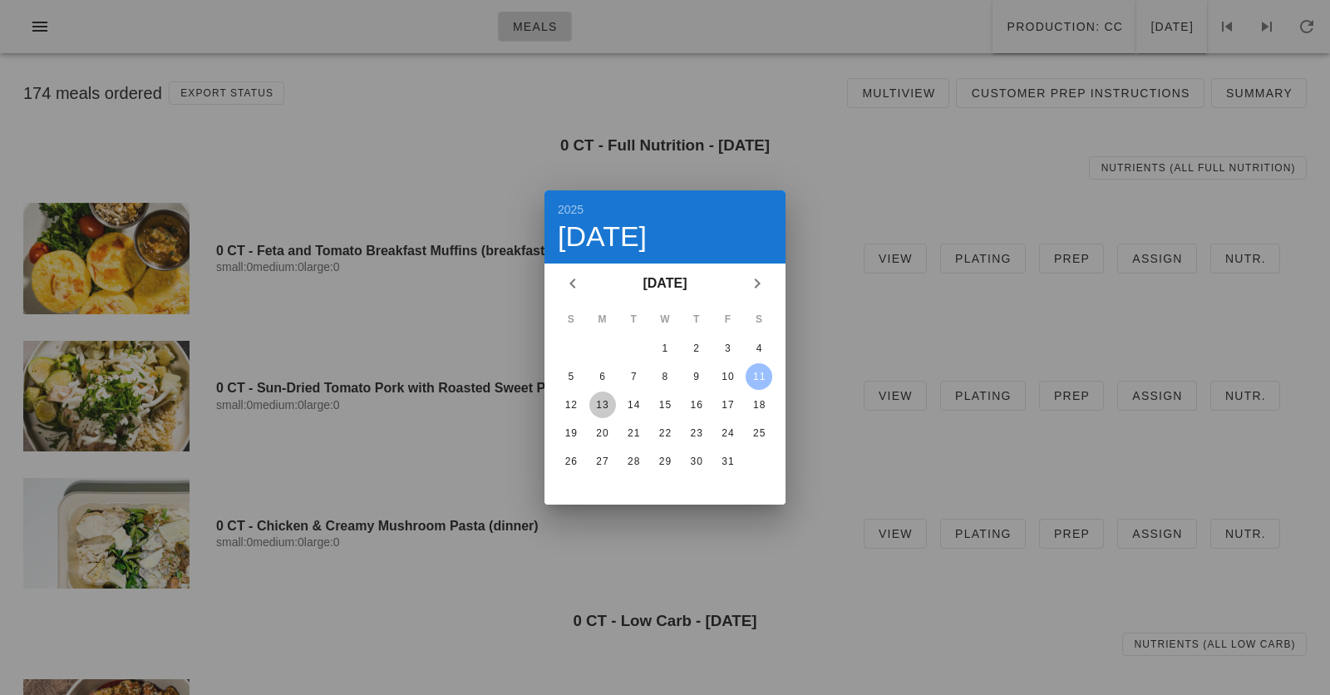
click at [600, 411] on button "13" at bounding box center [602, 405] width 27 height 27
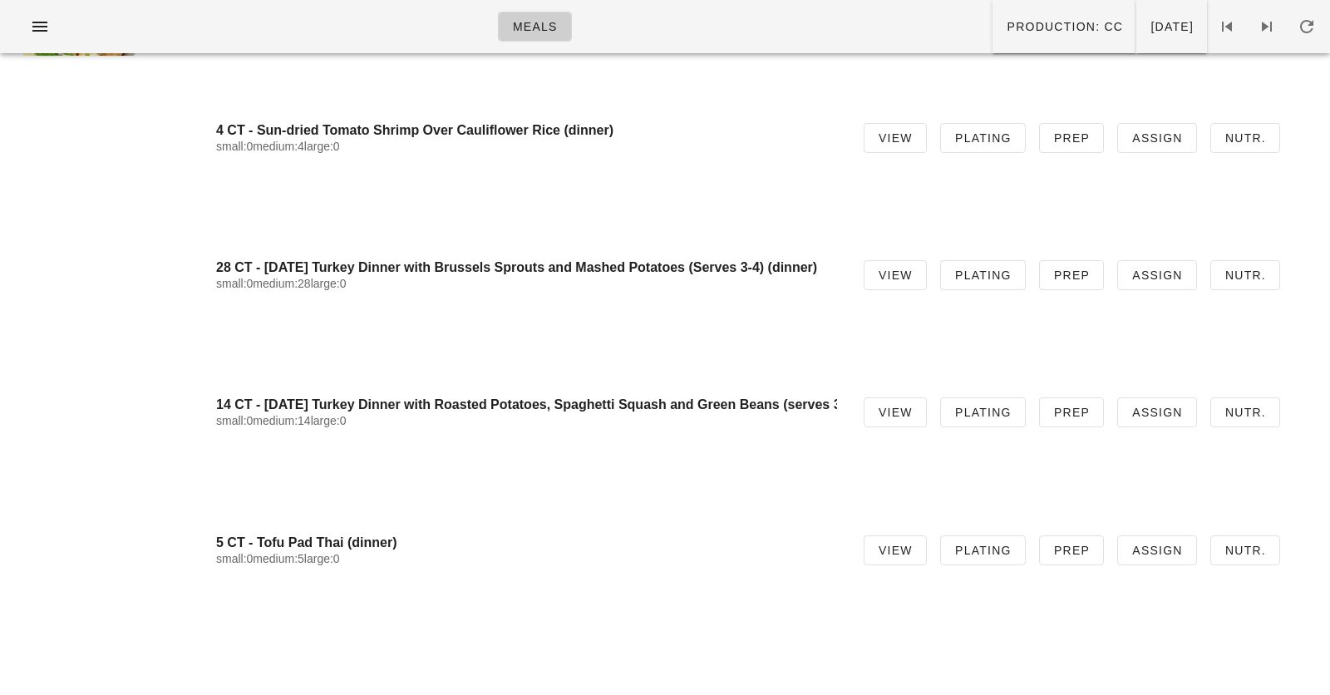
scroll to position [7699, 0]
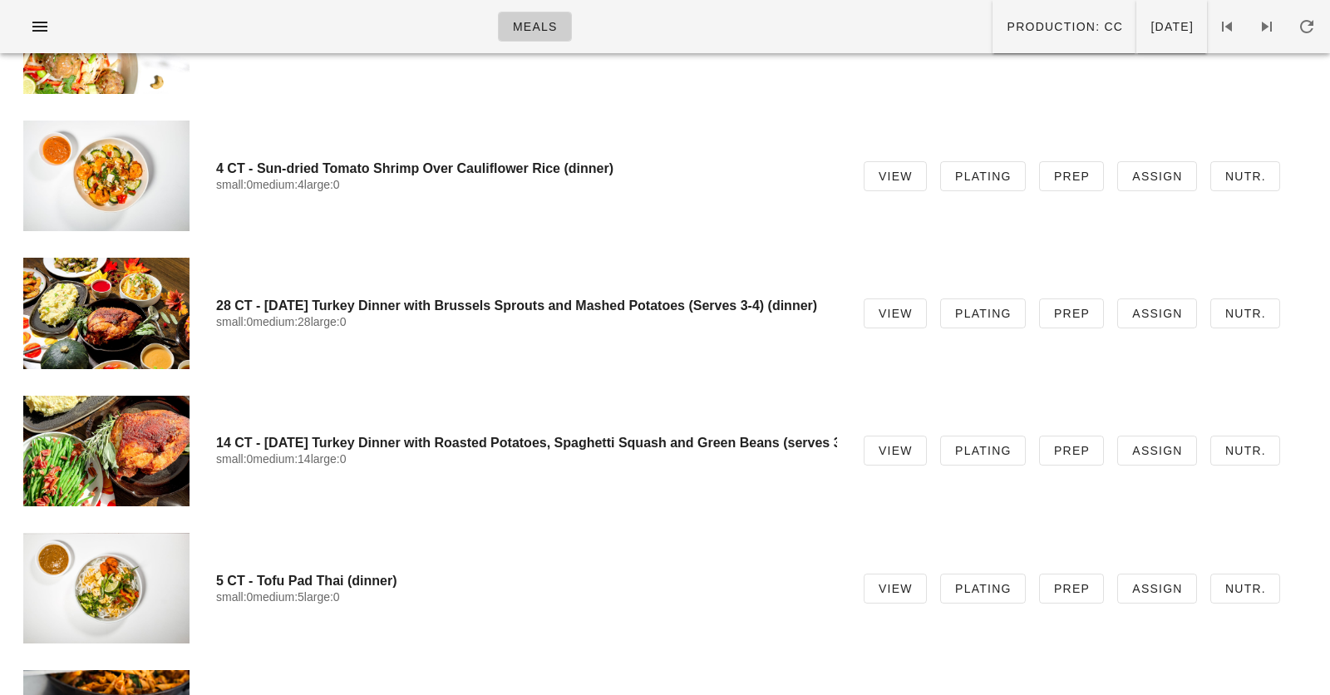
click at [135, 466] on div at bounding box center [106, 451] width 166 height 111
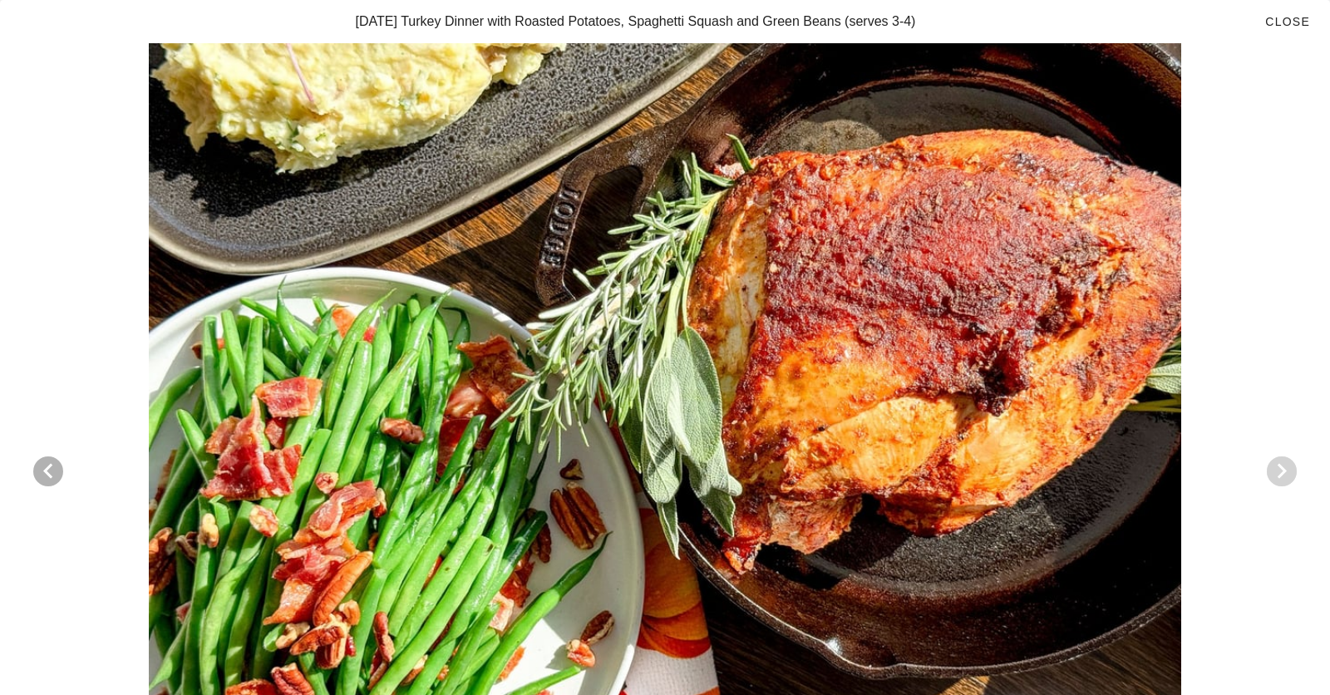
click at [1278, 476] on icon "Next visual" at bounding box center [1282, 471] width 20 height 20
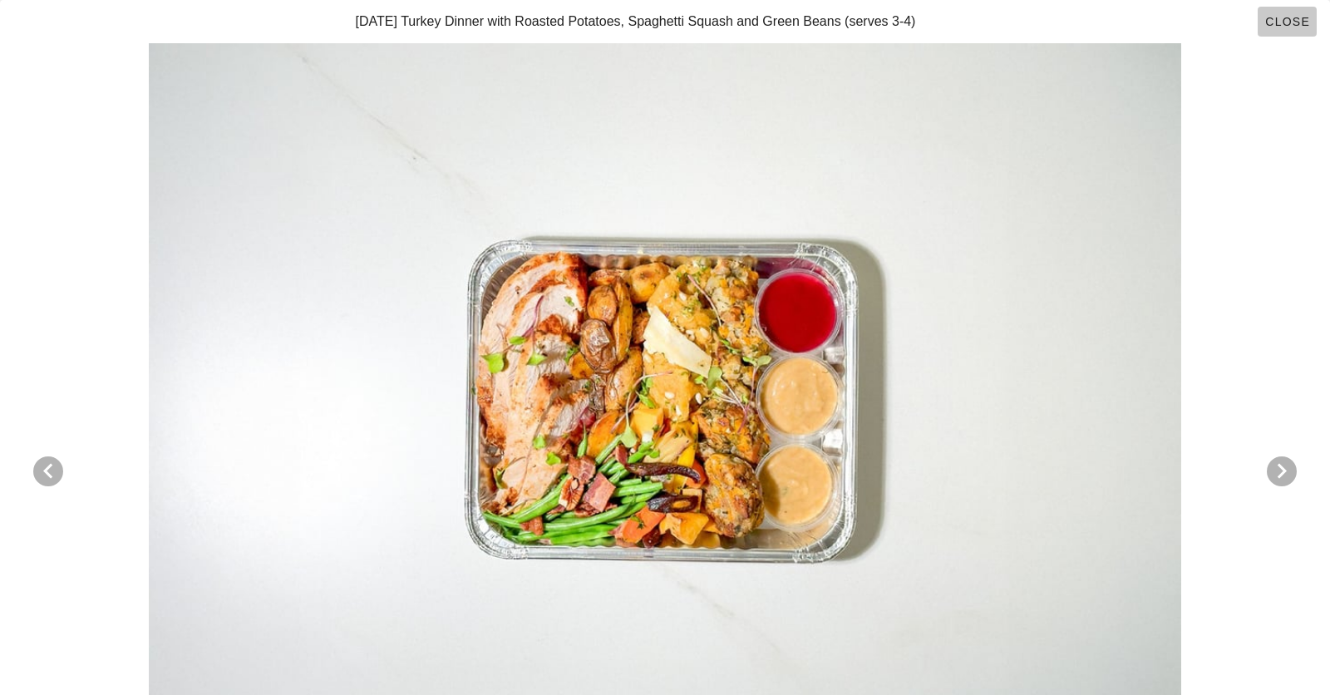
click at [1299, 12] on button "Close" at bounding box center [1287, 22] width 59 height 30
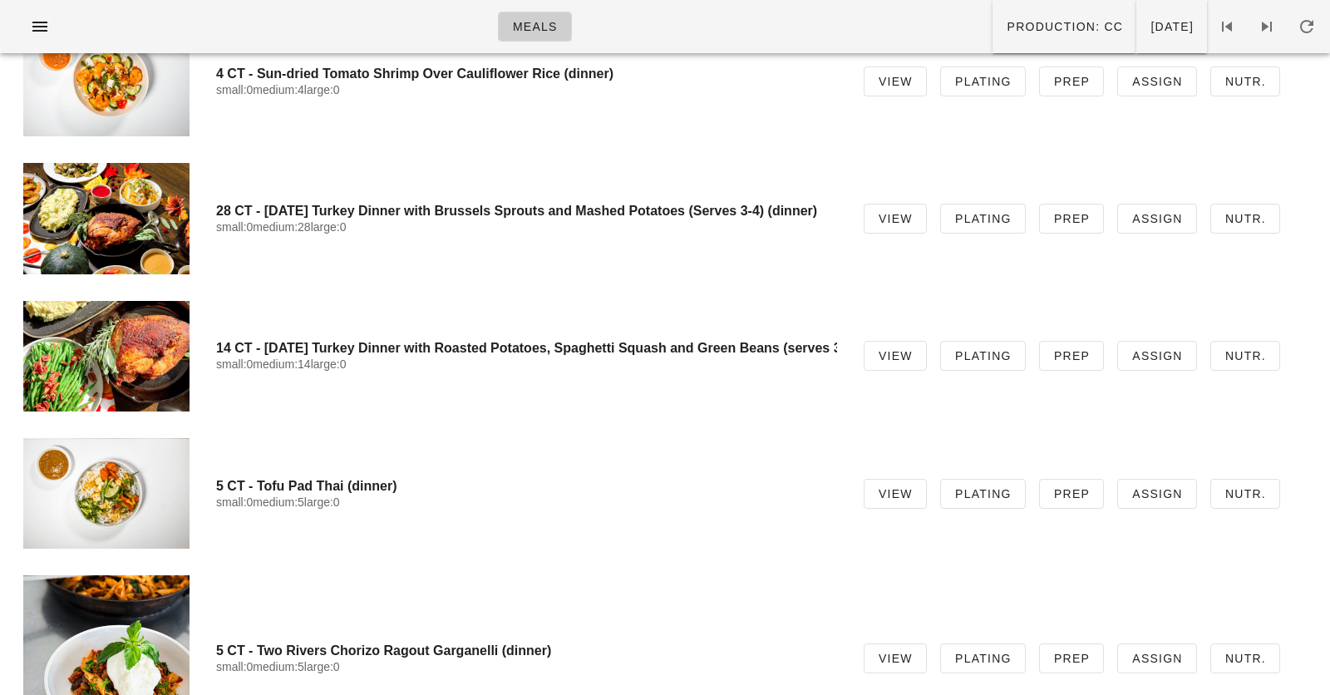
scroll to position [10870, 0]
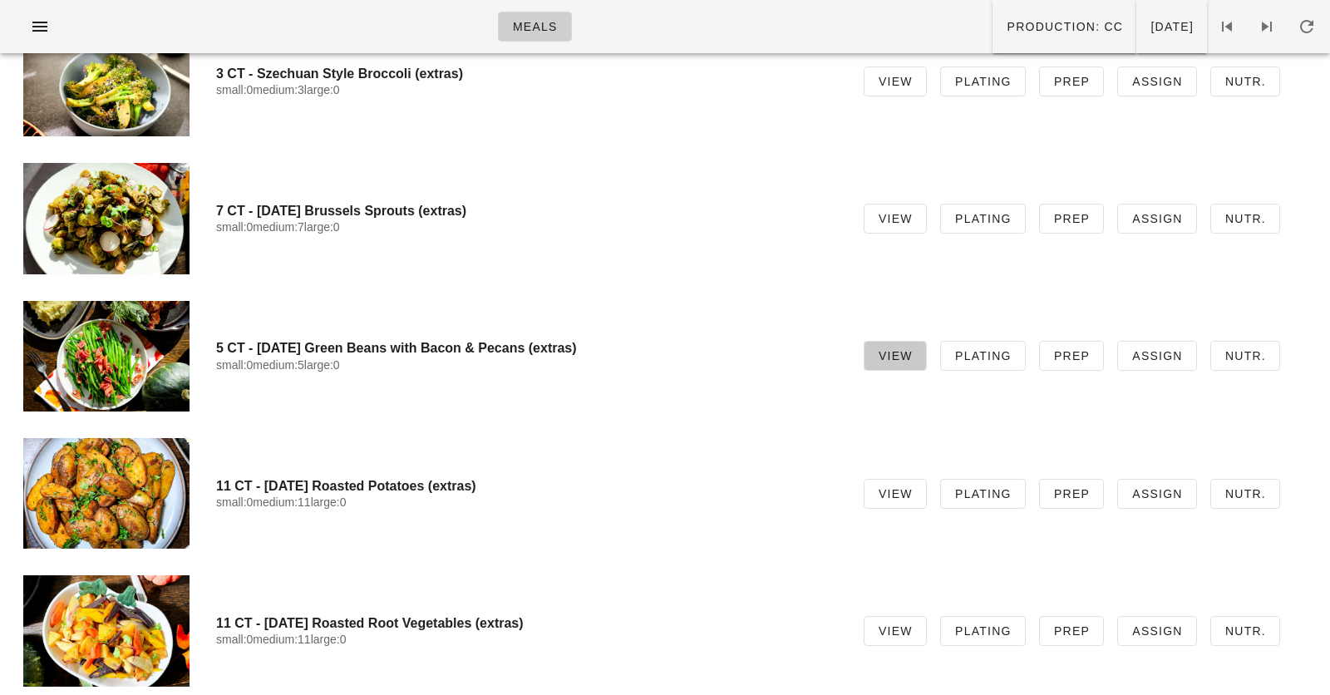
click at [895, 343] on link "View" at bounding box center [895, 356] width 63 height 30
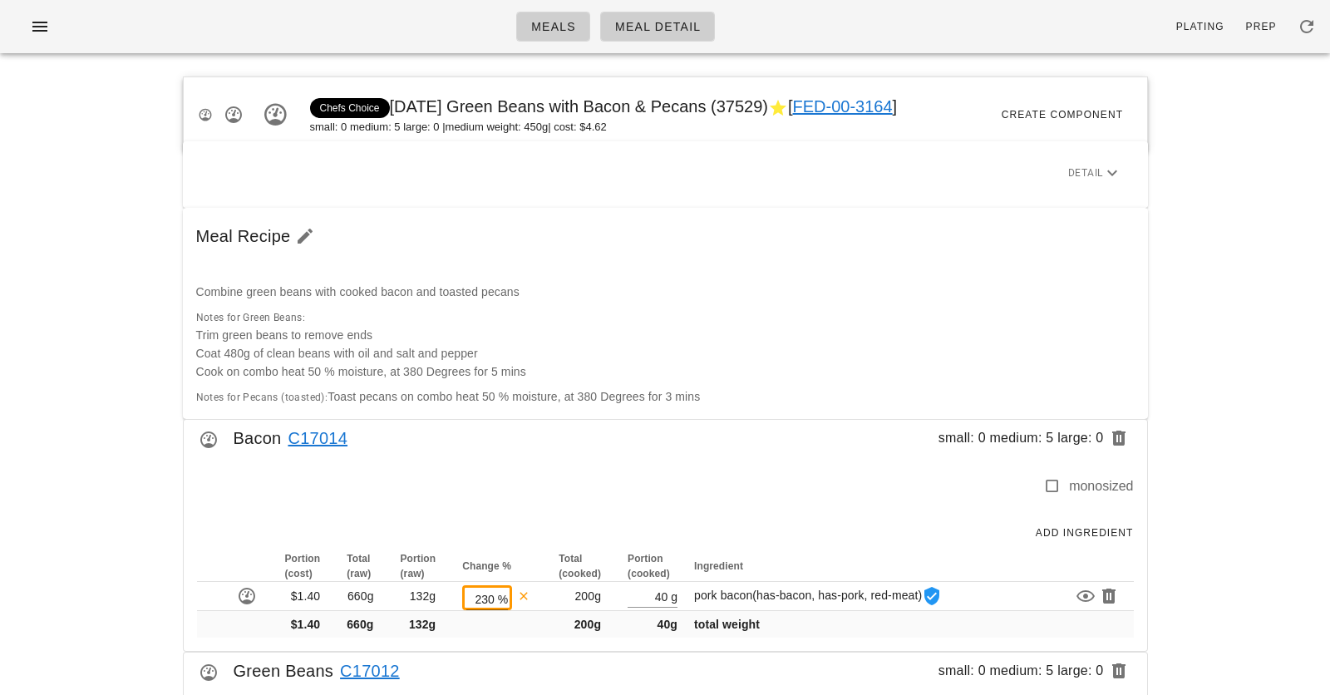
click at [429, 260] on div "Combine green beans with cooked bacon and toasted pecans" at bounding box center [665, 282] width 959 height 57
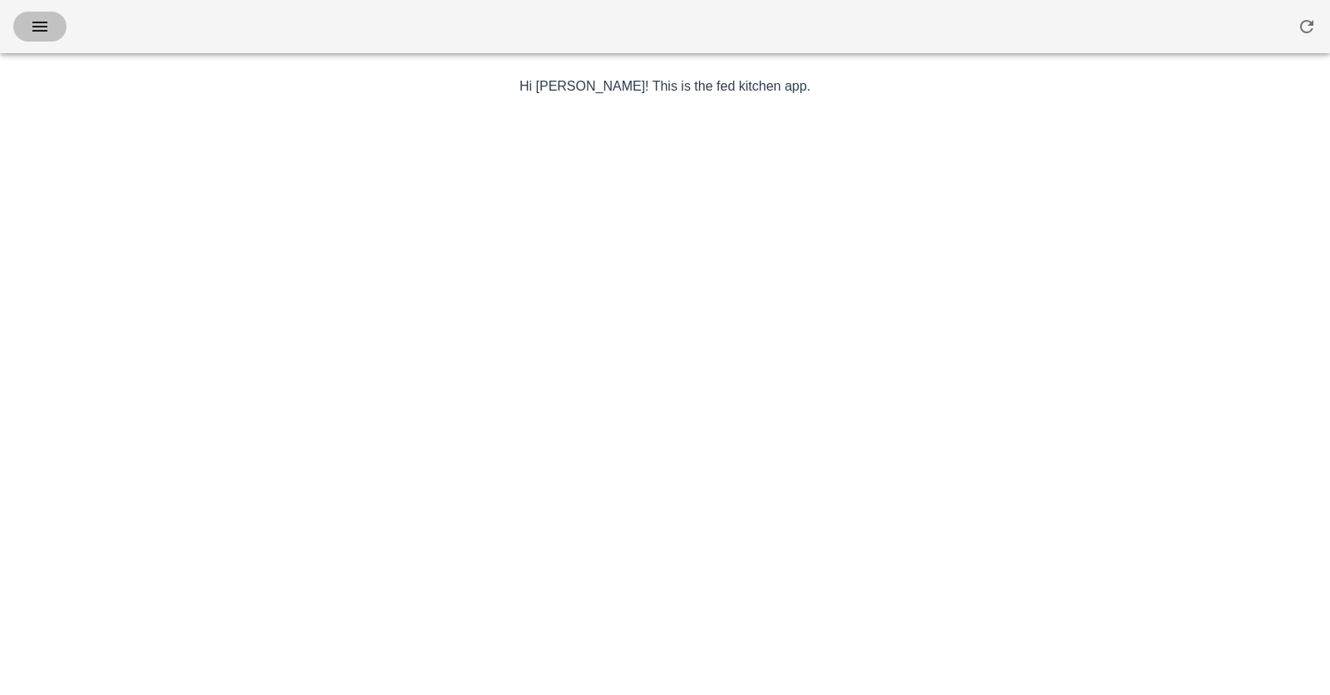
click at [30, 27] on icon "button" at bounding box center [40, 27] width 20 height 20
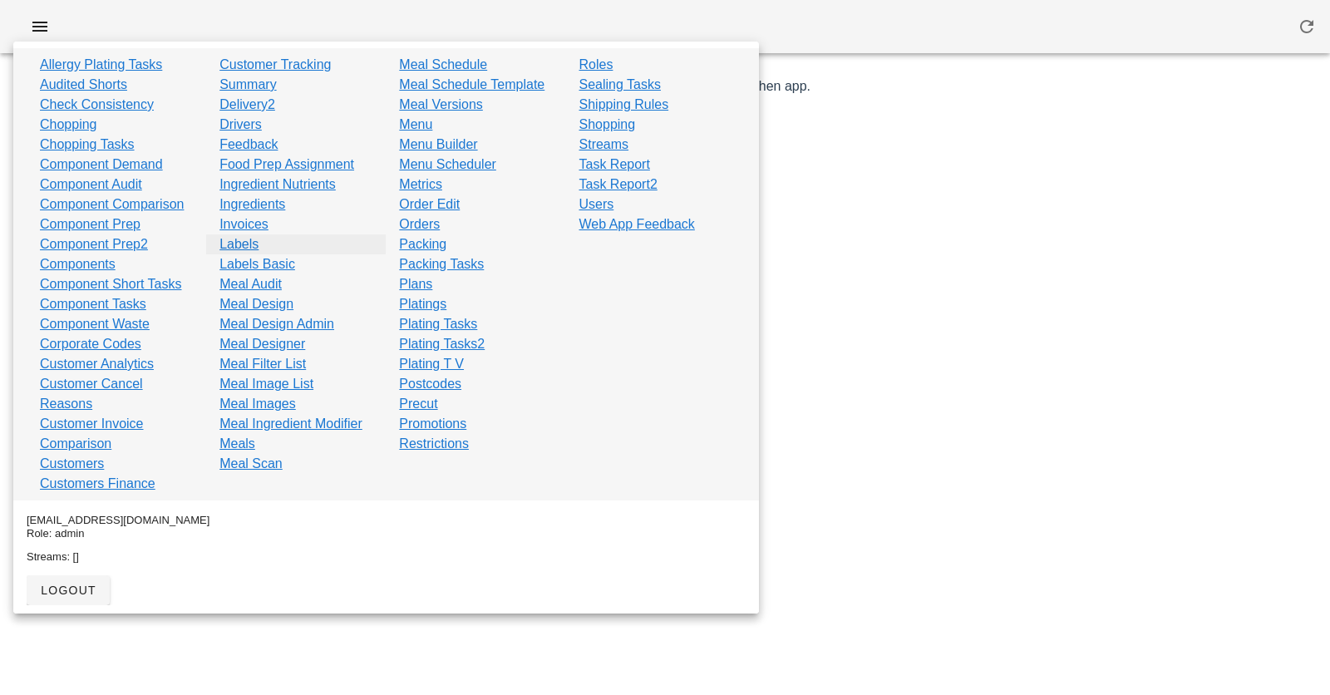
click at [253, 248] on link "Labels" at bounding box center [239, 244] width 39 height 20
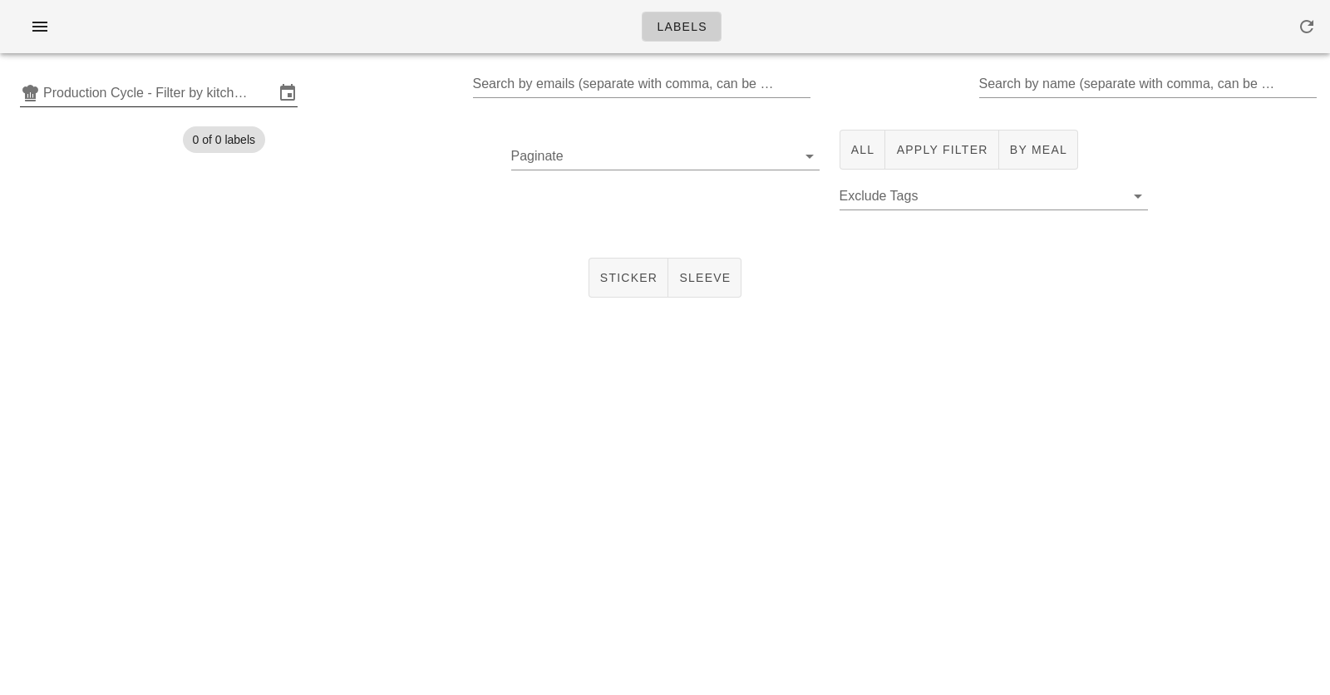
click at [215, 98] on input "Production Cycle - Filter by kitchen production schedules" at bounding box center [158, 93] width 231 height 27
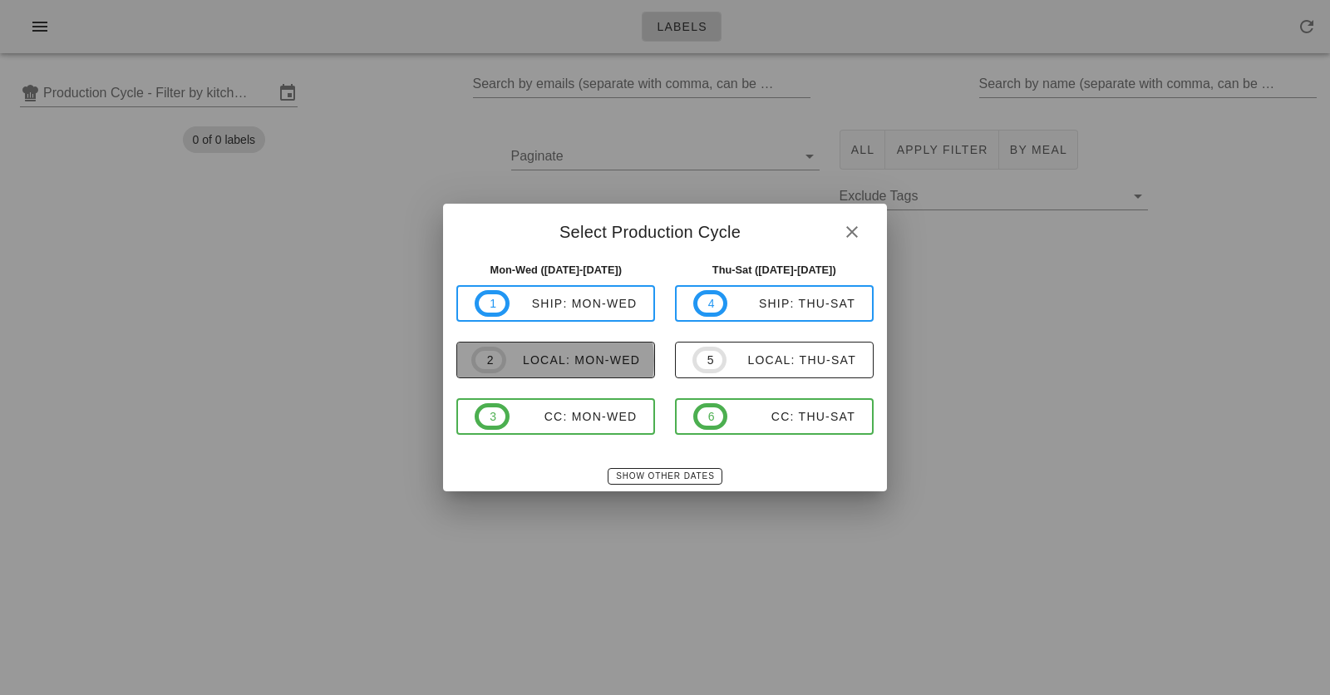
click at [598, 369] on span "2 local: Mon-Wed" at bounding box center [555, 360] width 169 height 27
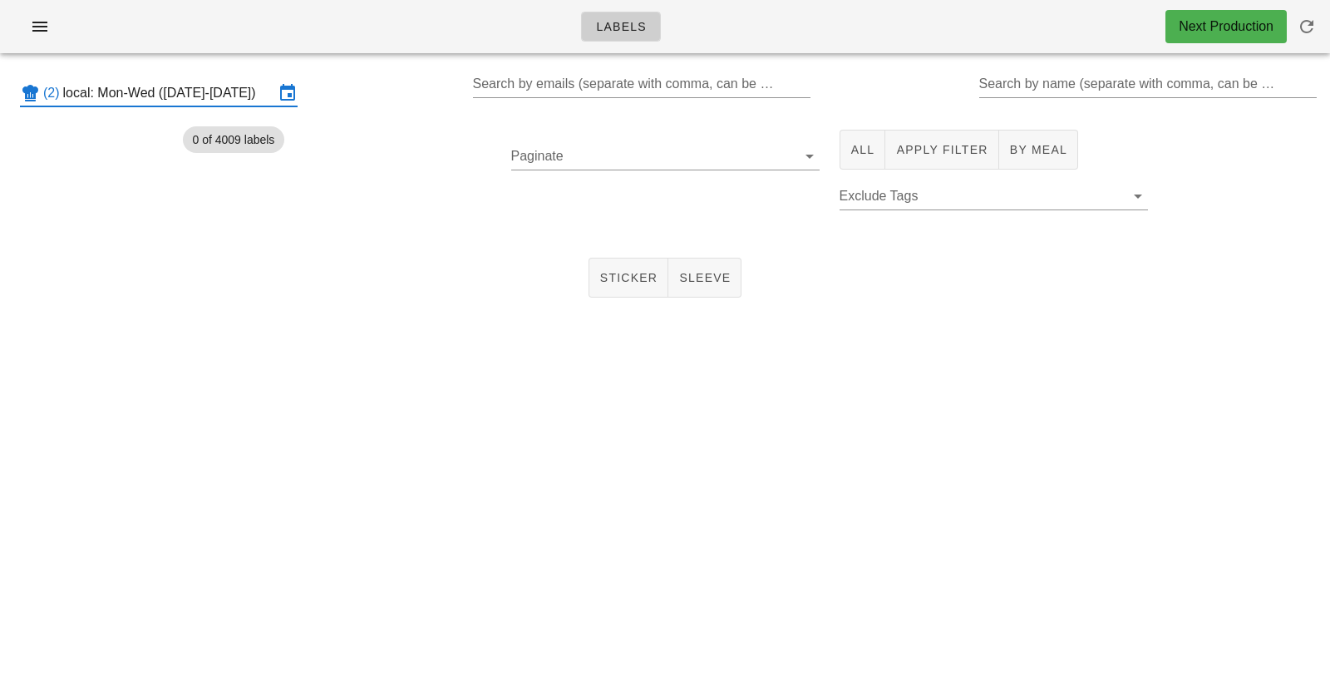
click at [160, 95] on input "local: Mon-Wed (Oct 13-Oct 15)" at bounding box center [168, 93] width 211 height 27
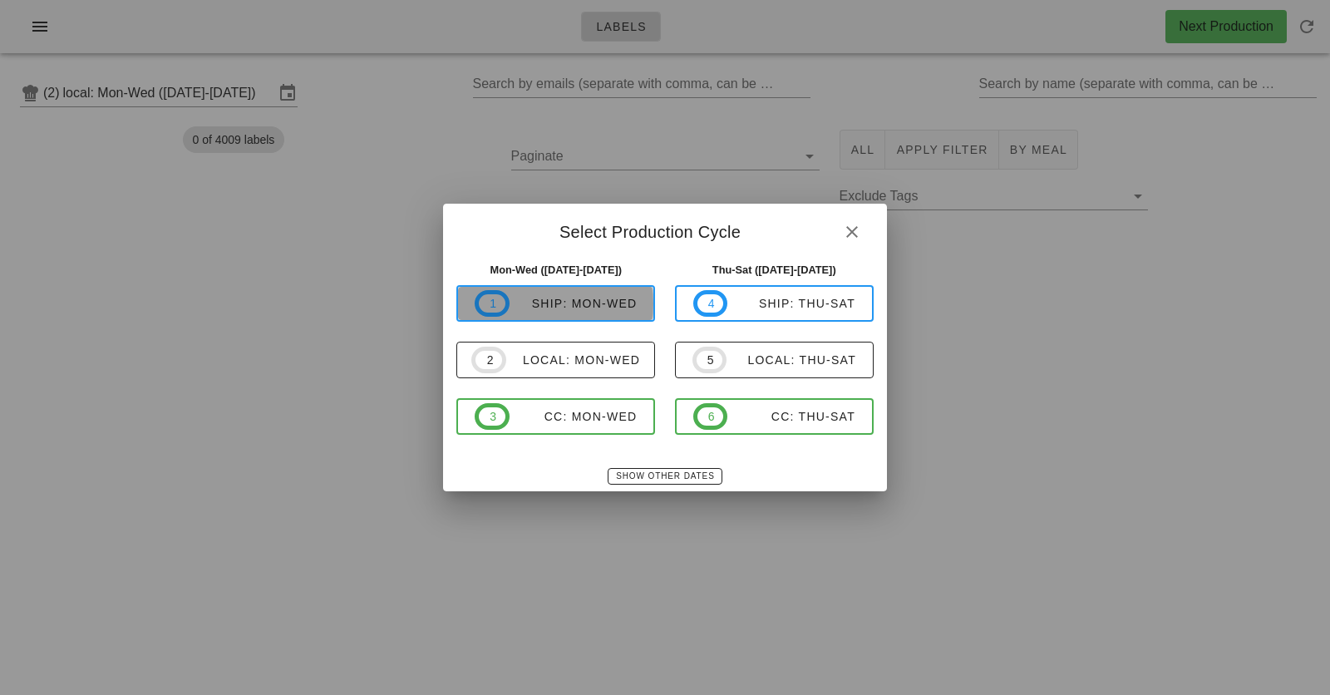
click at [548, 315] on span "1 ship: Mon-Wed" at bounding box center [556, 303] width 162 height 27
type input "ship: Mon-Wed (Oct 13-Oct 15)"
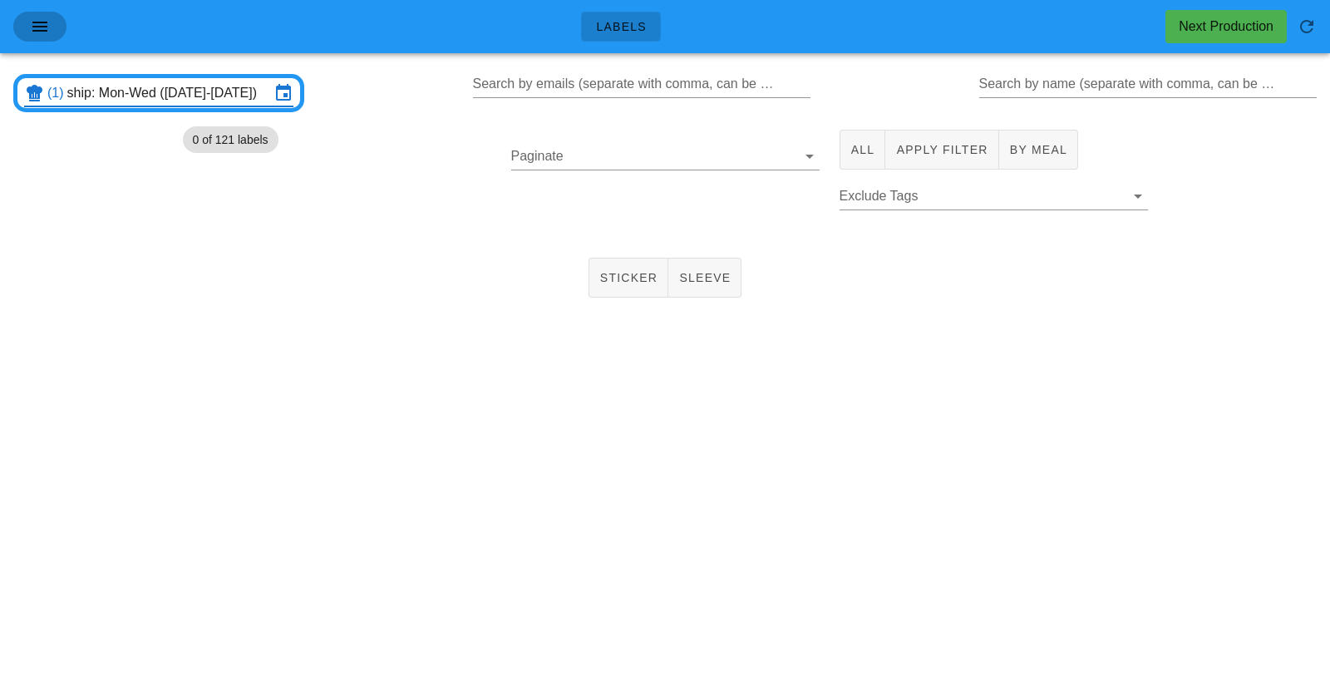
click at [41, 21] on icon "button" at bounding box center [40, 27] width 20 height 20
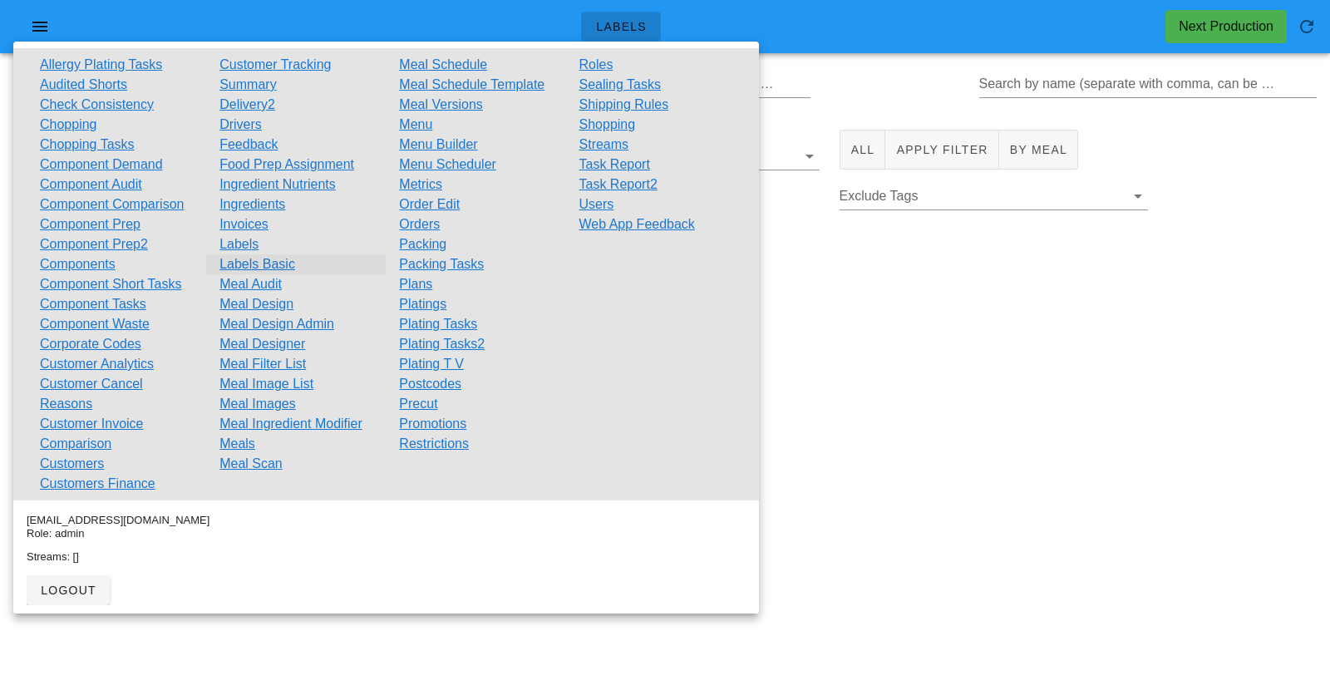
click at [261, 267] on link "Labels Basic" at bounding box center [258, 264] width 76 height 20
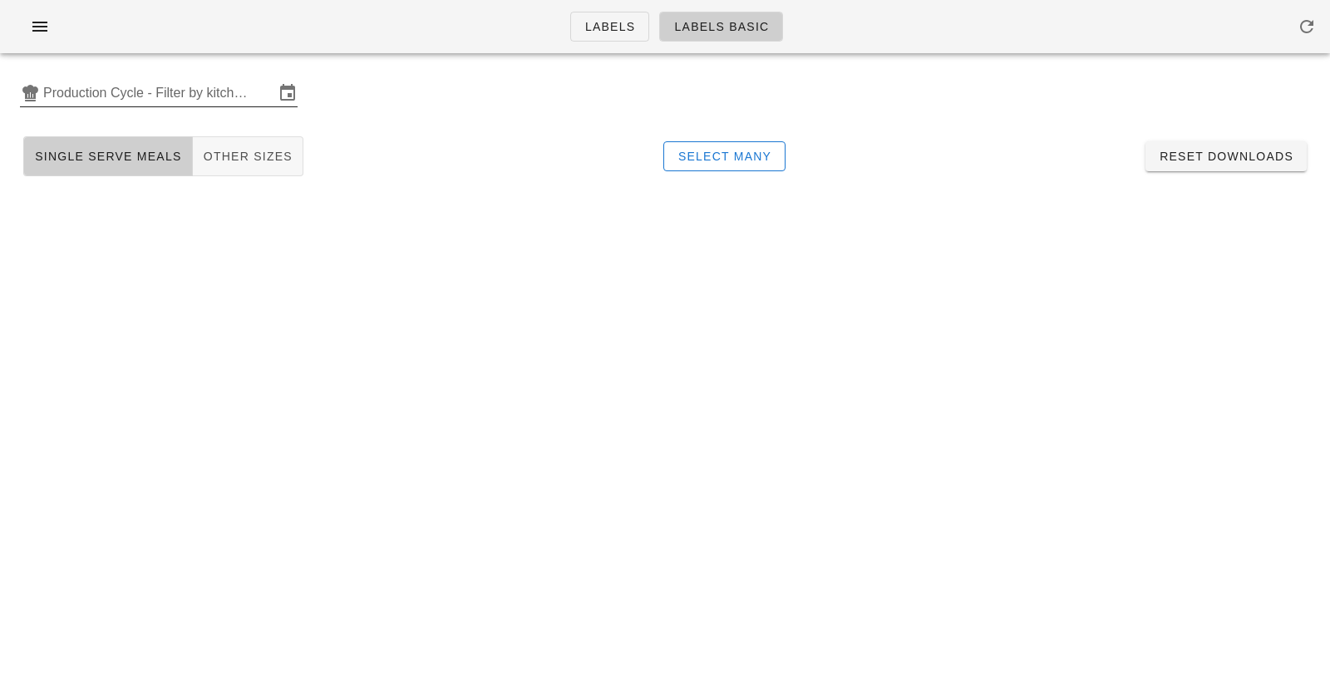
click at [79, 93] on input "Production Cycle - Filter by kitchen production schedules" at bounding box center [158, 93] width 231 height 27
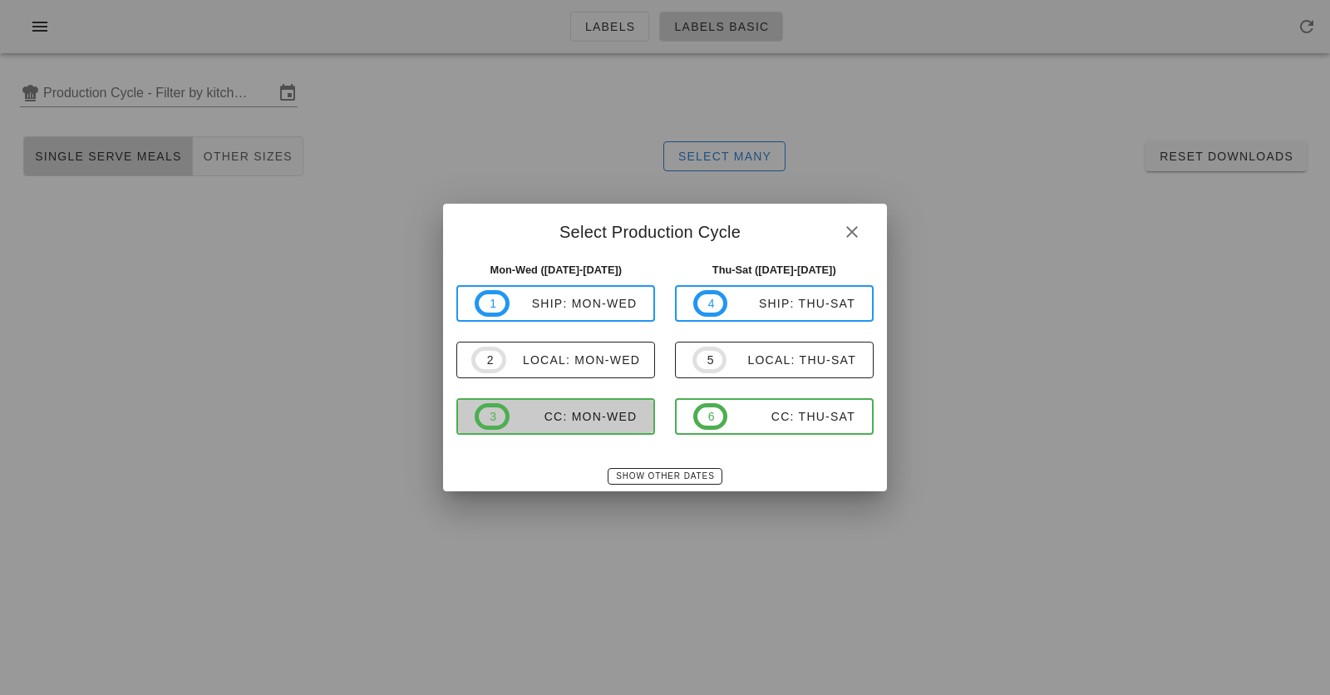
click at [531, 428] on span "3 CC: Mon-Wed" at bounding box center [556, 416] width 162 height 27
type input "CC: Mon-Wed ([DATE]-[DATE])"
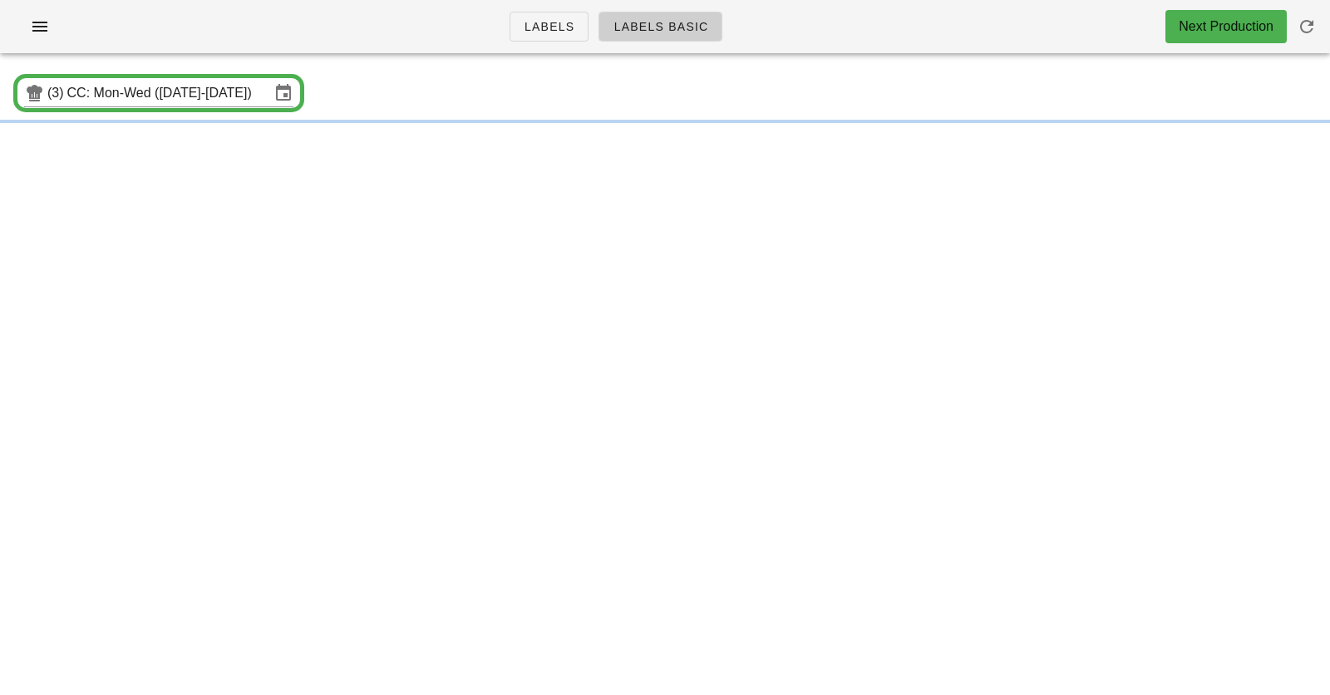
click at [412, 31] on div "Labels Labels Basic Next Production" at bounding box center [665, 26] width 1330 height 53
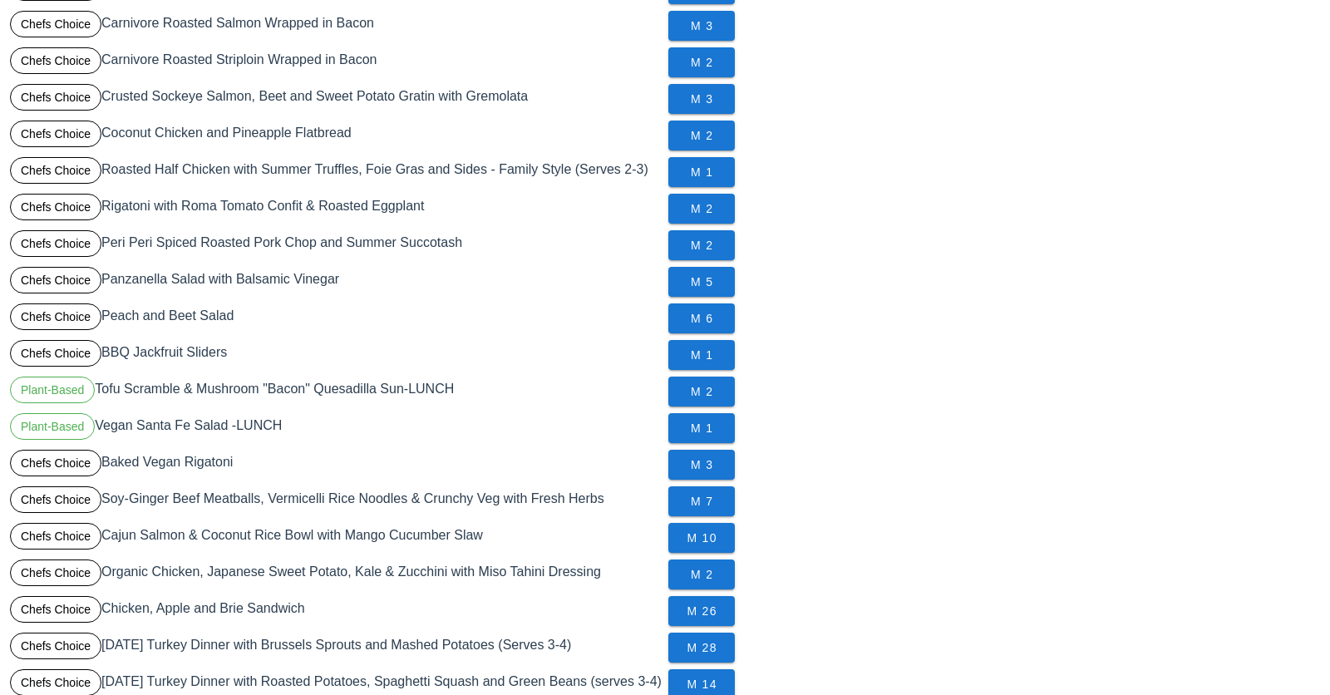
scroll to position [953, 0]
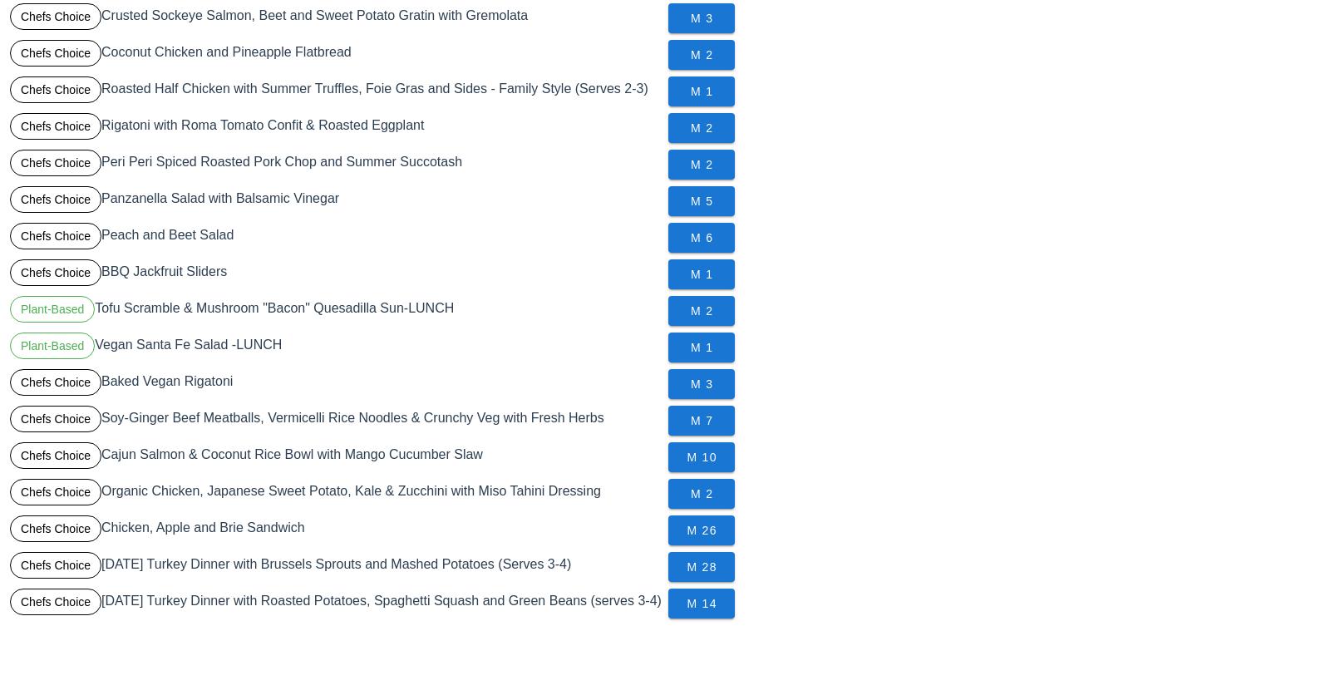
click at [351, 554] on div "Chefs Choice Thanksgiving Turkey Dinner with Brussels Sprouts and Mashed Potato…" at bounding box center [336, 567] width 659 height 37
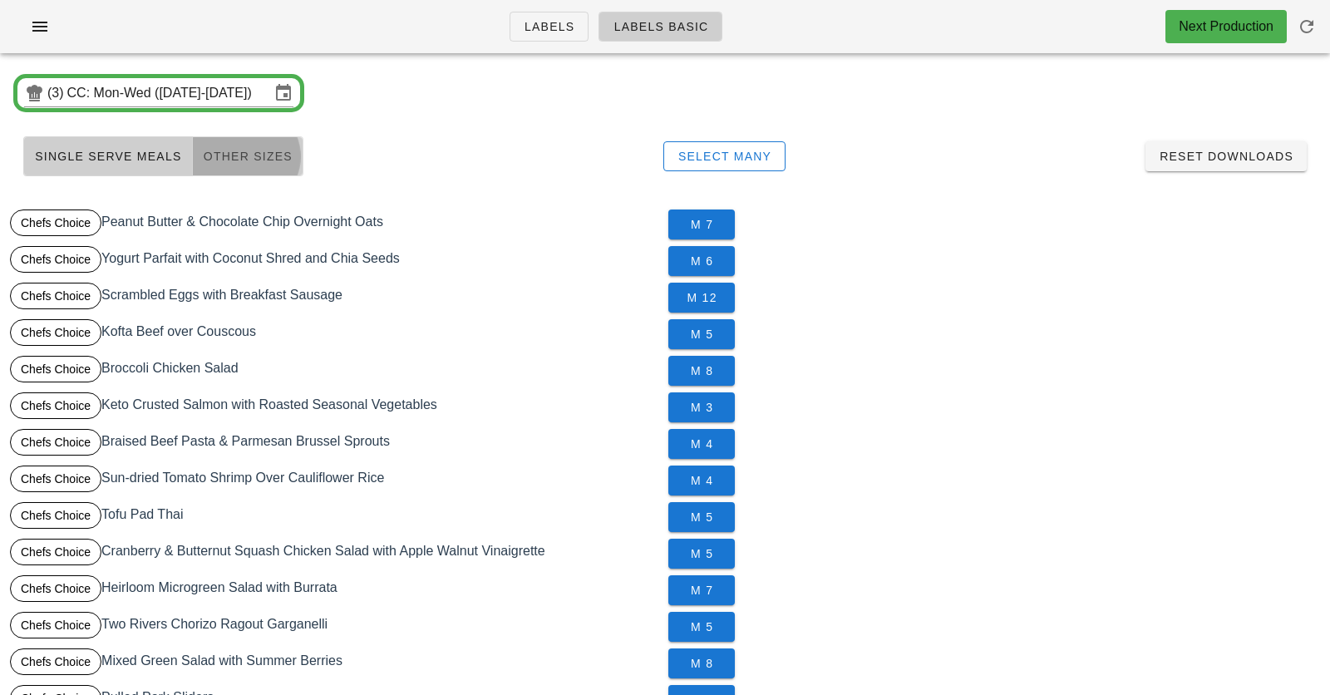
click at [253, 150] on span "Other Sizes" at bounding box center [248, 156] width 90 height 13
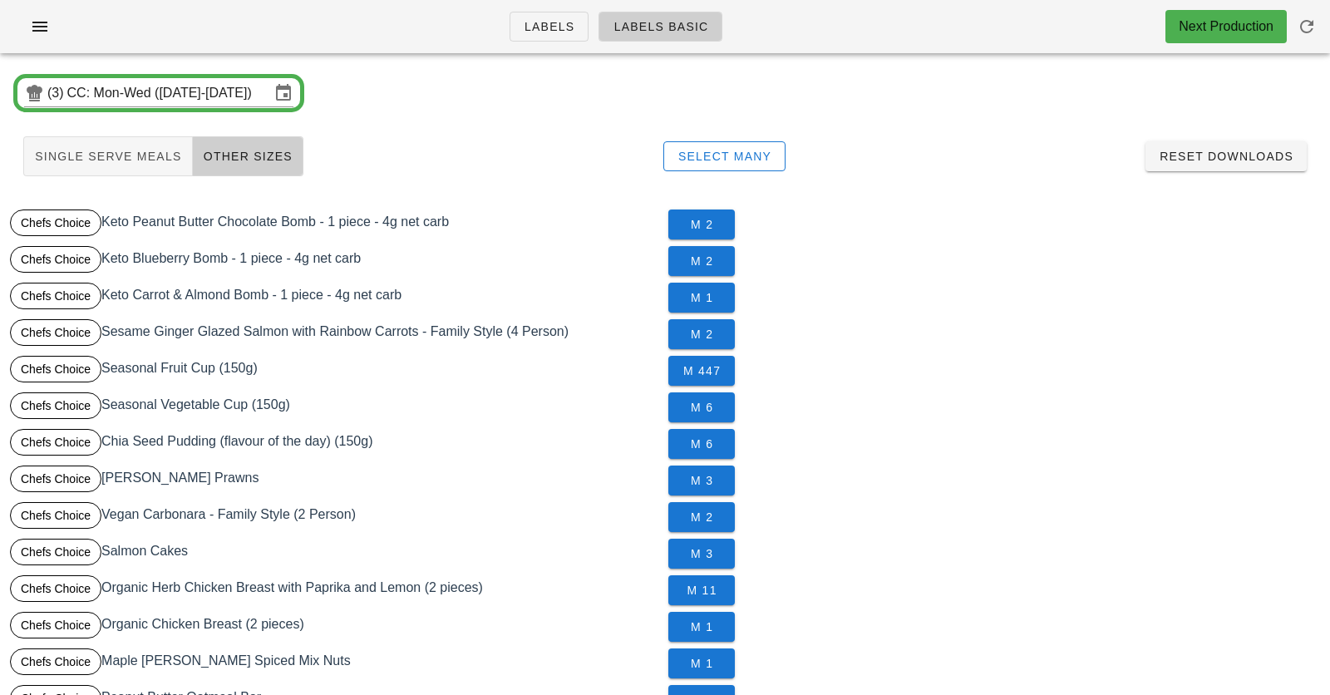
scroll to position [497, 0]
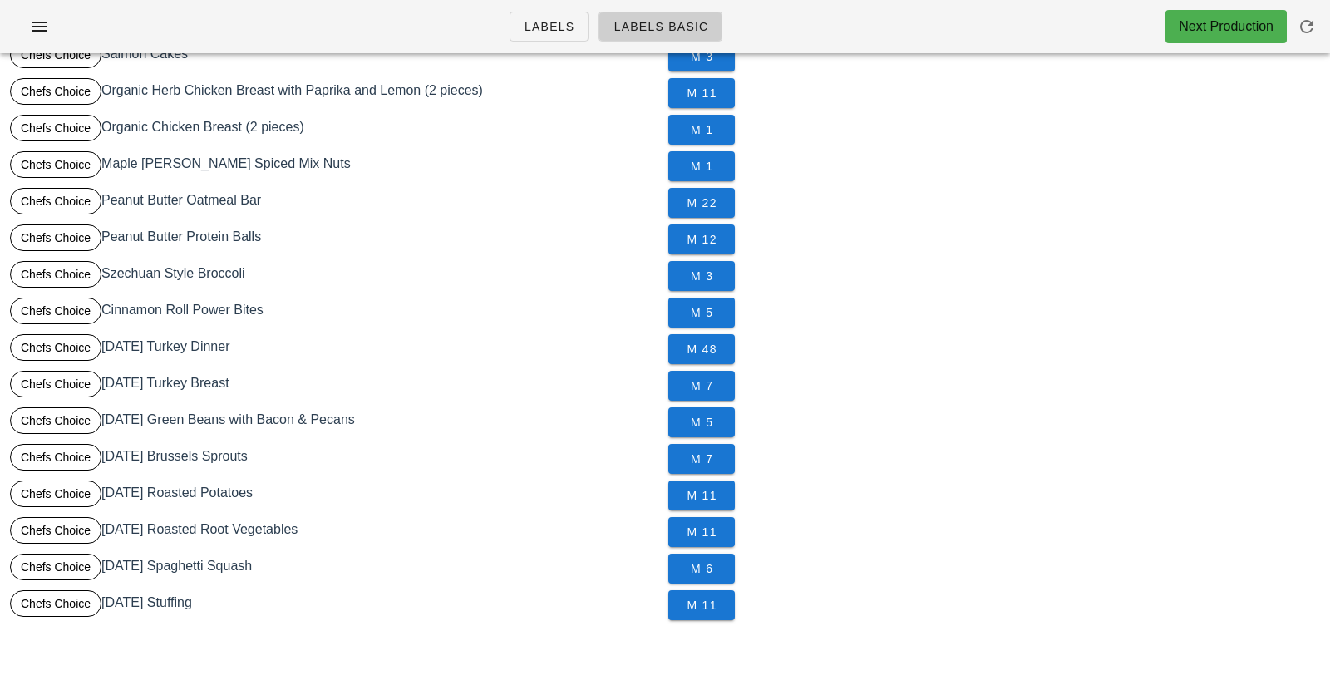
click at [333, 415] on div "Chefs Choice Thanksgiving Green Beans with Bacon & Pecans" at bounding box center [336, 422] width 659 height 37
click at [532, 33] on span "Labels" at bounding box center [550, 26] width 52 height 13
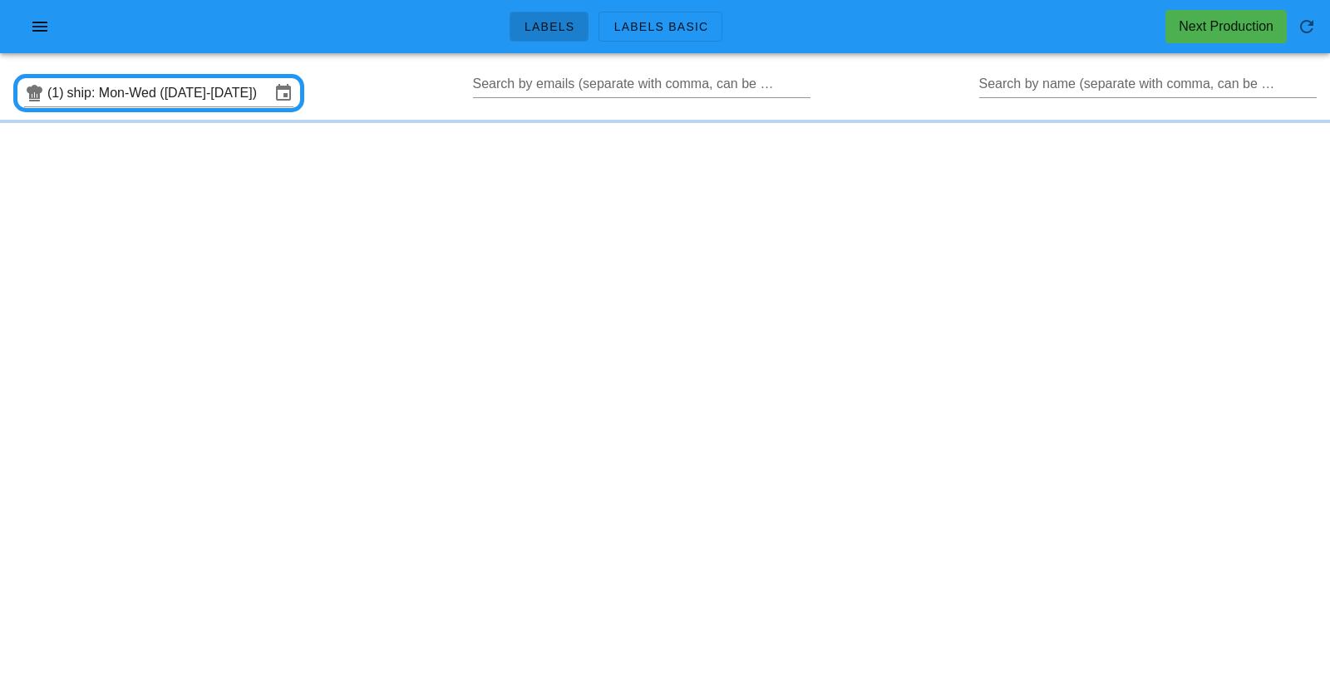
click at [434, 45] on div "Labels Labels Basic Next Production" at bounding box center [665, 26] width 1330 height 53
click at [625, 32] on span "Labels Basic" at bounding box center [661, 26] width 96 height 13
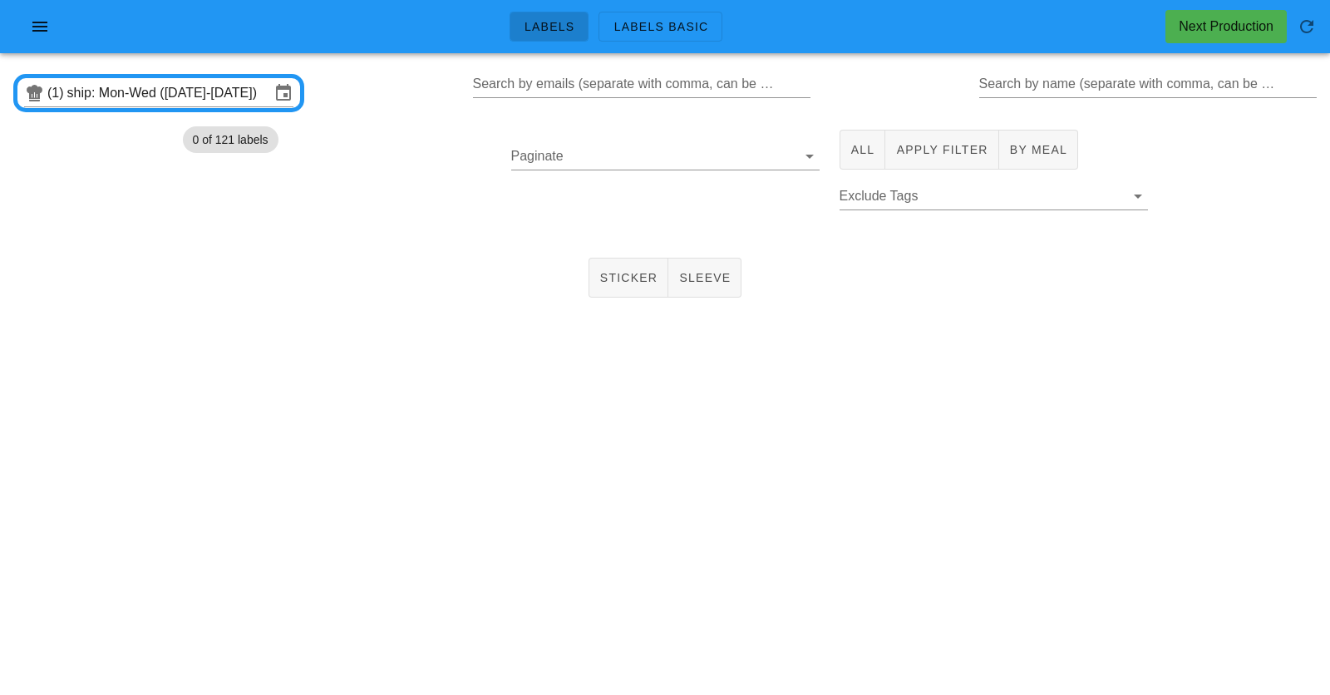
click at [418, 54] on div at bounding box center [665, 33] width 1310 height 47
click at [209, 100] on input "ship: Mon-Wed (Oct 13-Oct 15)" at bounding box center [168, 93] width 203 height 27
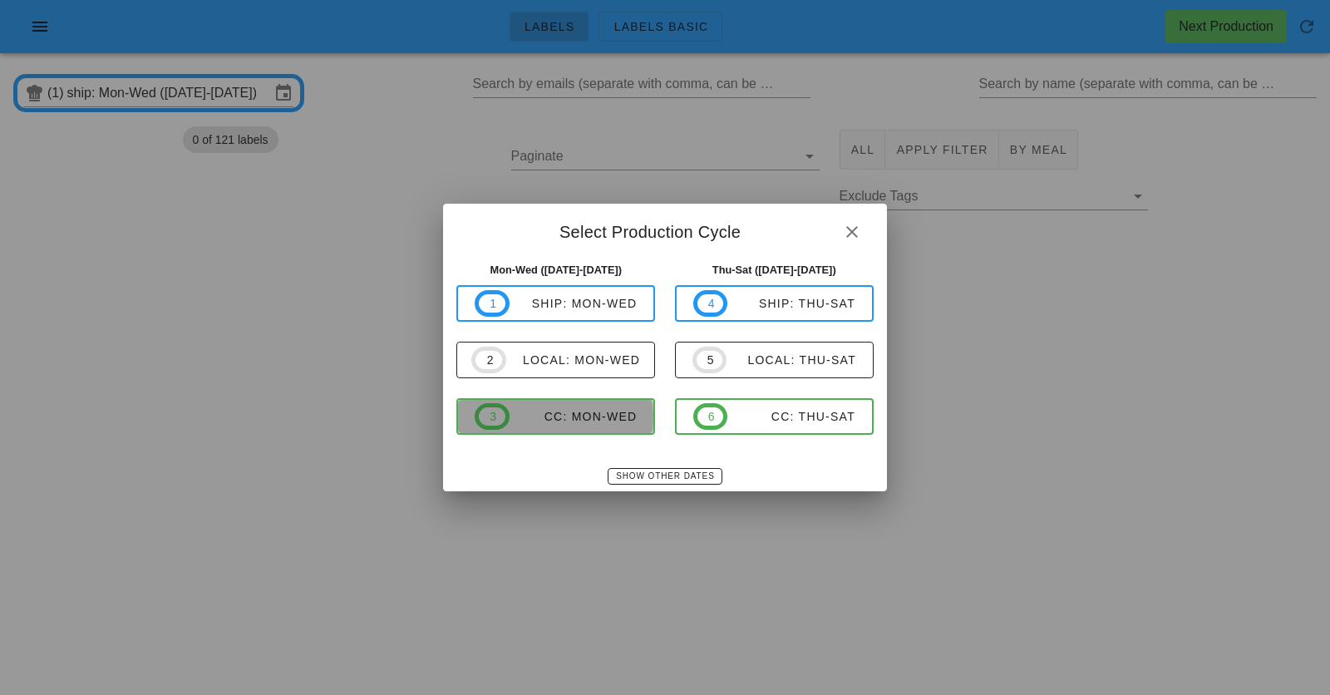
click at [561, 412] on div "CC: Mon-Wed" at bounding box center [574, 416] width 128 height 13
type input "CC: Mon-Wed ([DATE]-[DATE])"
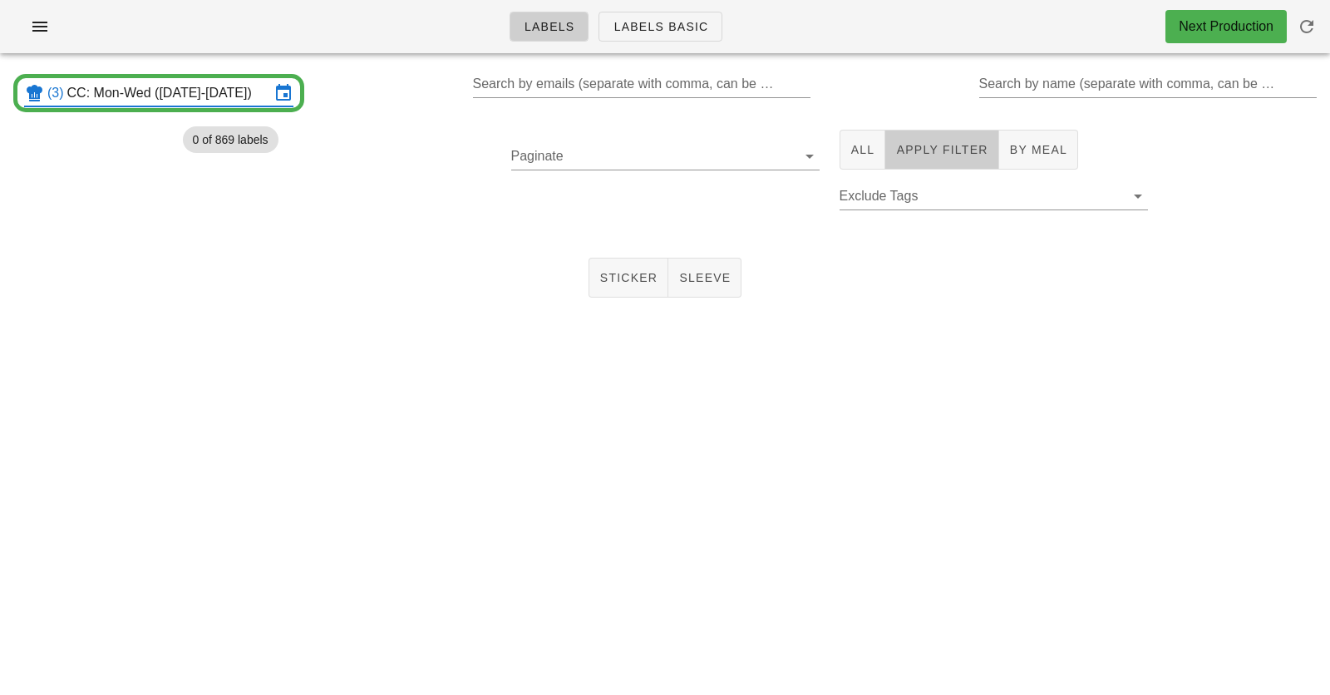
click at [945, 151] on span "Apply Filter" at bounding box center [941, 149] width 92 height 13
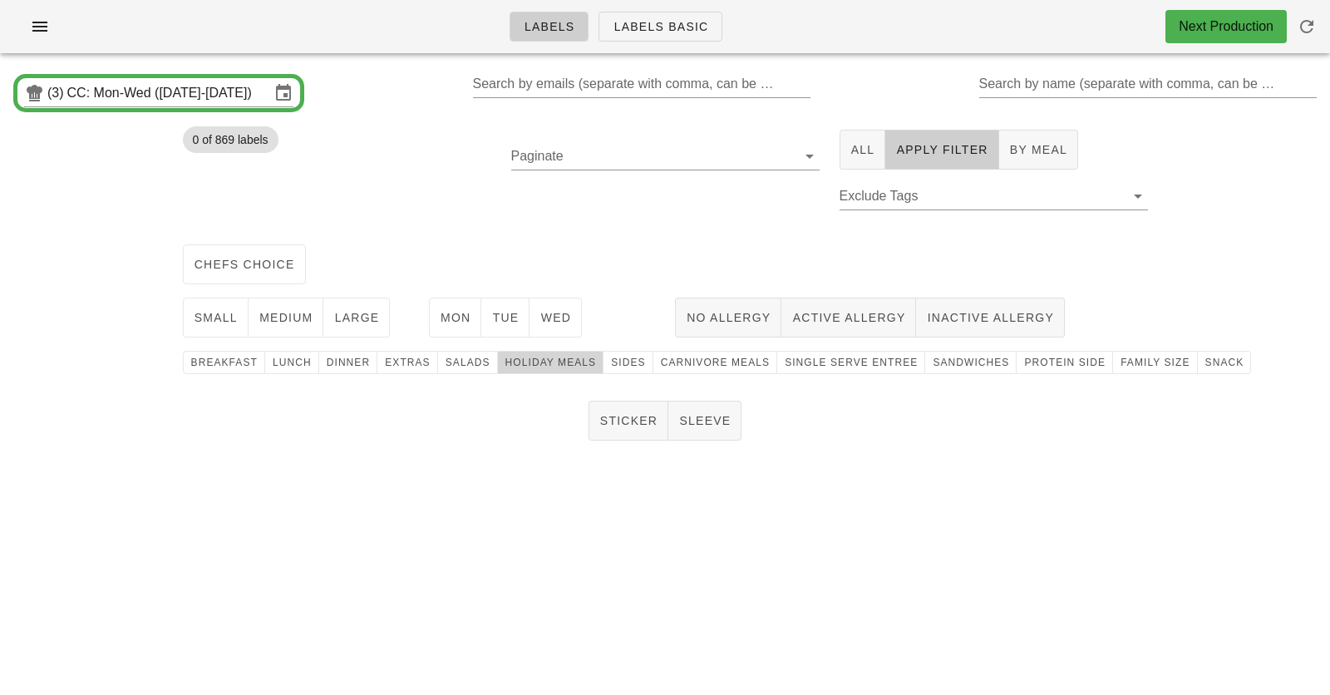
click at [547, 364] on span "holiday meals" at bounding box center [551, 363] width 92 height 12
click at [634, 414] on span "Sticker" at bounding box center [628, 420] width 59 height 13
click at [244, 264] on span "chefs choice" at bounding box center [244, 264] width 101 height 13
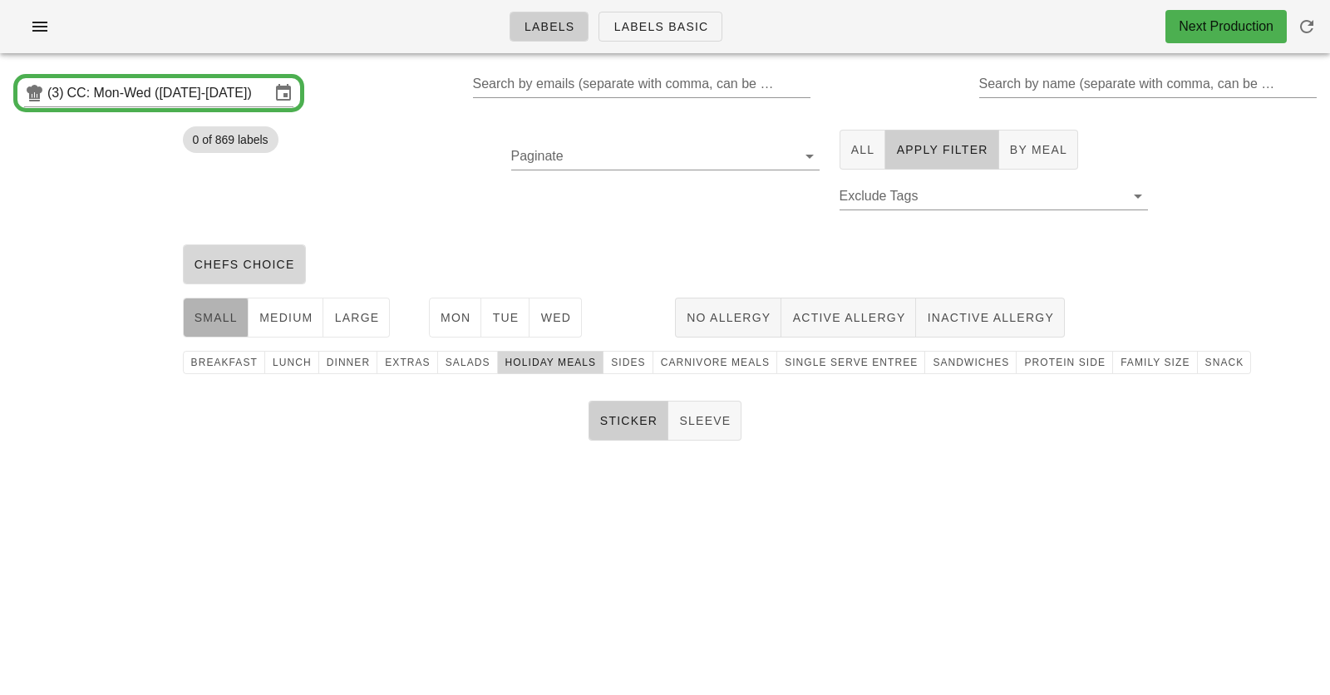
click at [232, 327] on button "small" at bounding box center [216, 318] width 66 height 40
click at [276, 327] on button "medium" at bounding box center [287, 318] width 76 height 40
click at [377, 323] on button "large" at bounding box center [356, 318] width 67 height 40
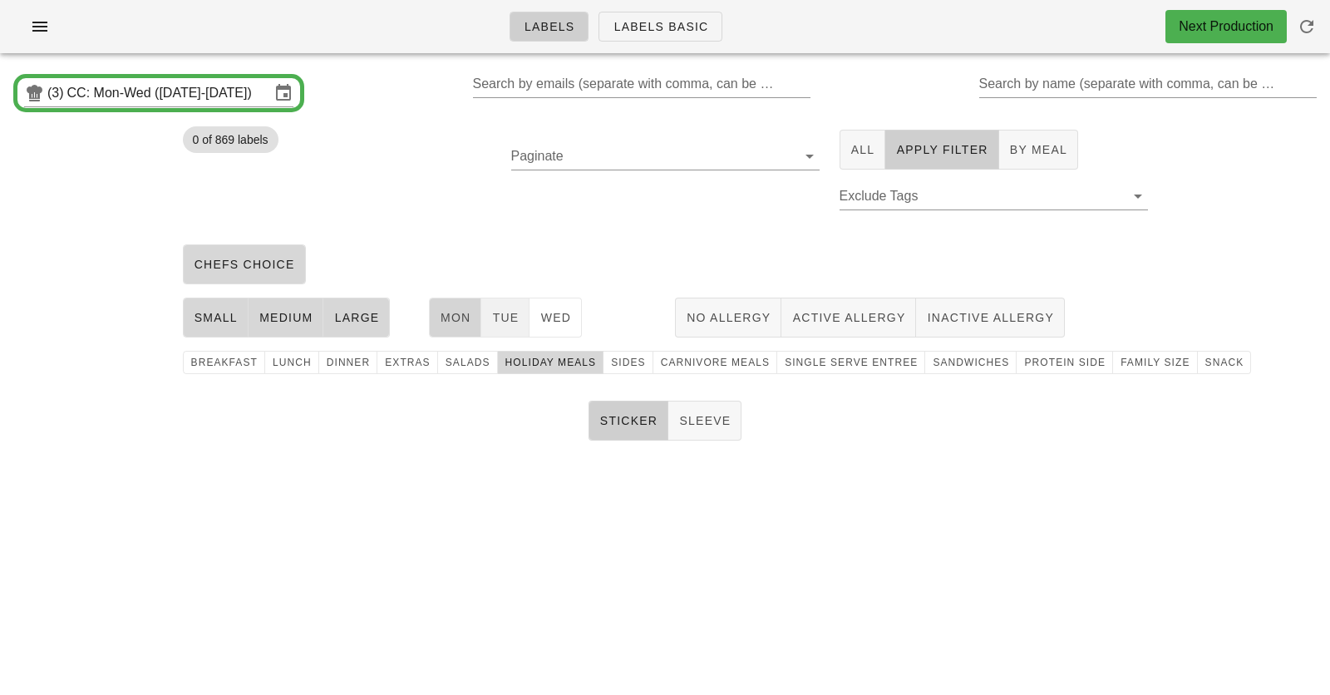
click at [459, 314] on span "Mon" at bounding box center [456, 317] width 32 height 13
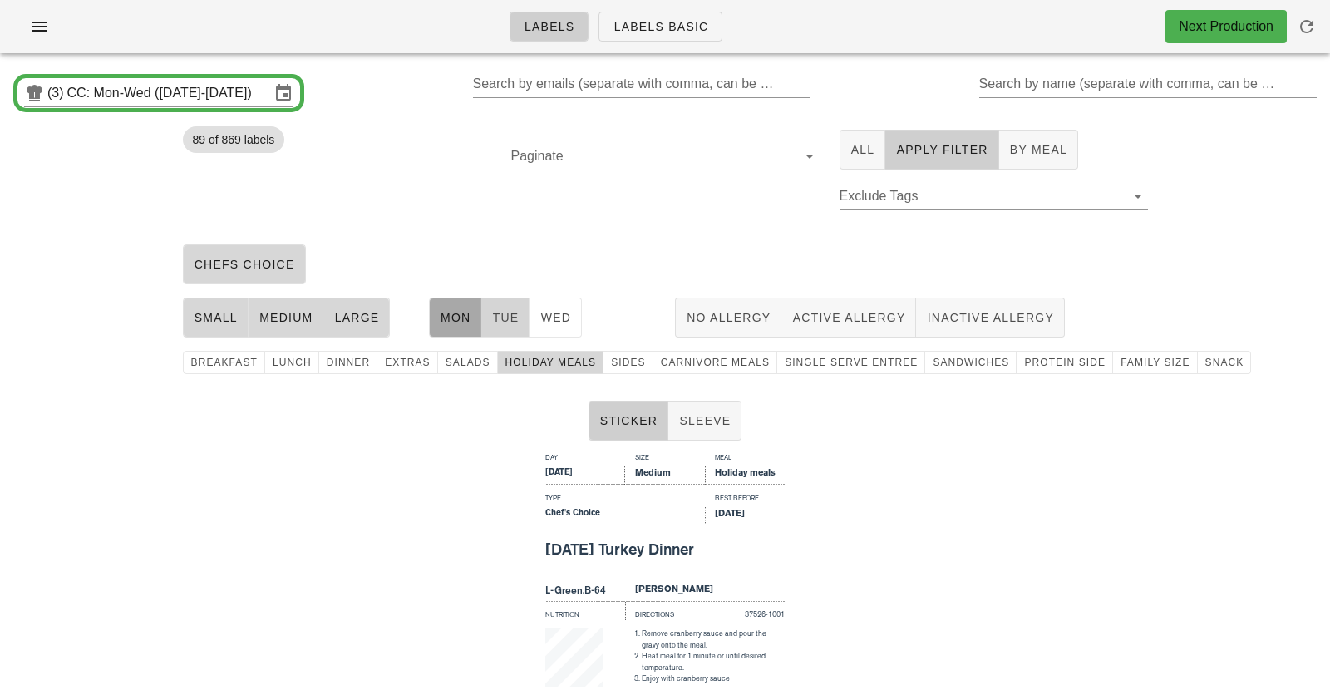
click at [517, 314] on span "Tue" at bounding box center [504, 317] width 27 height 13
click at [569, 314] on span "Wed" at bounding box center [556, 317] width 32 height 13
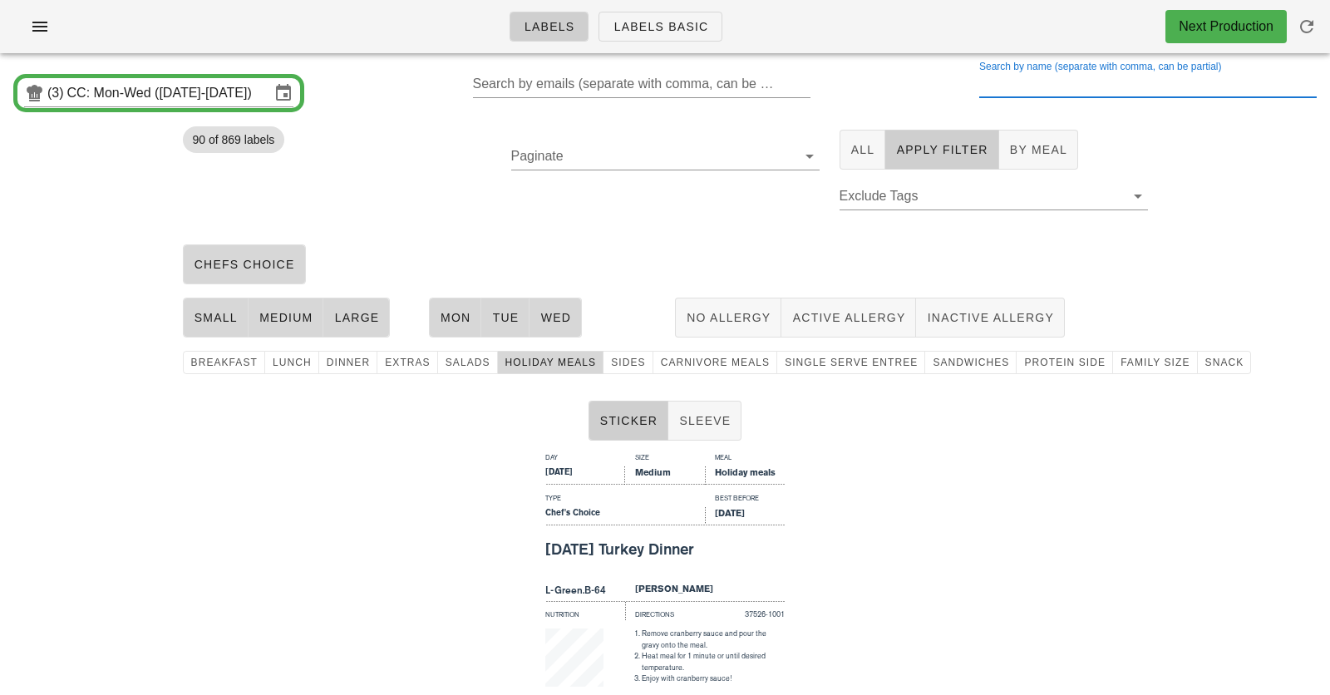
click at [1037, 80] on div "Search by name (separate with comma, can be partial)" at bounding box center [1146, 84] width 335 height 27
type input "t"
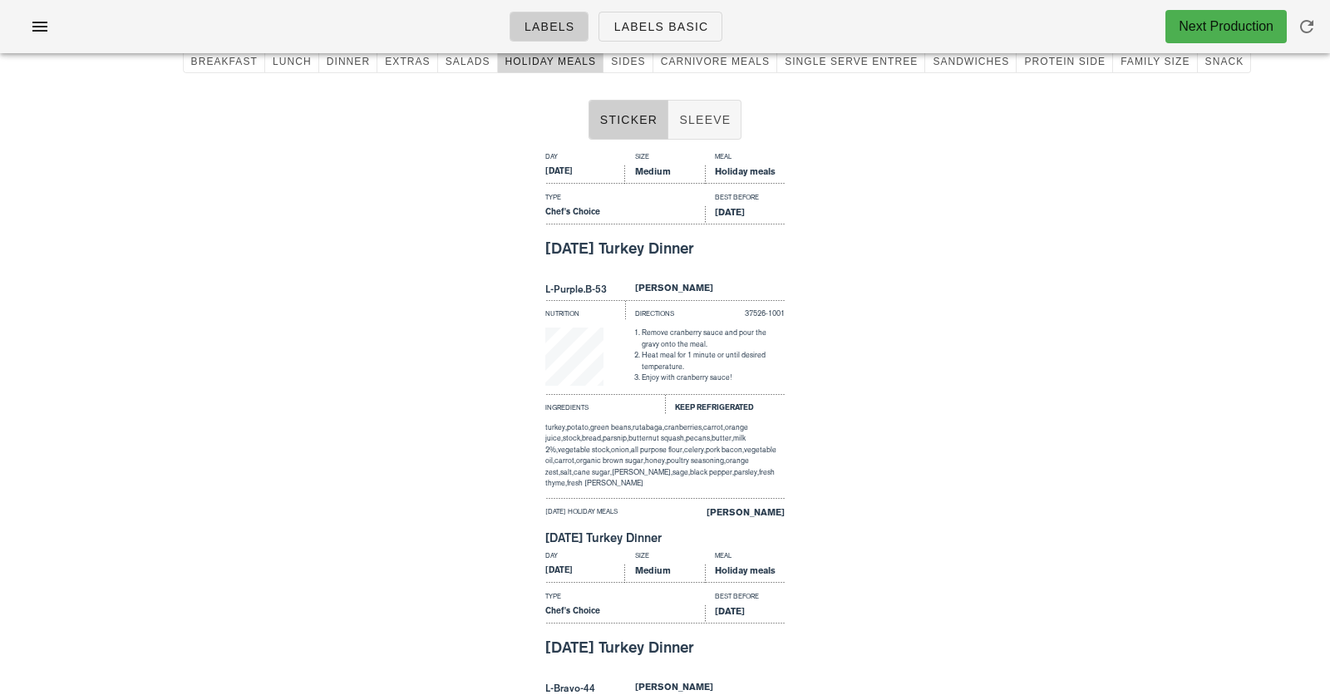
scroll to position [76, 0]
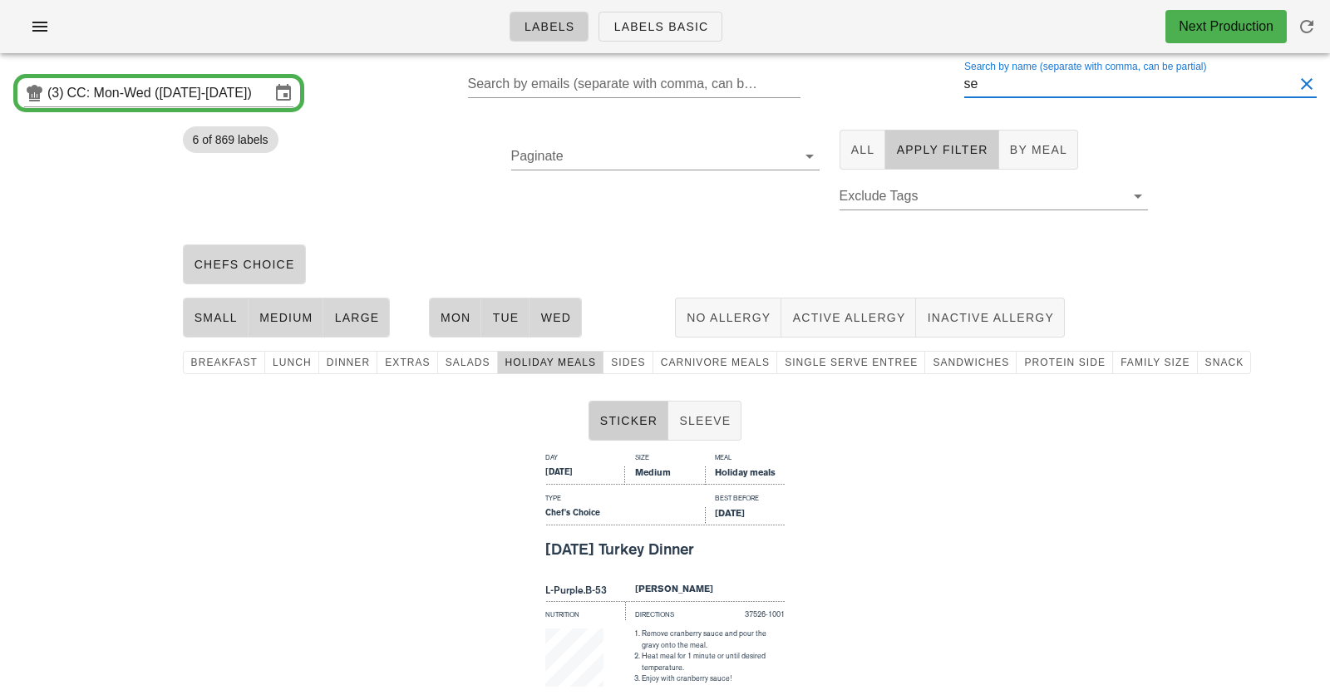
type input "s"
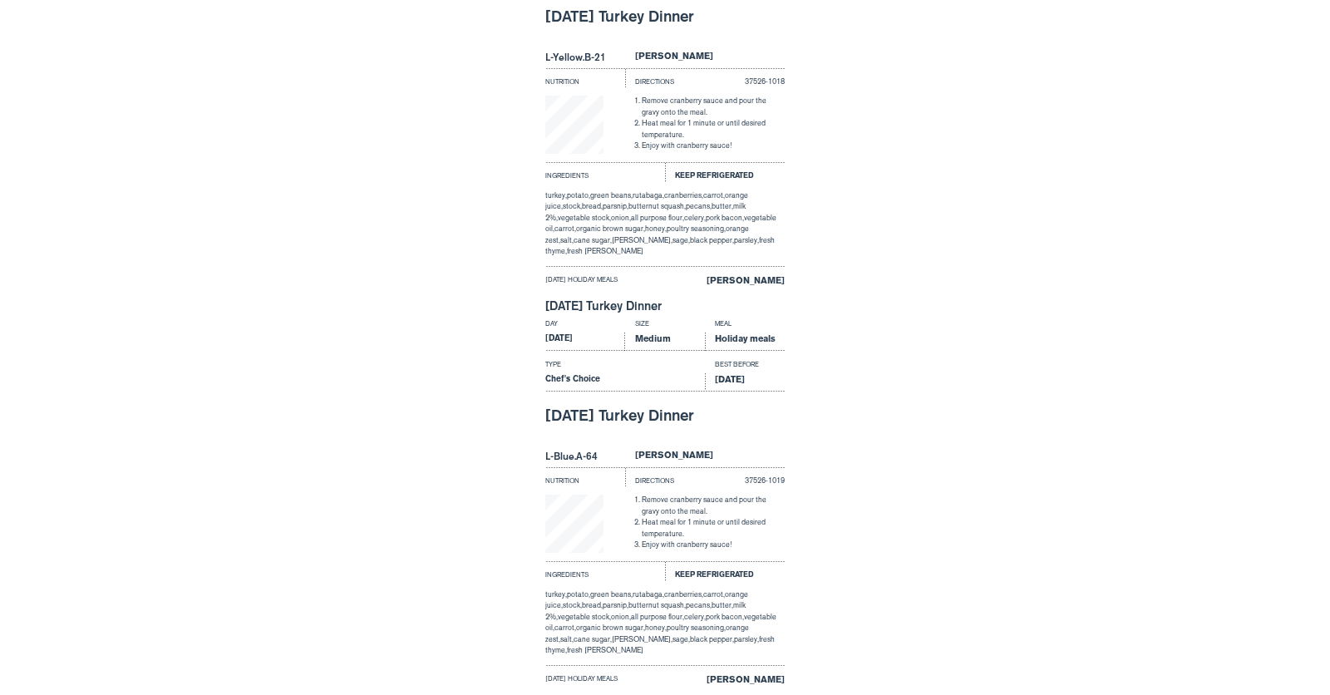
scroll to position [8221, 0]
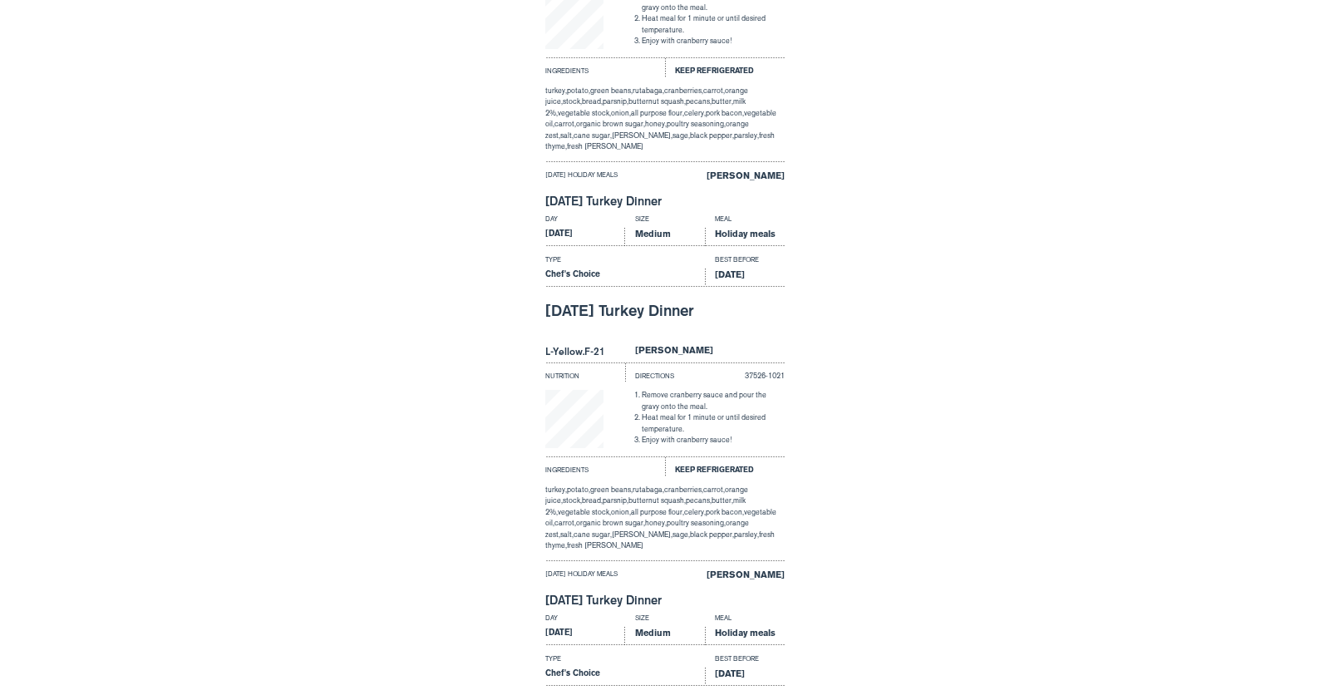
click at [989, 427] on div "Day Size Meal Monday Medium Holiday meals Type Best Before Chef's Choice Oct 15…" at bounding box center [665, 408] width 1330 height 399
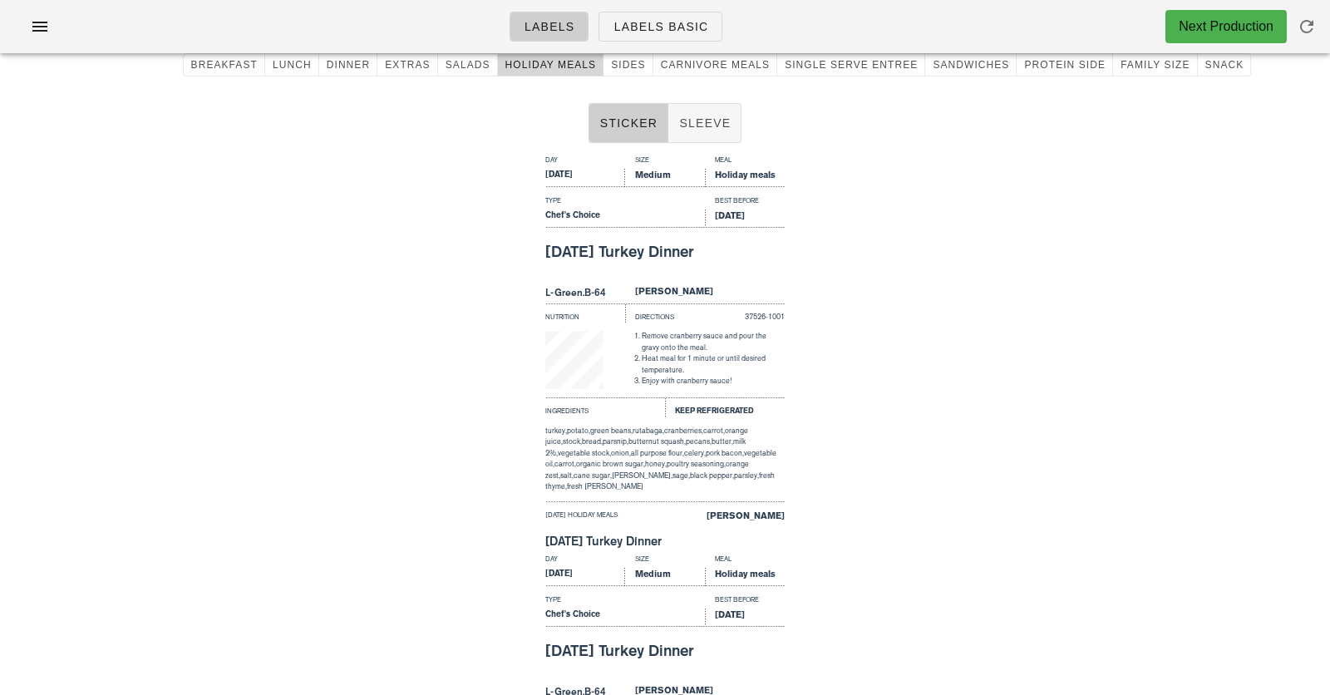
scroll to position [0, 0]
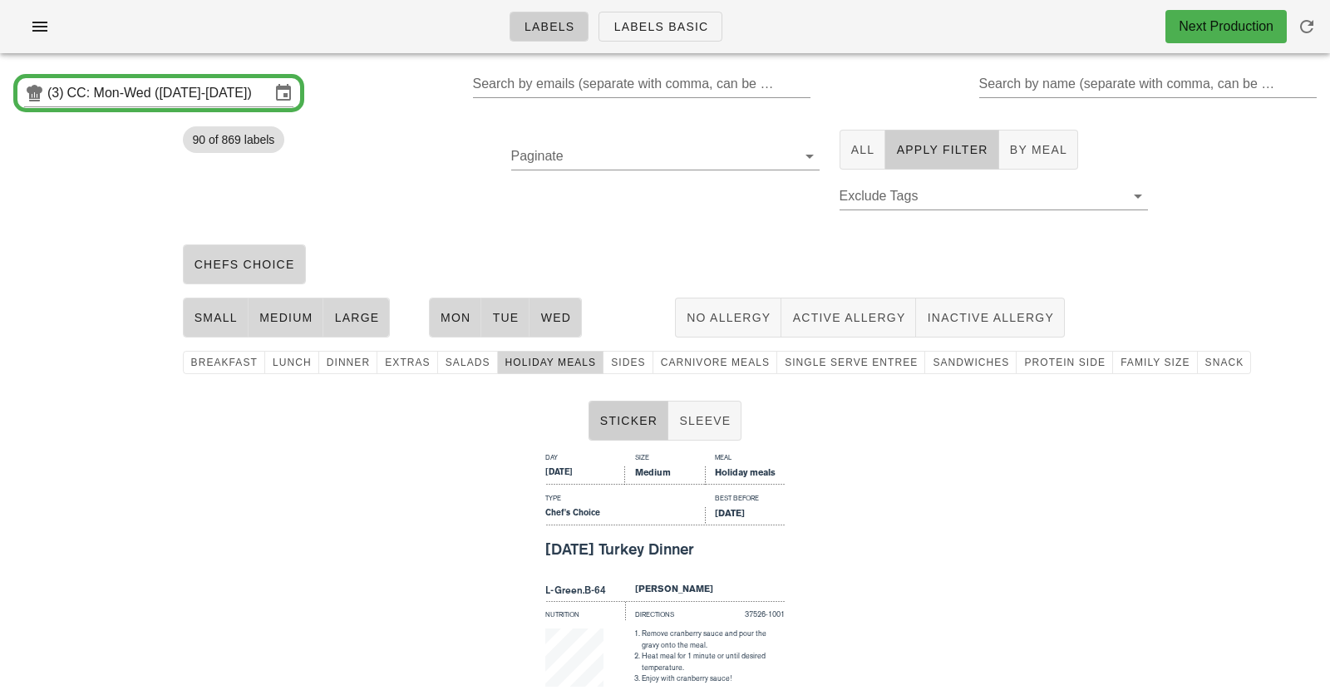
click at [911, 86] on div "(3) CC: Mon-Wed (Oct 13-Oct 15) Search by emails (separate with comma, can be p…" at bounding box center [665, 93] width 1330 height 53
click at [606, 369] on button "Sides" at bounding box center [628, 362] width 49 height 23
click at [554, 361] on span "holiday meals" at bounding box center [551, 363] width 92 height 12
click at [616, 368] on span "Sides" at bounding box center [627, 363] width 35 height 12
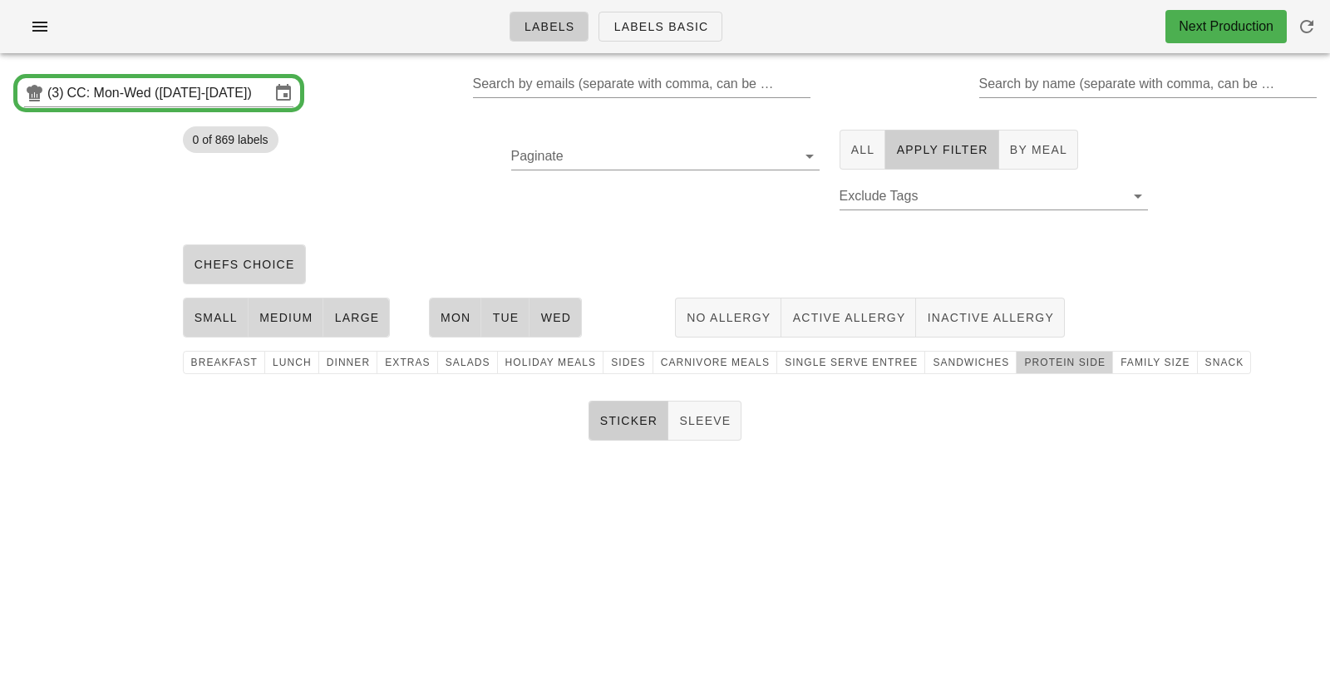
click at [1024, 368] on span "protein side" at bounding box center [1065, 363] width 82 height 12
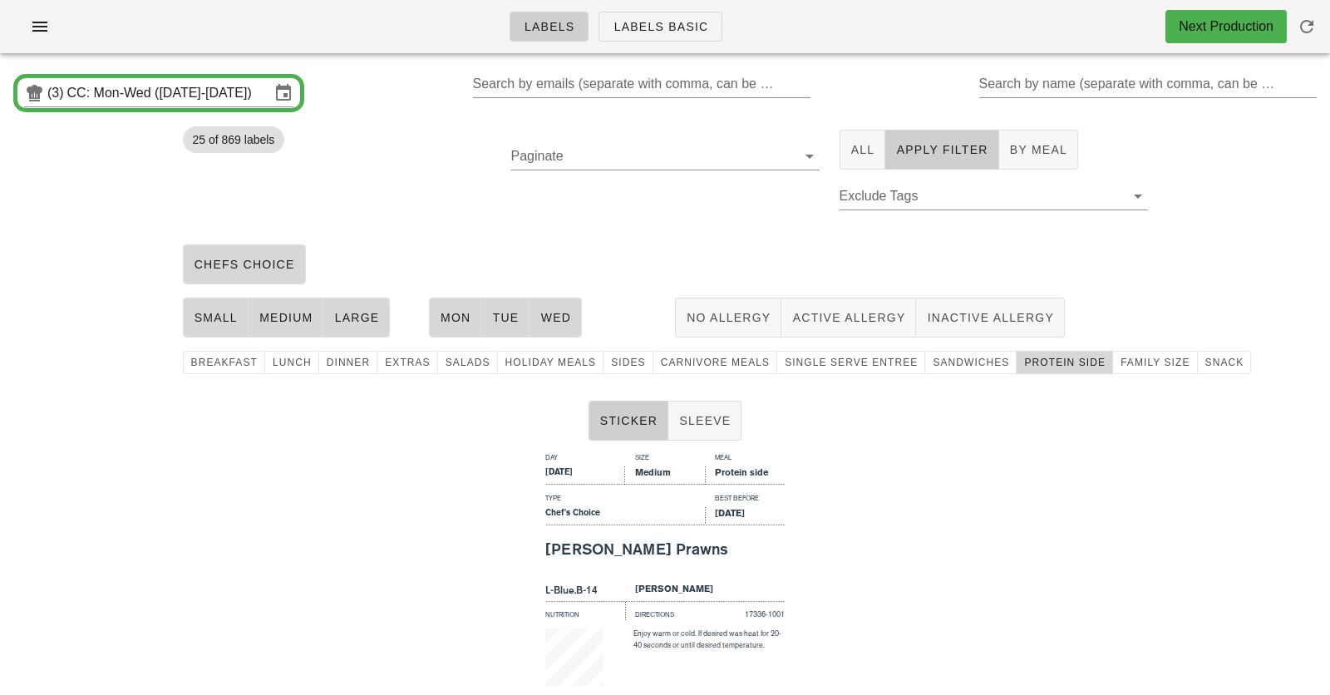
click at [230, 402] on div "Sticker Sleeve" at bounding box center [665, 420] width 1330 height 53
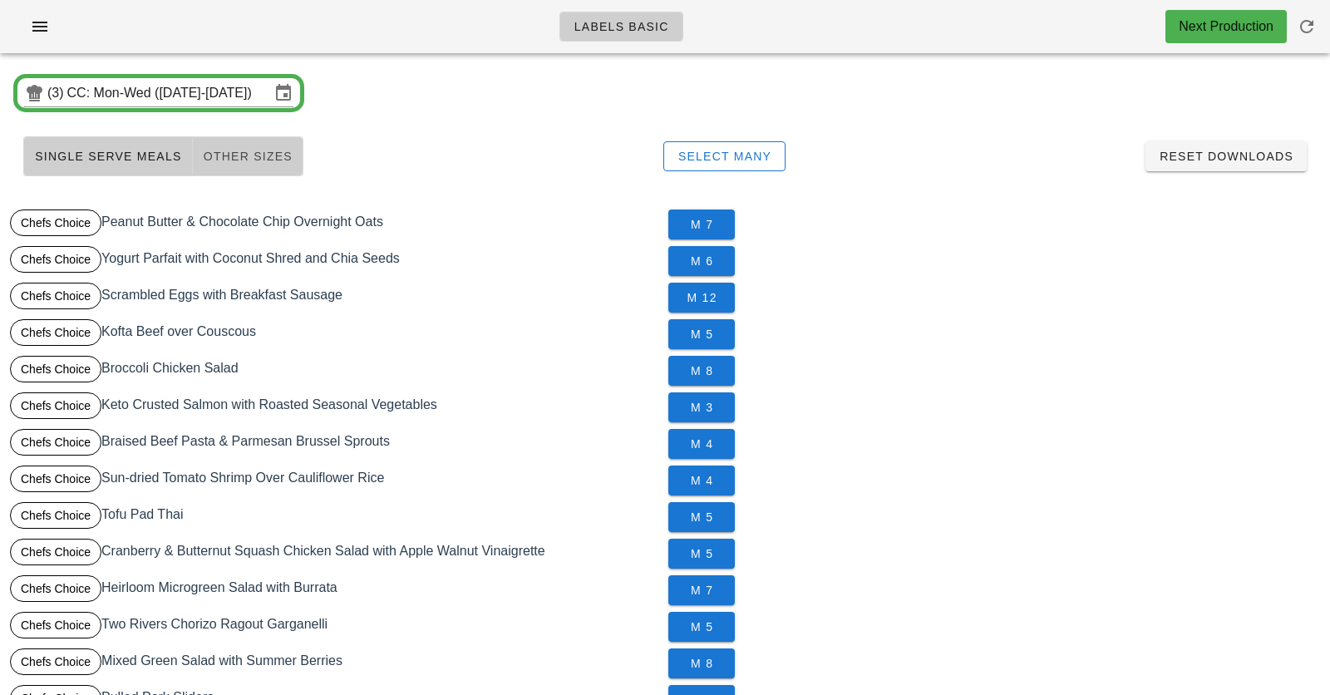
click at [203, 155] on span "Other Sizes" at bounding box center [248, 156] width 90 height 13
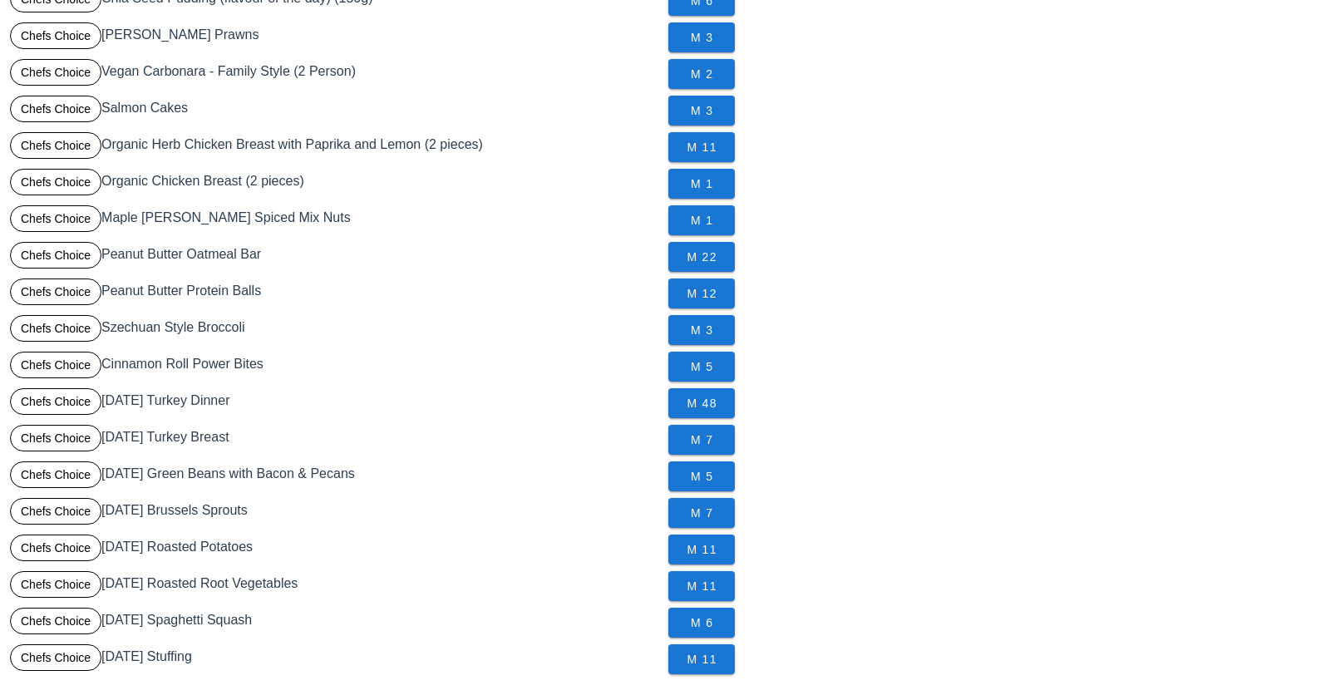
scroll to position [497, 0]
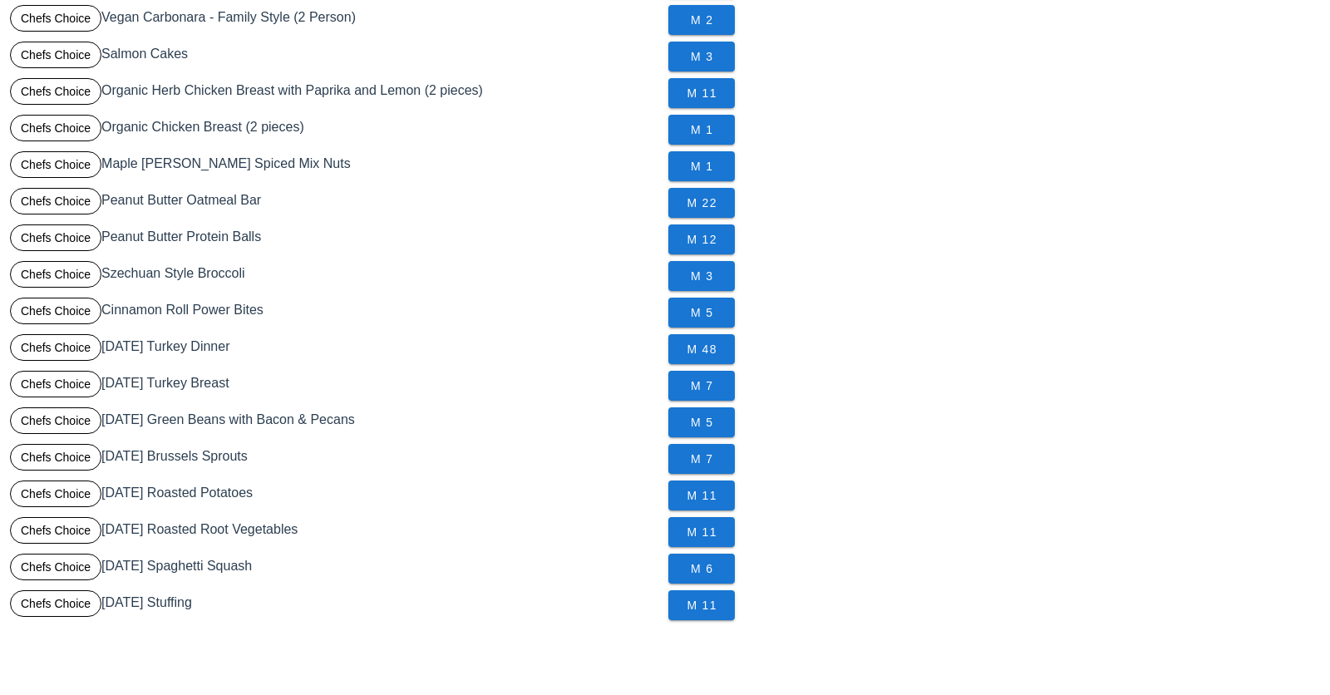
click at [132, 338] on div "Chefs Choice [DATE] Turkey Dinner" at bounding box center [336, 349] width 659 height 37
click at [73, 343] on span "Chefs Choice" at bounding box center [56, 347] width 70 height 25
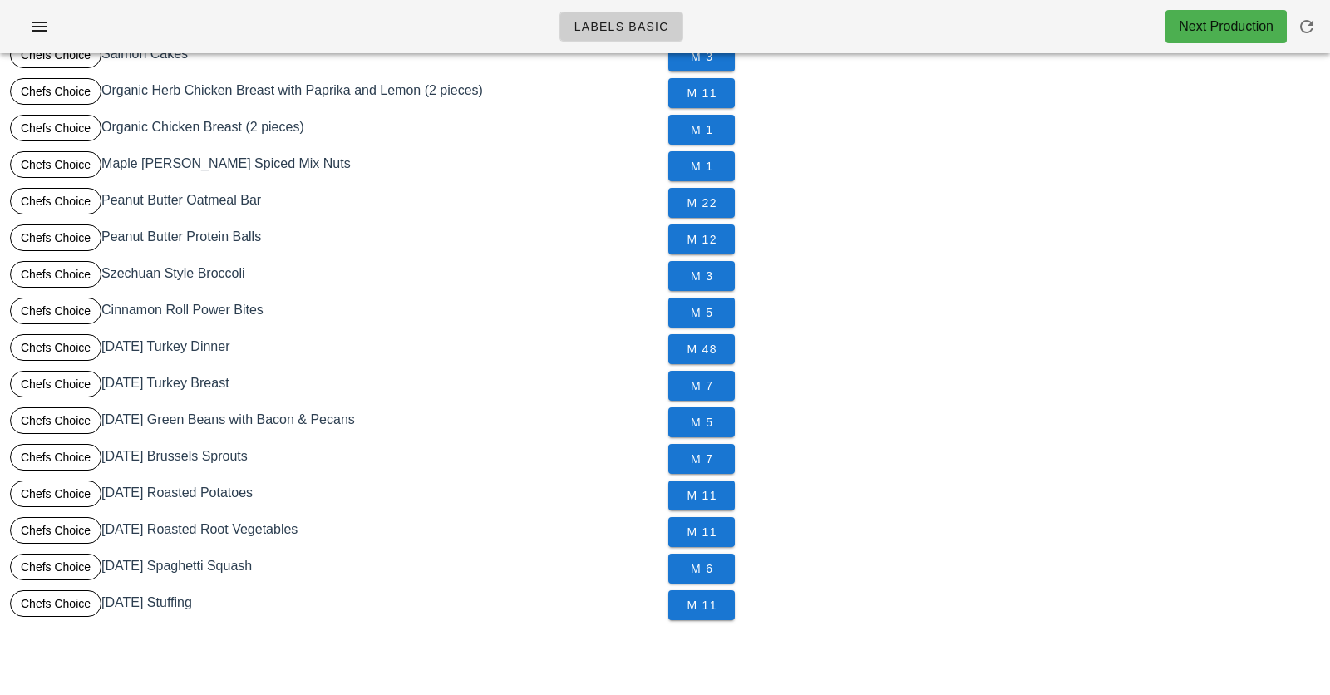
scroll to position [0, 0]
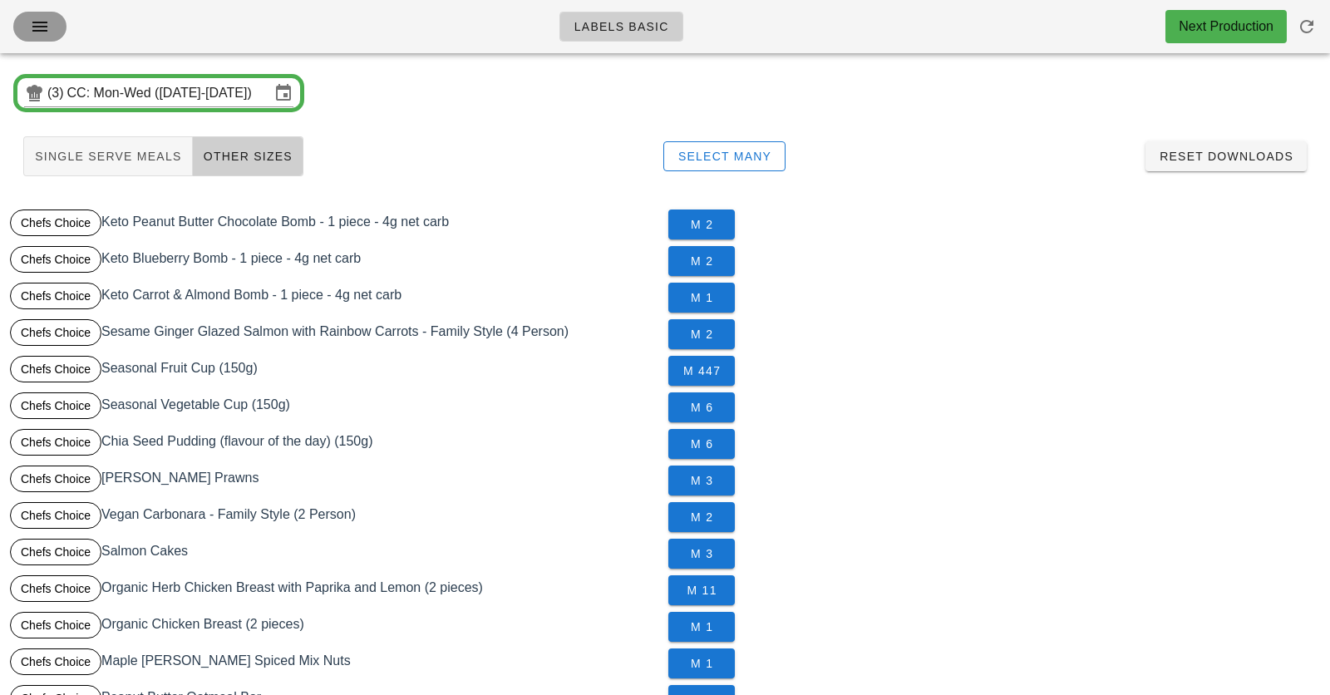
click at [44, 34] on icon "button" at bounding box center [40, 27] width 20 height 20
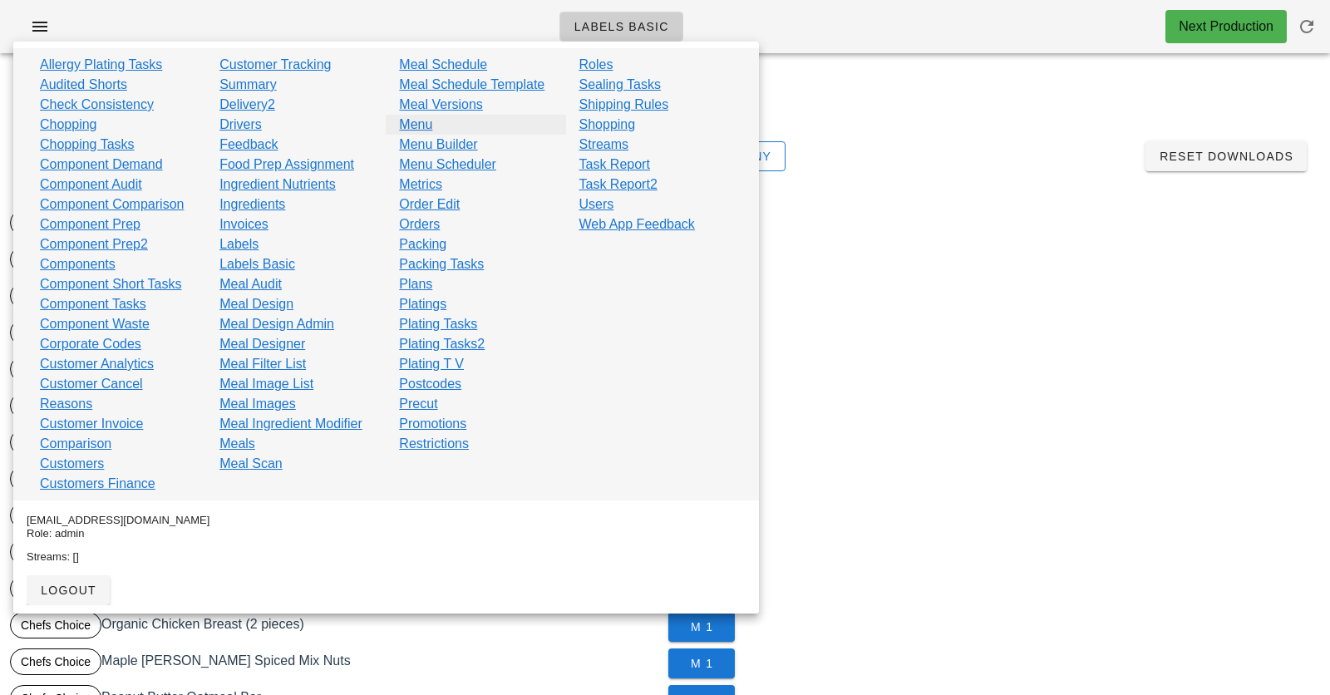
click at [427, 129] on link "Menu" at bounding box center [415, 125] width 33 height 20
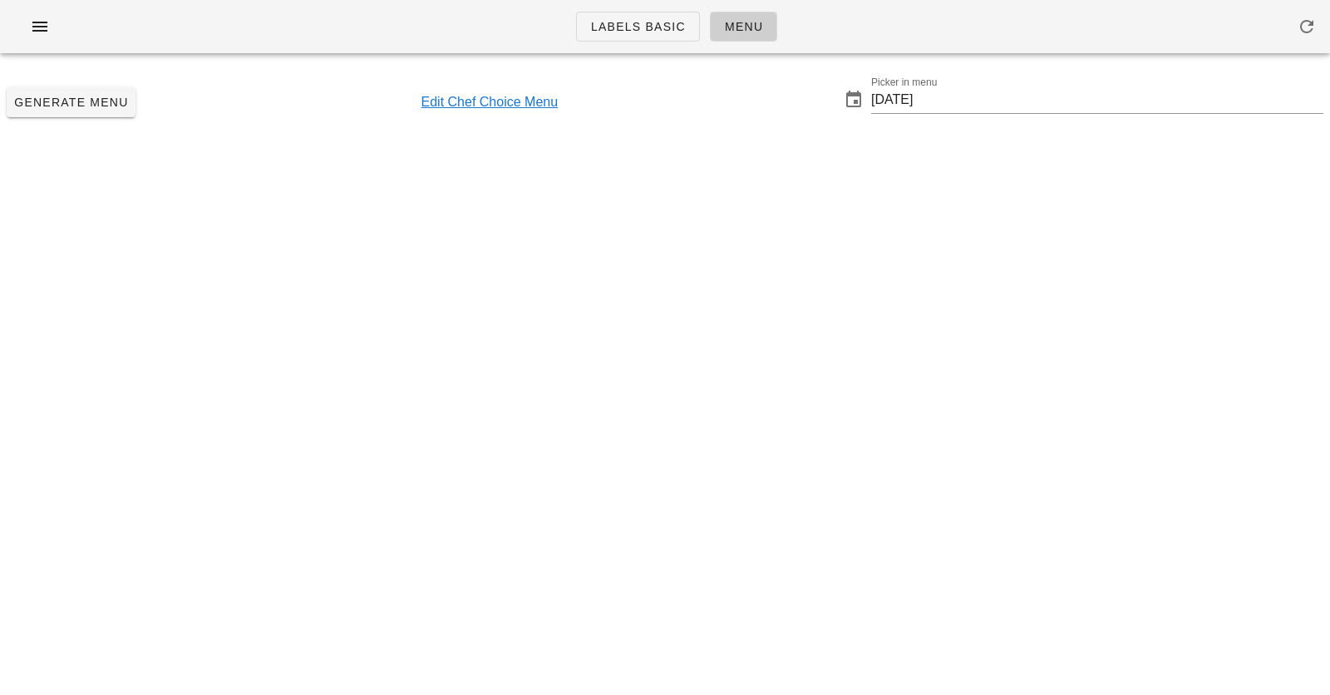
click at [476, 99] on link "Edit Chef Choice Menu" at bounding box center [490, 102] width 137 height 20
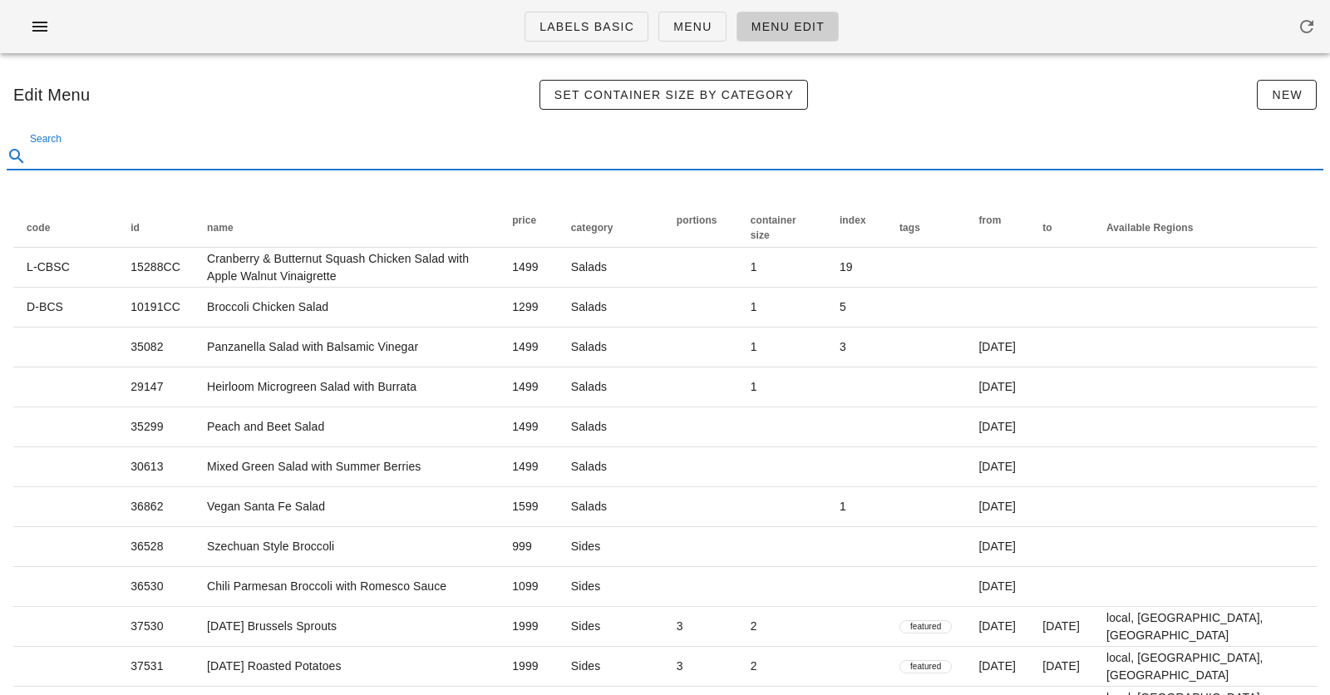
click at [461, 151] on input "Search" at bounding box center [675, 156] width 1290 height 27
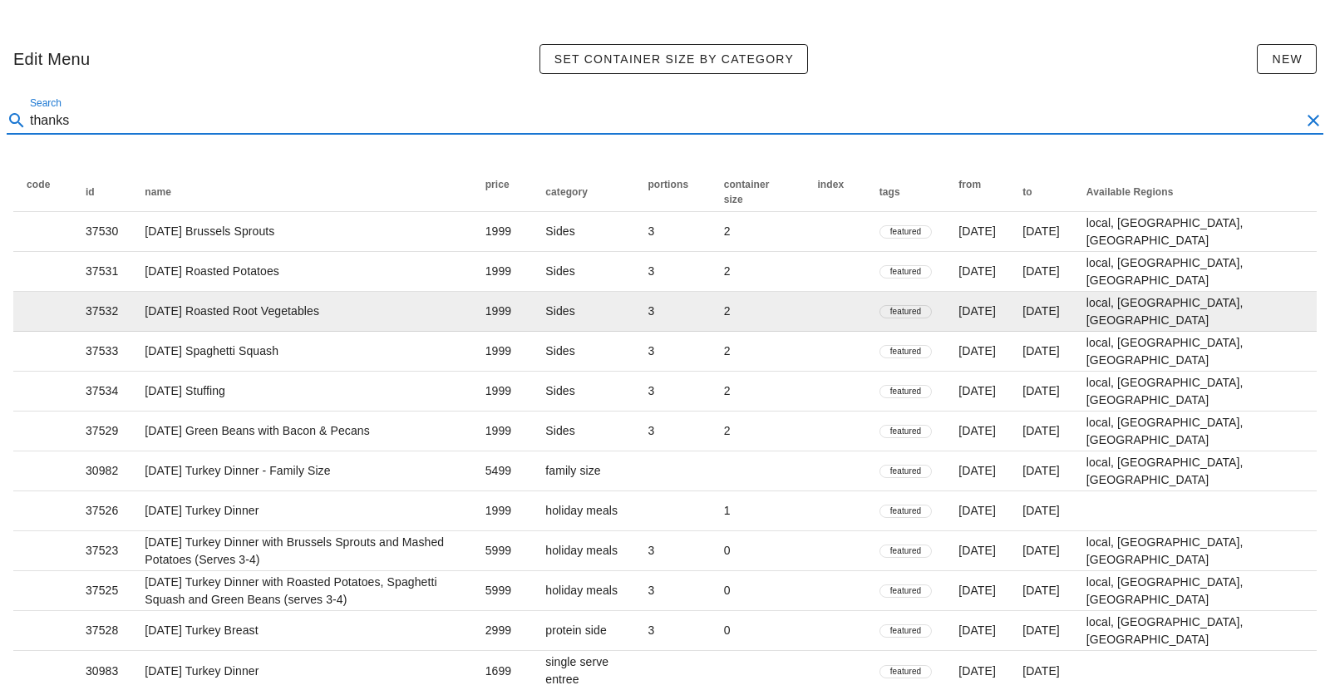
scroll to position [44, 0]
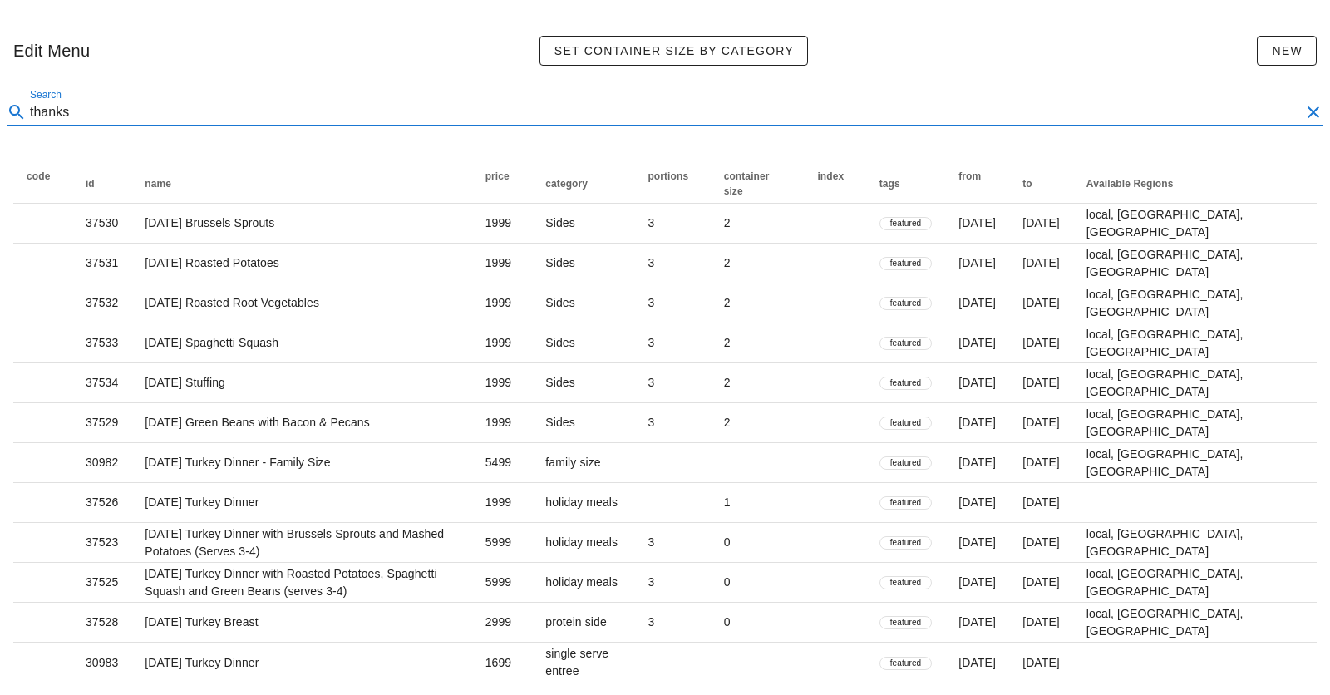
type input "thanks"
